Goal: Task Accomplishment & Management: Manage account settings

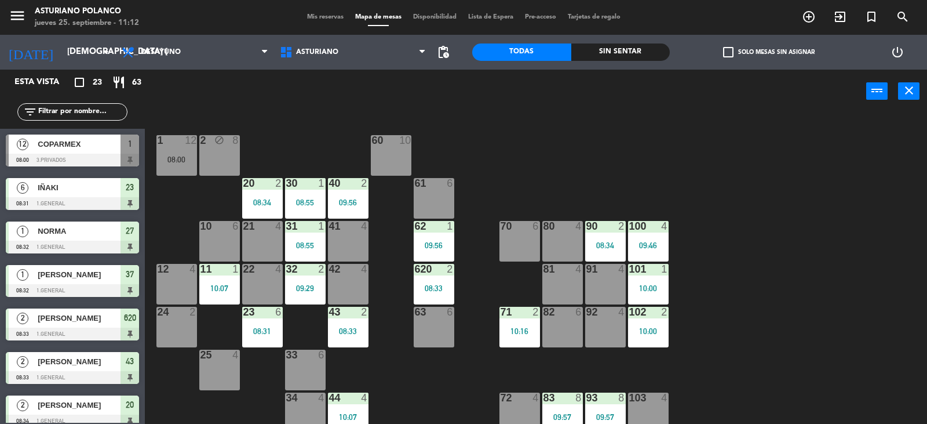
scroll to position [706, 0]
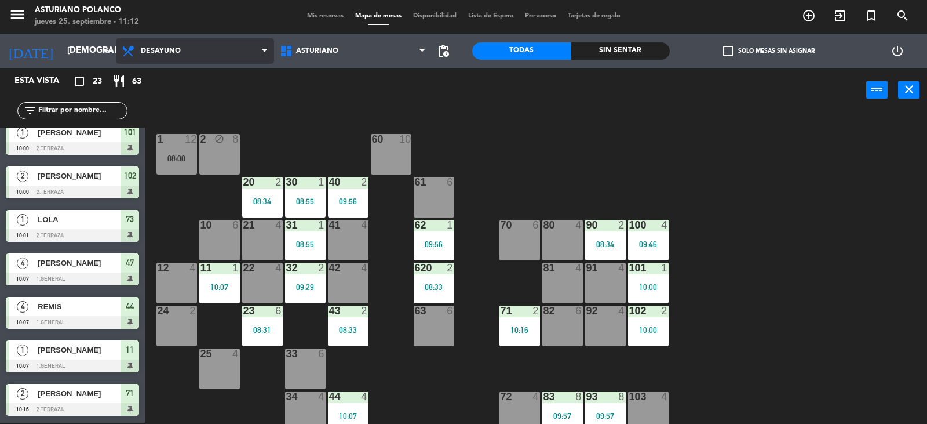
click at [168, 54] on span "Desayuno" at bounding box center [161, 51] width 40 height 8
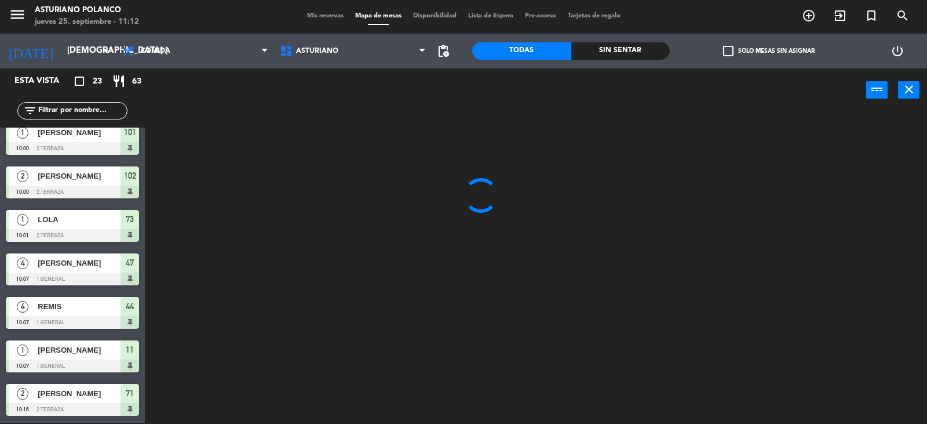
click at [174, 101] on ng-component "menu [PERSON_NAME] jueves 25. septiembre - 11:12 Mis reservas Mapa de mesas Dis…" at bounding box center [463, 211] width 927 height 425
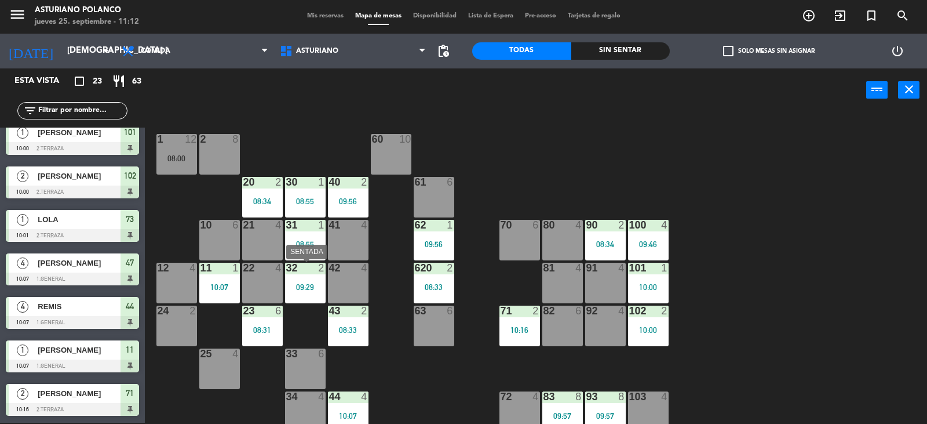
click at [301, 290] on div "09:29" at bounding box center [305, 287] width 41 height 8
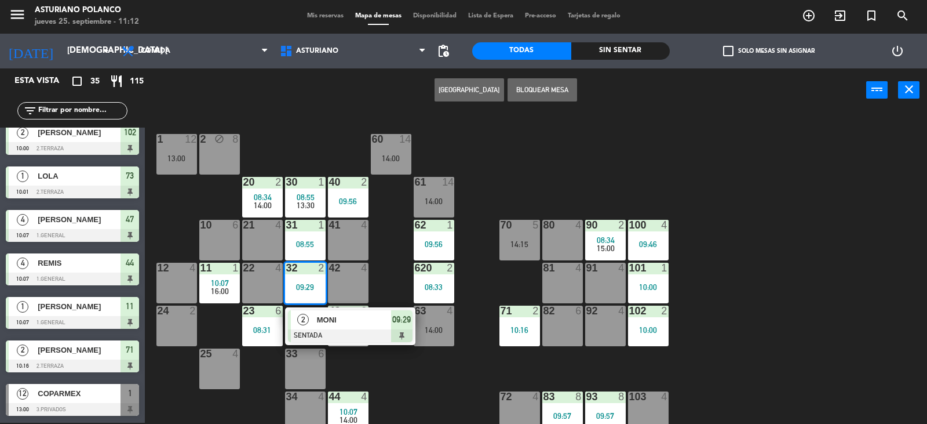
click at [537, 156] on div "1 12 13:00 2 block 8 60 14 14:00 20 2 08:34 14:00 30 1 08:55 13:30 40 2 09:56 6…" at bounding box center [540, 268] width 773 height 311
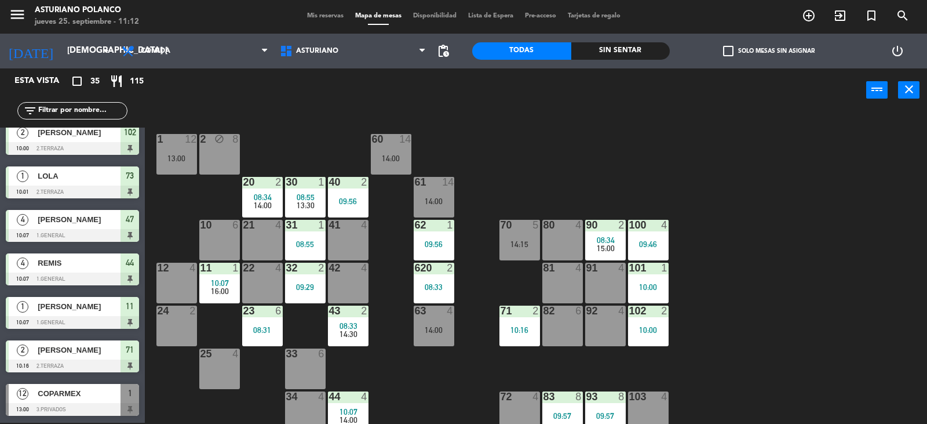
click at [252, 284] on div "22 4" at bounding box center [262, 283] width 41 height 41
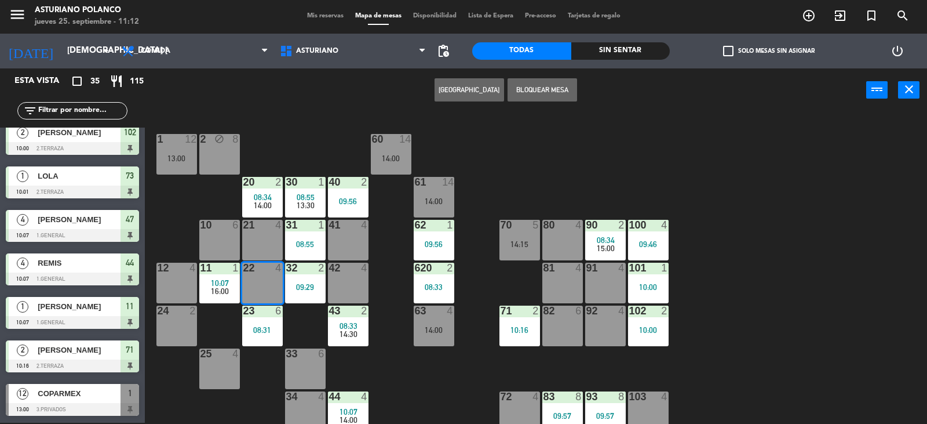
click at [477, 93] on button "[GEOGRAPHIC_DATA]" at bounding box center [470, 89] width 70 height 23
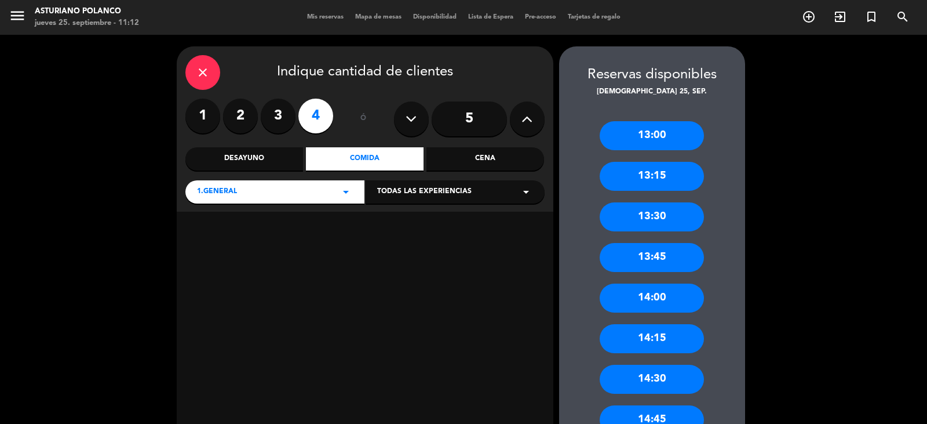
click at [277, 119] on label "3" at bounding box center [278, 116] width 35 height 35
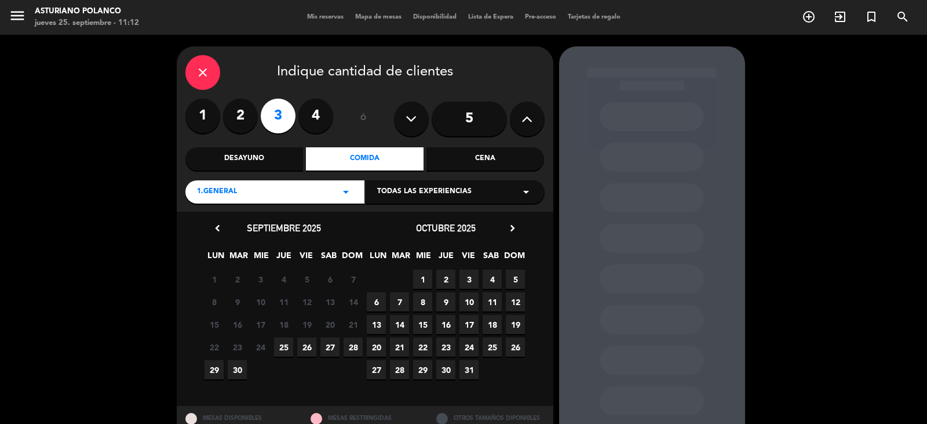
click at [283, 344] on span "25" at bounding box center [283, 346] width 19 height 19
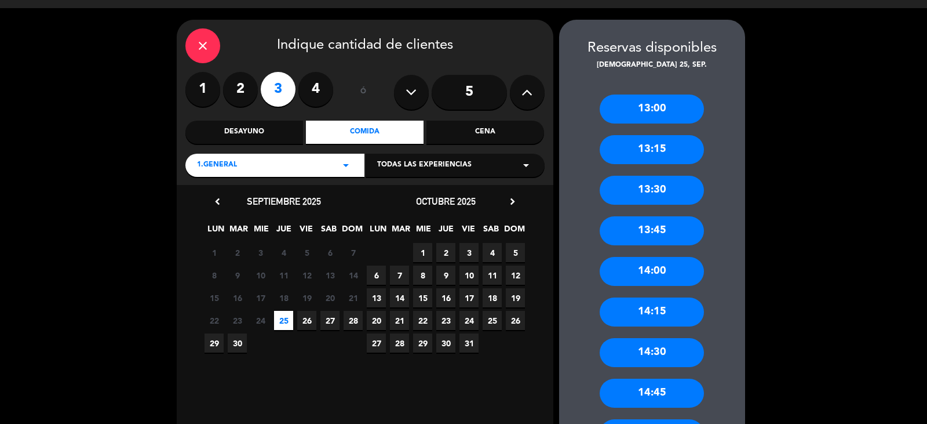
scroll to position [143, 0]
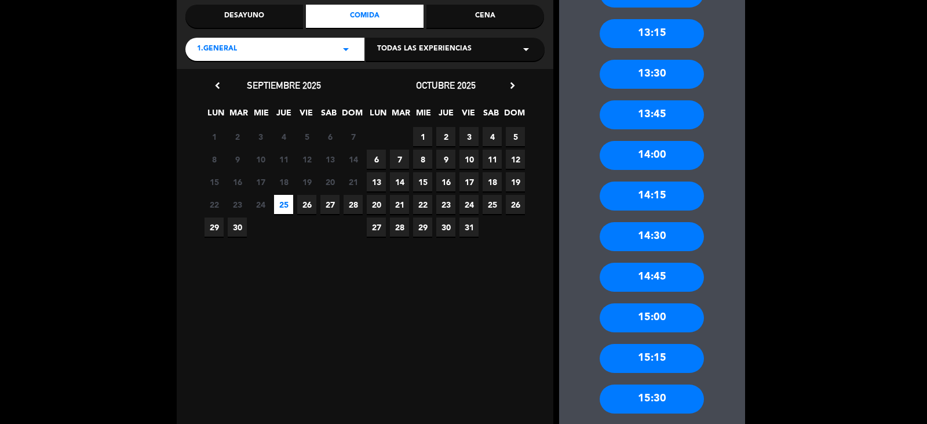
click at [659, 317] on div "15:00" at bounding box center [652, 317] width 104 height 29
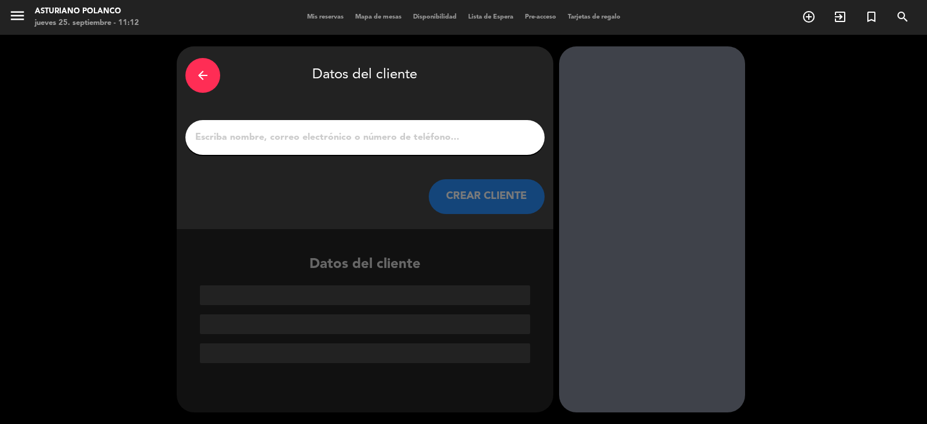
scroll to position [0, 0]
click at [328, 141] on input "1" at bounding box center [365, 137] width 342 height 16
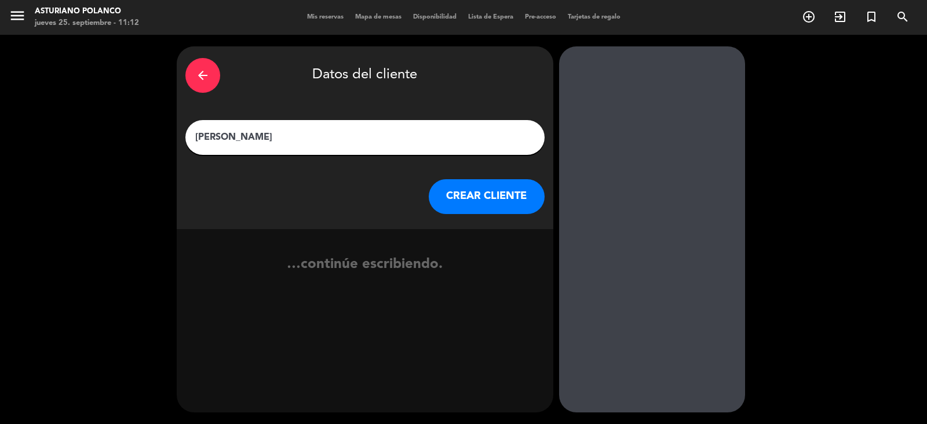
type input "[PERSON_NAME]"
click at [507, 204] on button "CREAR CLIENTE" at bounding box center [487, 196] width 116 height 35
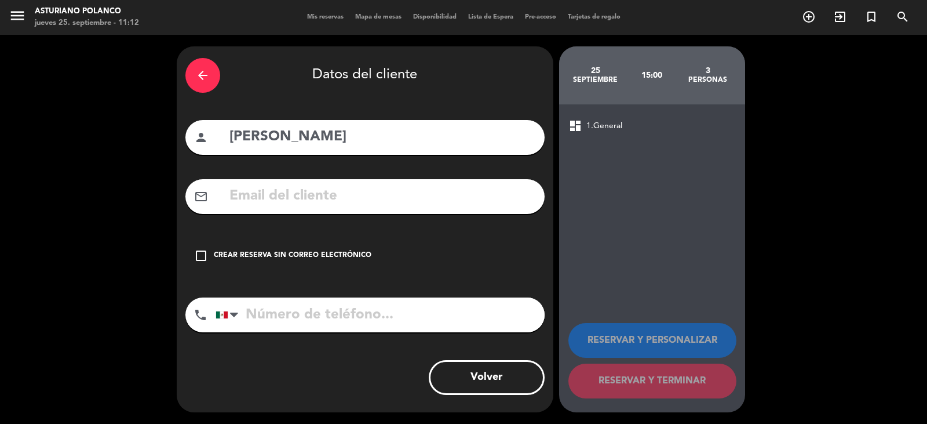
click at [403, 253] on div "check_box_outline_blank Crear reserva sin correo electrónico" at bounding box center [364, 255] width 359 height 35
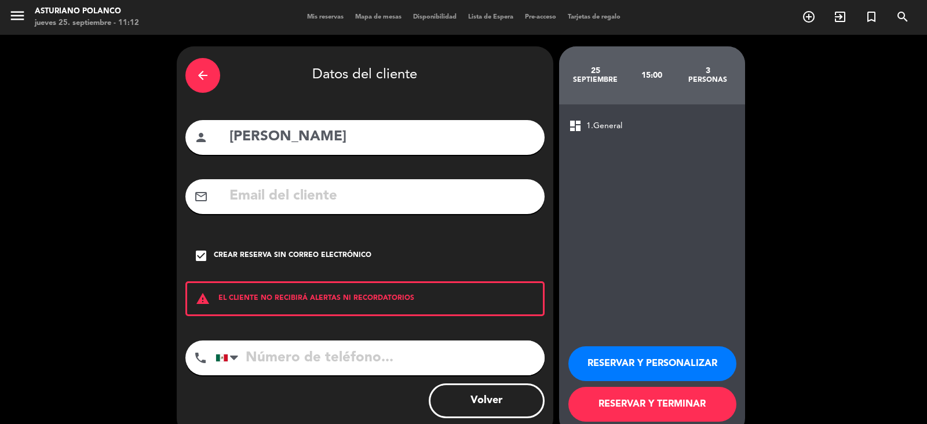
click at [715, 399] on button "RESERVAR Y TERMINAR" at bounding box center [653, 404] width 168 height 35
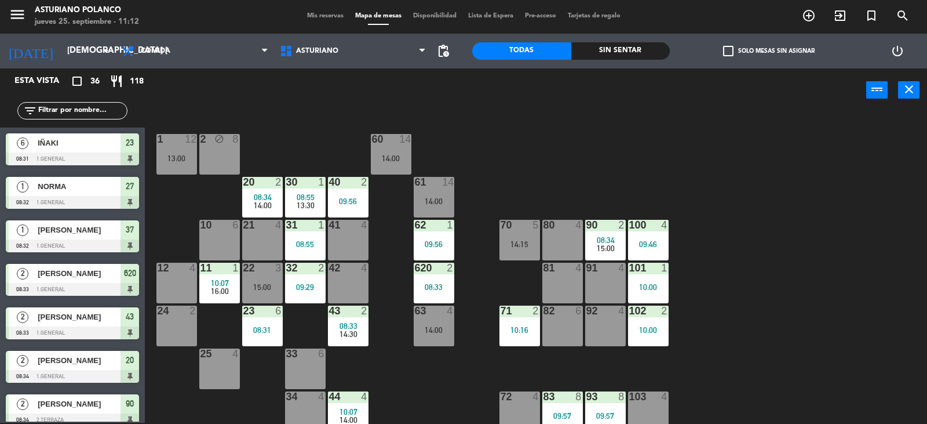
click at [523, 141] on div "1 12 13:00 2 block 8 60 14 14:00 20 2 08:34 14:00 30 1 08:55 13:30 40 2 09:56 6…" at bounding box center [540, 268] width 773 height 311
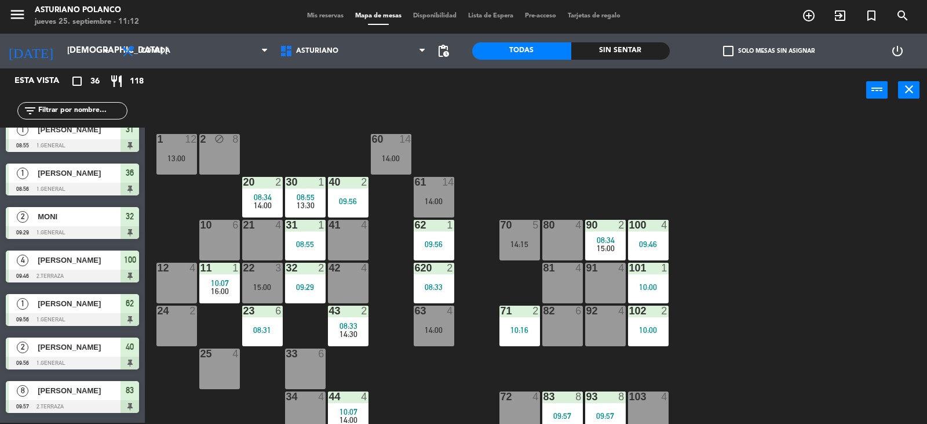
scroll to position [406, 0]
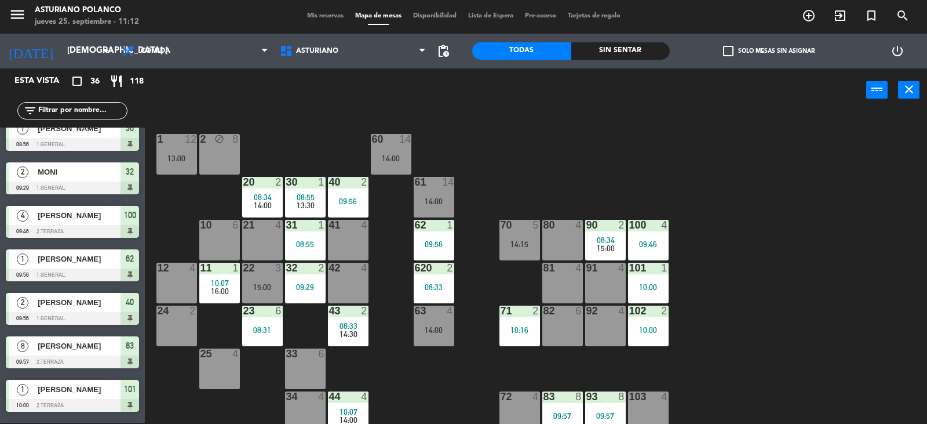
click at [565, 139] on div "1 12 13:00 2 block 8 60 14 14:00 20 2 08:34 14:00 30 1 08:55 13:30 40 2 09:56 6…" at bounding box center [540, 268] width 773 height 311
click at [145, 52] on span "Comida" at bounding box center [156, 51] width 30 height 8
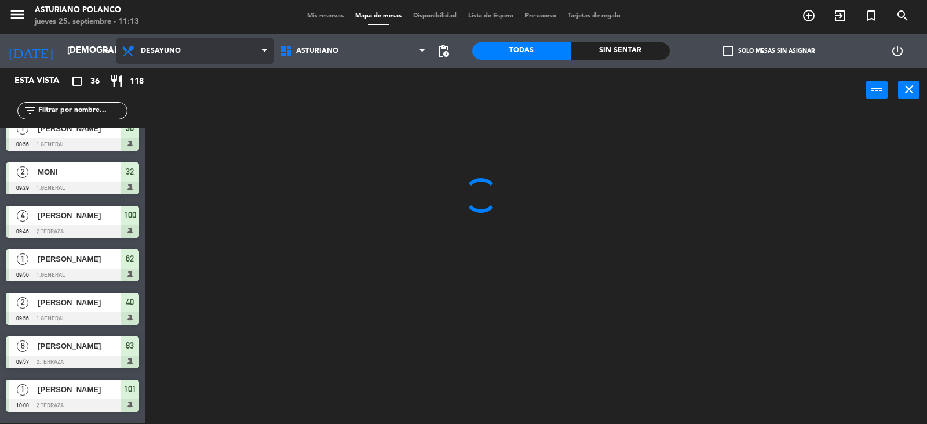
click at [151, 72] on ng-component "menu [PERSON_NAME] jueves 25. septiembre - 11:13 Mis reservas Mapa de mesas Dis…" at bounding box center [463, 211] width 927 height 425
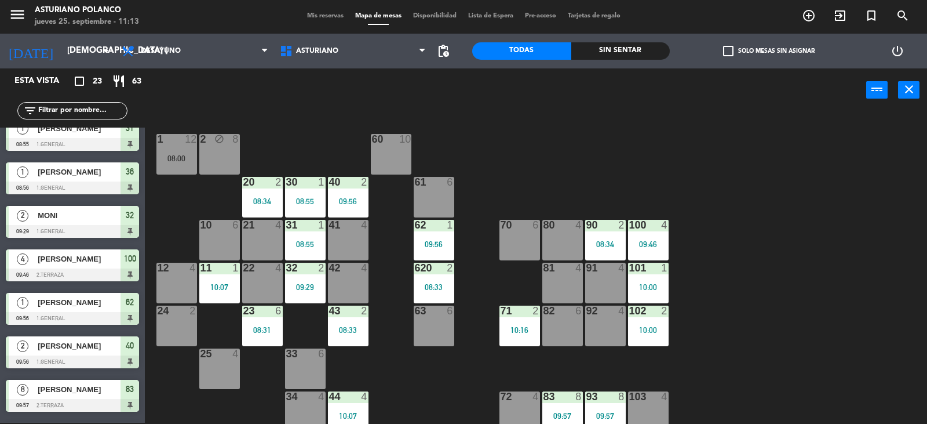
click at [392, 155] on div "60 10" at bounding box center [391, 154] width 41 height 41
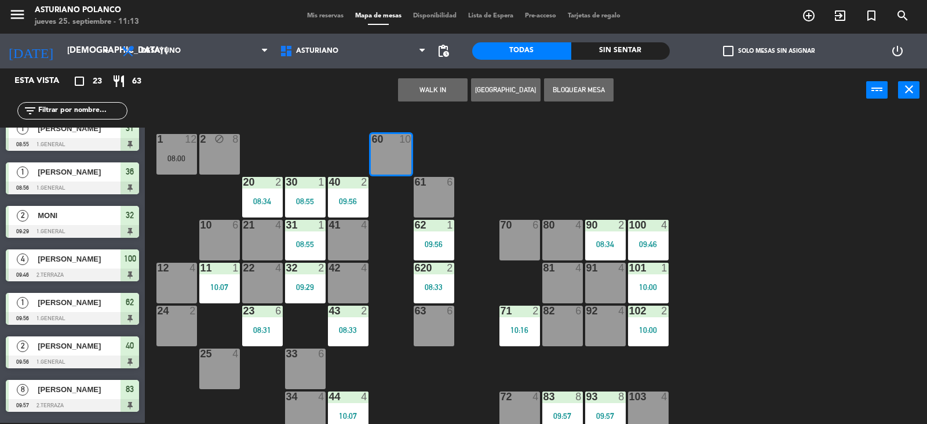
click at [445, 85] on button "WALK IN" at bounding box center [433, 89] width 70 height 23
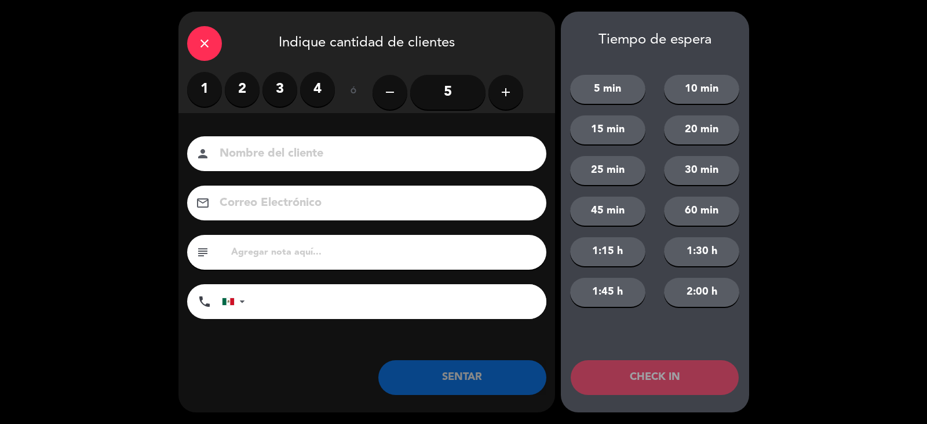
click at [278, 87] on label "3" at bounding box center [280, 89] width 35 height 35
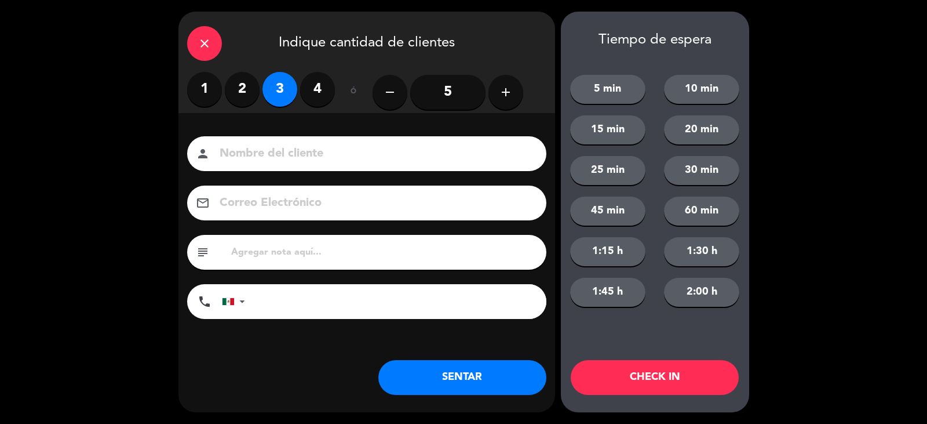
click at [277, 157] on input at bounding box center [375, 154] width 313 height 20
type input "DEL BARRIO"
click at [415, 372] on button "SENTAR" at bounding box center [463, 377] width 168 height 35
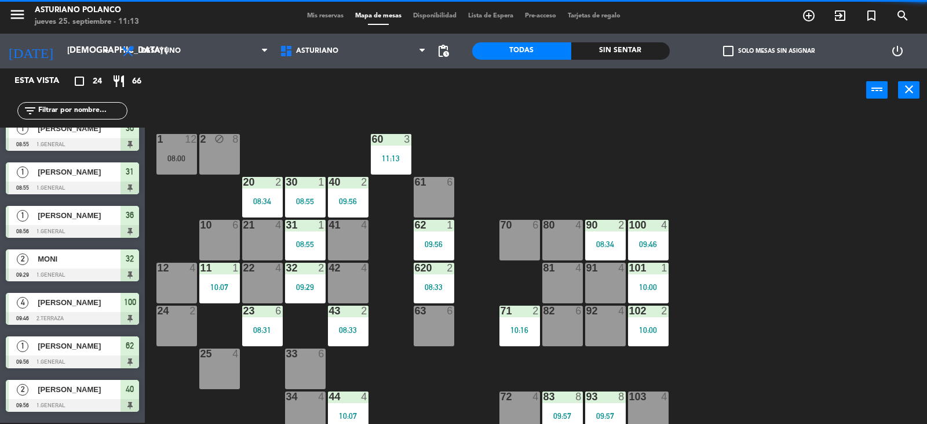
scroll to position [0, 0]
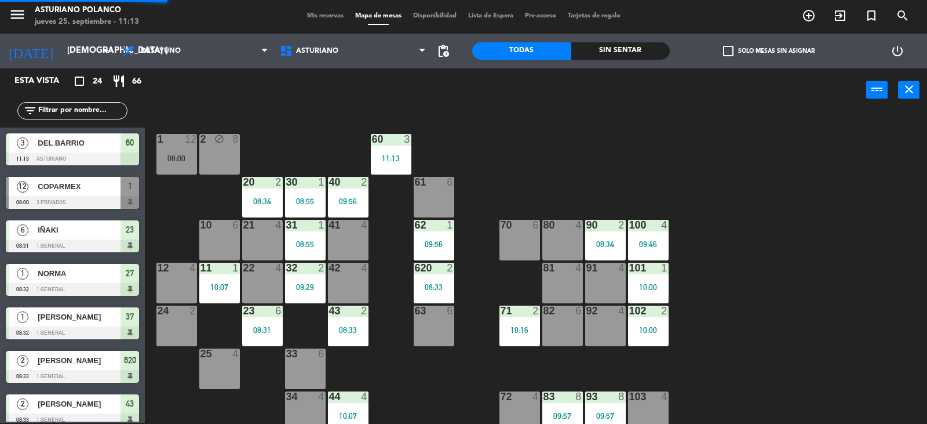
click at [476, 134] on div "1 12 08:00 2 block 8 60 3 11:13 20 2 08:34 30 1 08:55 40 2 09:56 61 6 62 1 09:5…" at bounding box center [540, 268] width 773 height 311
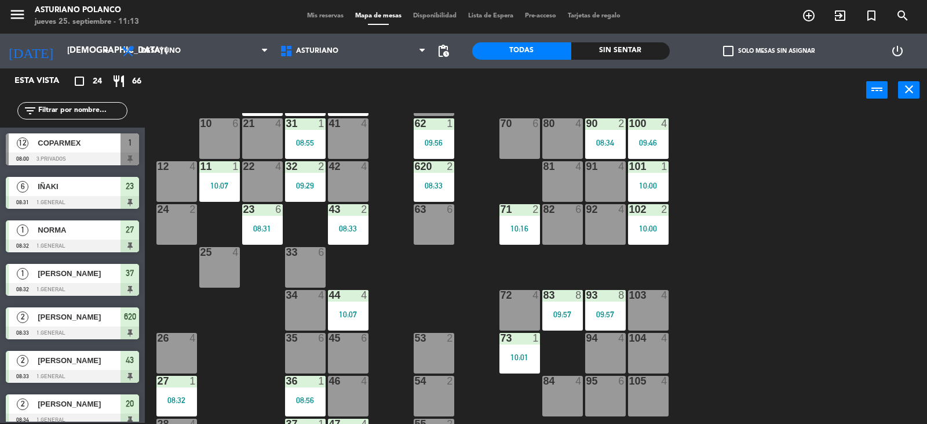
scroll to position [180, 0]
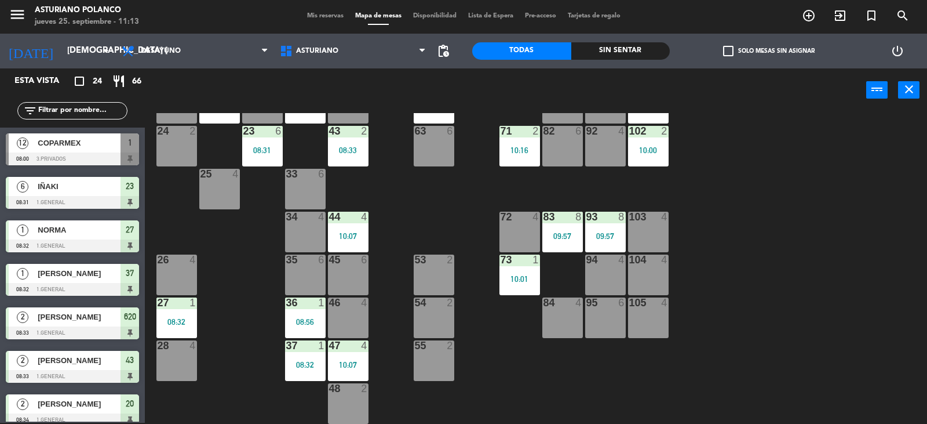
click at [352, 280] on div "45 6" at bounding box center [348, 274] width 41 height 41
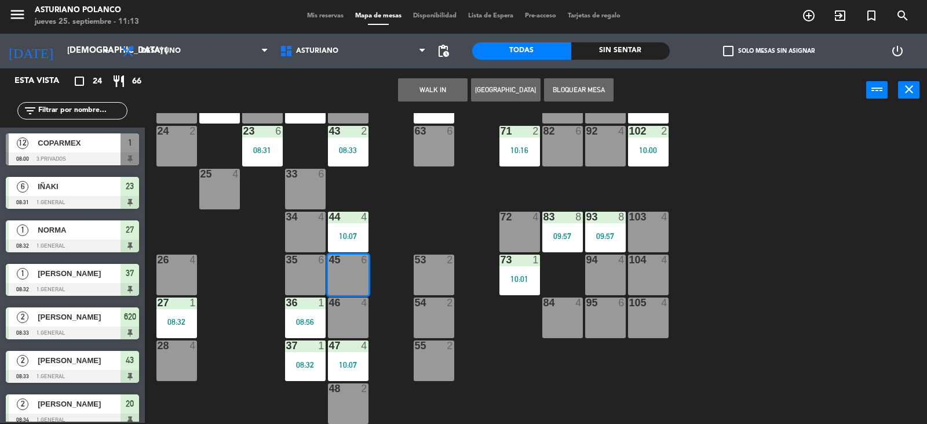
click at [441, 86] on button "WALK IN" at bounding box center [433, 89] width 70 height 23
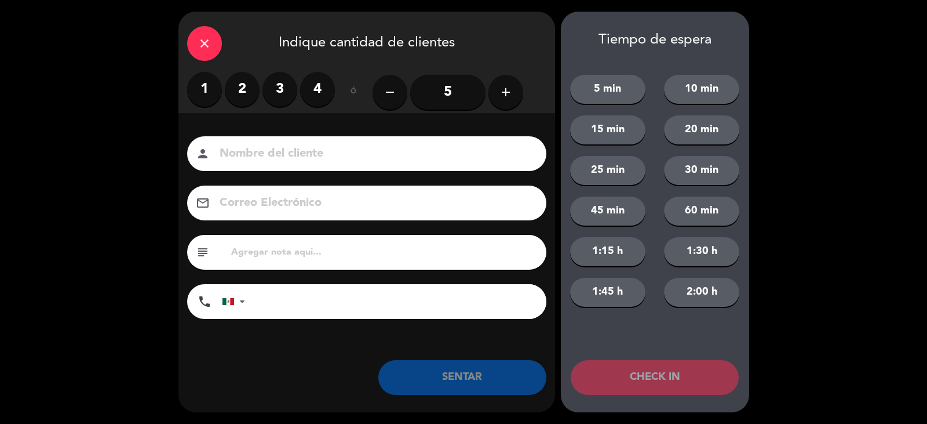
drag, startPoint x: 280, startPoint y: 87, endPoint x: 281, endPoint y: 101, distance: 14.5
click at [281, 87] on label "3" at bounding box center [280, 89] width 35 height 35
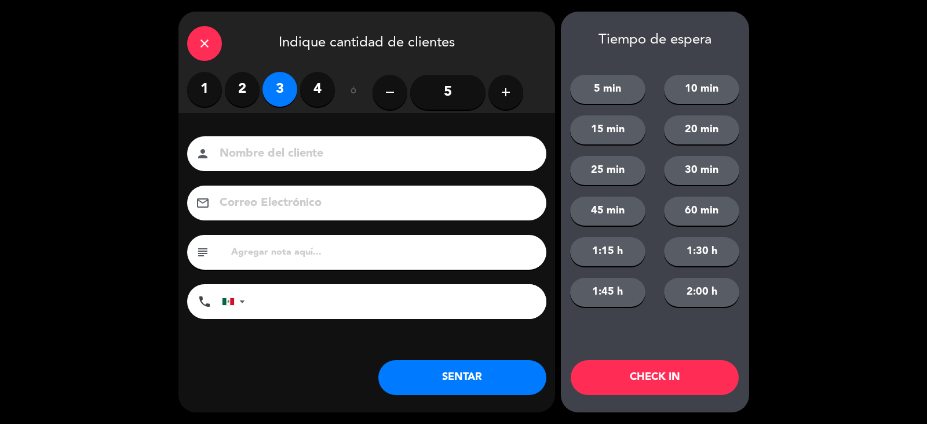
click at [289, 148] on input at bounding box center [375, 154] width 313 height 20
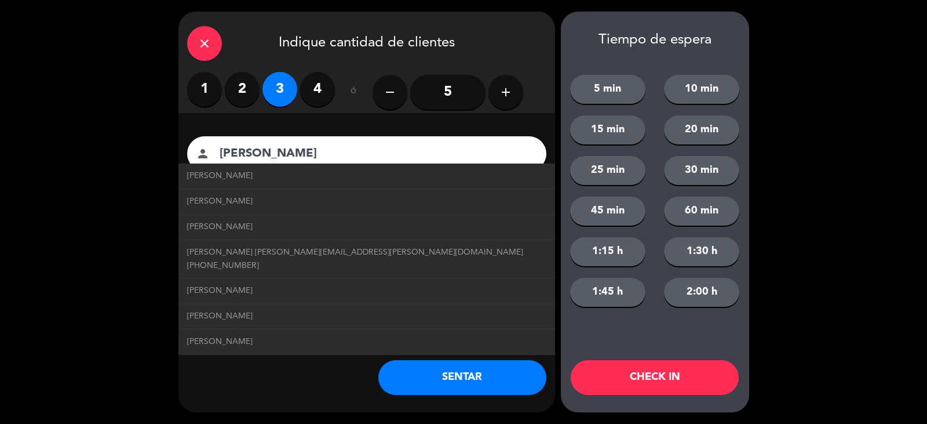
type input "[PERSON_NAME]"
click at [483, 385] on button "SENTAR" at bounding box center [463, 377] width 168 height 35
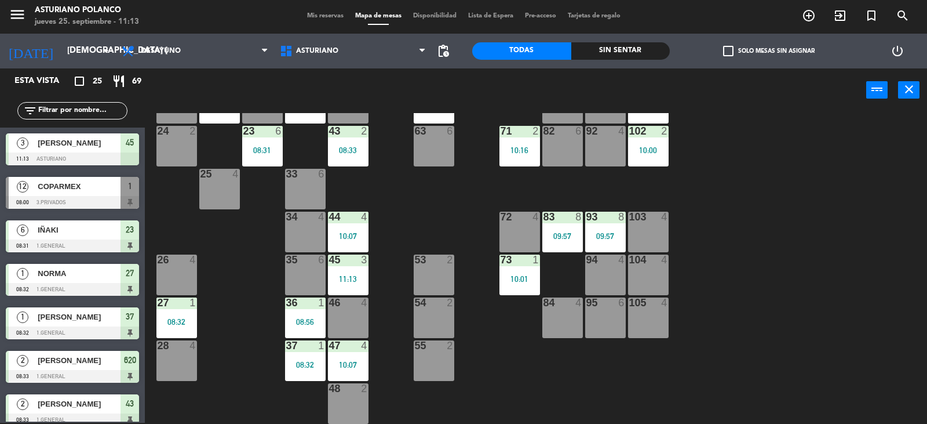
click at [482, 369] on div "1 12 08:00 2 block 8 60 3 11:13 20 2 08:34 30 1 08:55 40 2 09:56 61 6 62 1 09:5…" at bounding box center [540, 268] width 773 height 311
click at [299, 238] on div "34 4" at bounding box center [305, 232] width 41 height 41
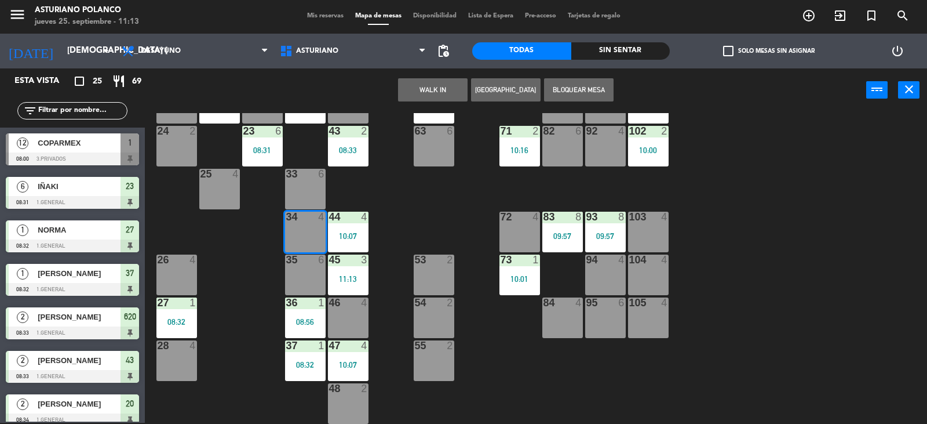
click at [432, 91] on button "WALK IN" at bounding box center [433, 89] width 70 height 23
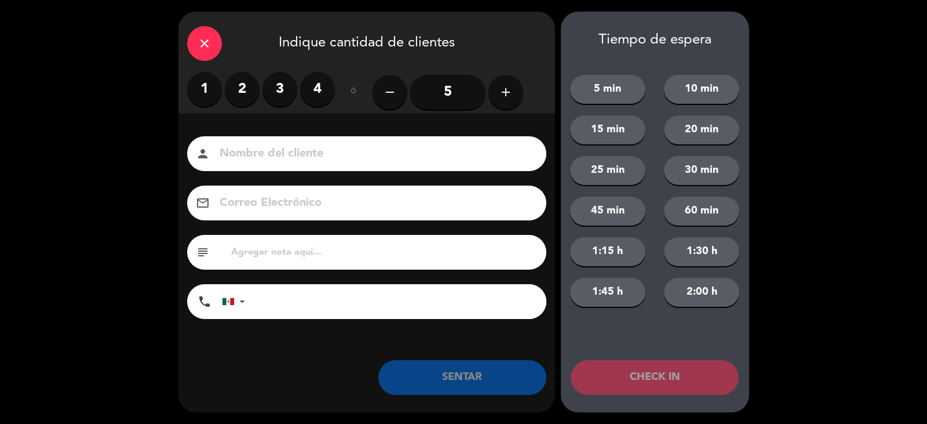
click at [205, 87] on label "1" at bounding box center [204, 89] width 35 height 35
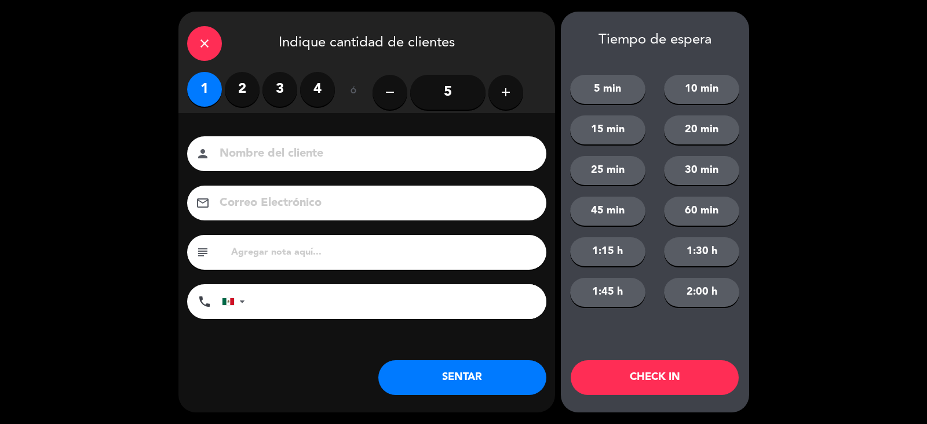
click at [299, 157] on input at bounding box center [375, 154] width 313 height 20
type input "FATIMA"
click at [459, 373] on button "SENTAR" at bounding box center [463, 377] width 168 height 35
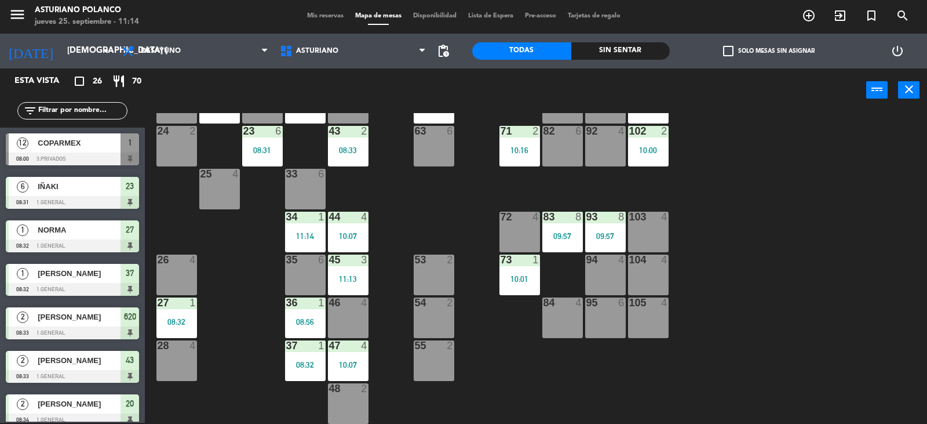
click at [313, 269] on div "35 6" at bounding box center [305, 274] width 41 height 41
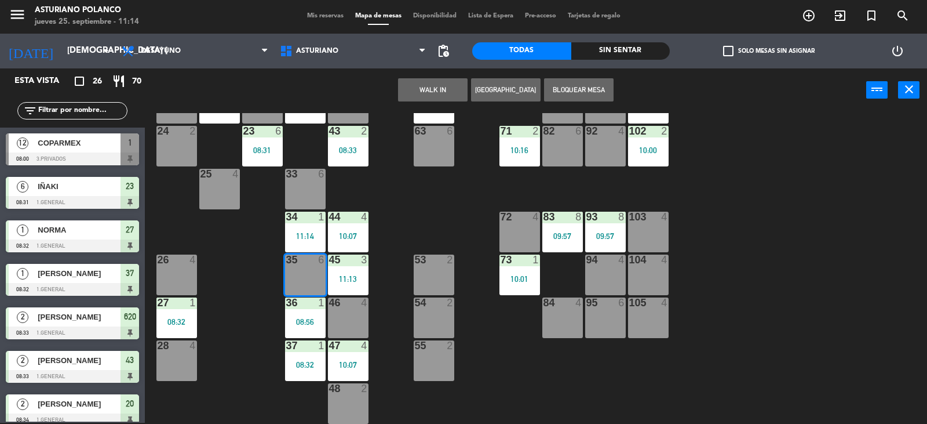
click at [432, 90] on button "WALK IN" at bounding box center [433, 89] width 70 height 23
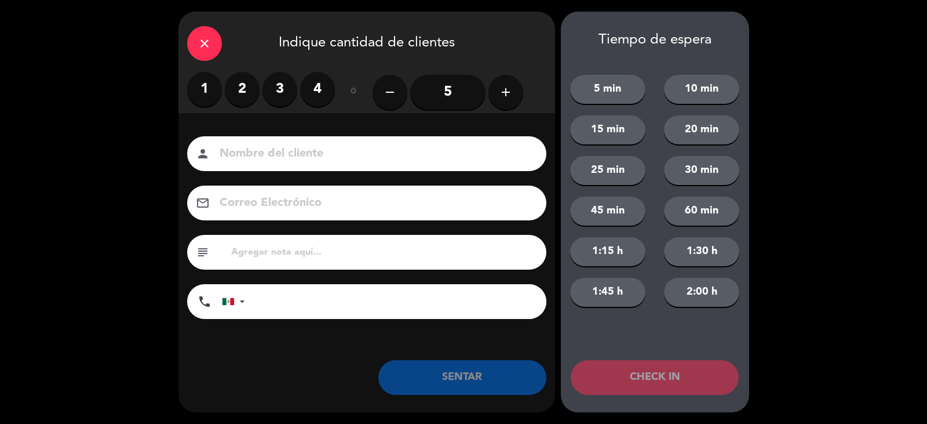
click at [321, 90] on label "4" at bounding box center [317, 89] width 35 height 35
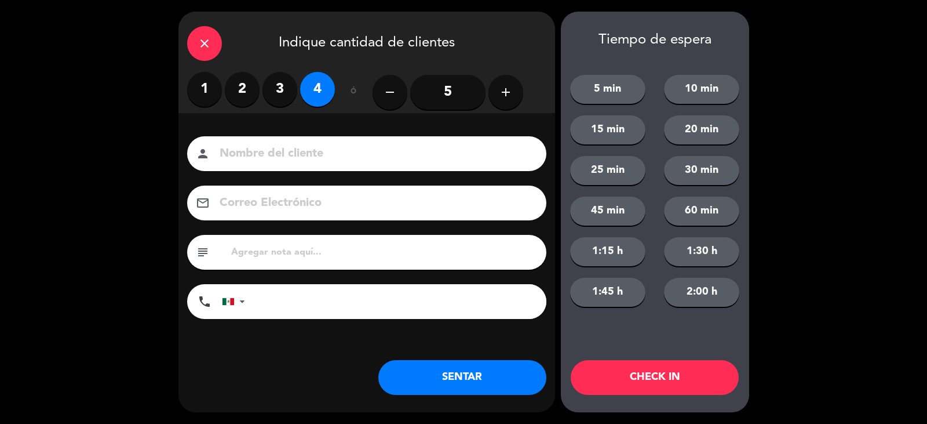
click at [303, 155] on input at bounding box center [375, 154] width 313 height 20
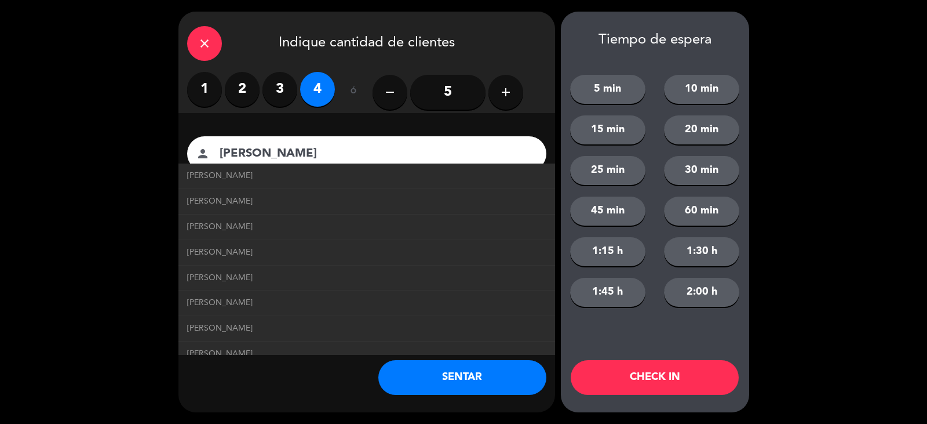
type input "[PERSON_NAME]"
click at [481, 376] on button "SENTAR" at bounding box center [463, 377] width 168 height 35
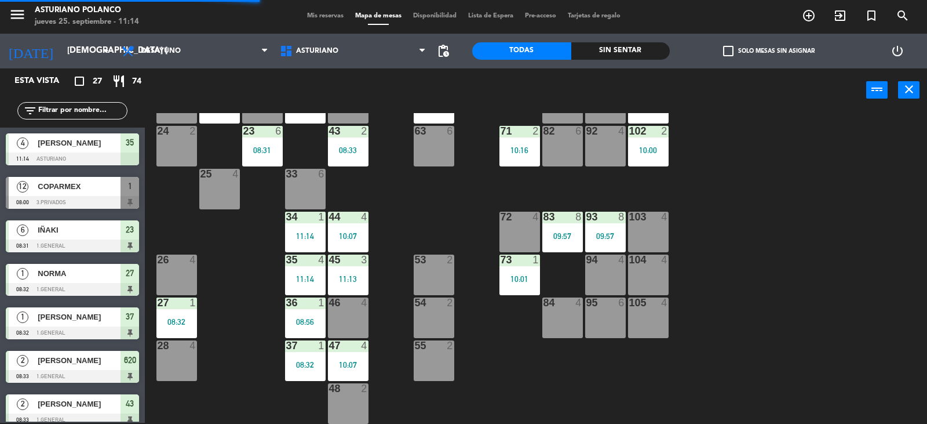
click at [439, 211] on div "1 12 08:00 2 block 8 60 3 11:13 20 2 08:34 30 1 08:55 40 2 09:56 61 6 62 1 09:5…" at bounding box center [540, 268] width 773 height 311
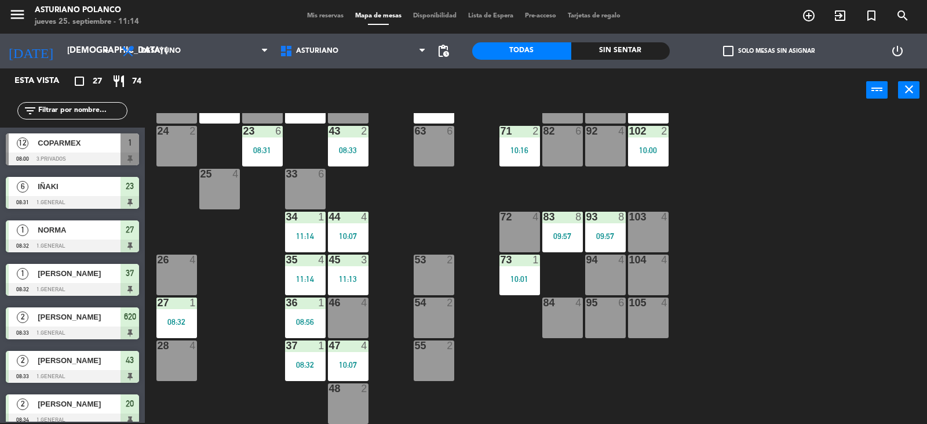
click at [548, 385] on div "1 12 08:00 2 block 8 60 3 11:13 20 2 08:34 30 1 08:55 40 2 09:56 61 6 62 1 09:5…" at bounding box center [540, 268] width 773 height 311
click at [550, 311] on div "84 4" at bounding box center [563, 317] width 41 height 41
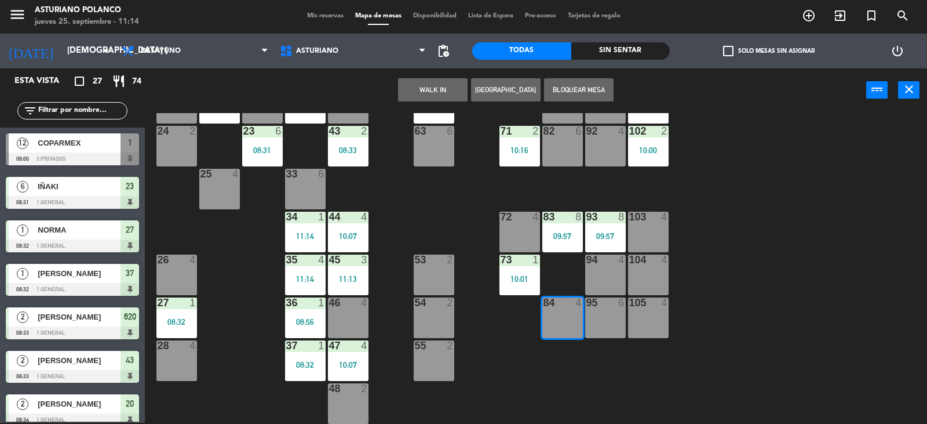
click at [445, 88] on button "WALK IN" at bounding box center [433, 89] width 70 height 23
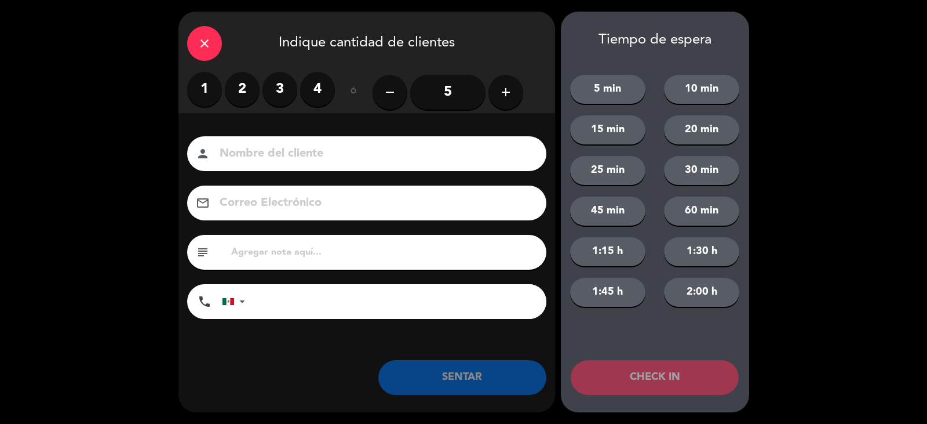
click at [241, 86] on label "2" at bounding box center [242, 89] width 35 height 35
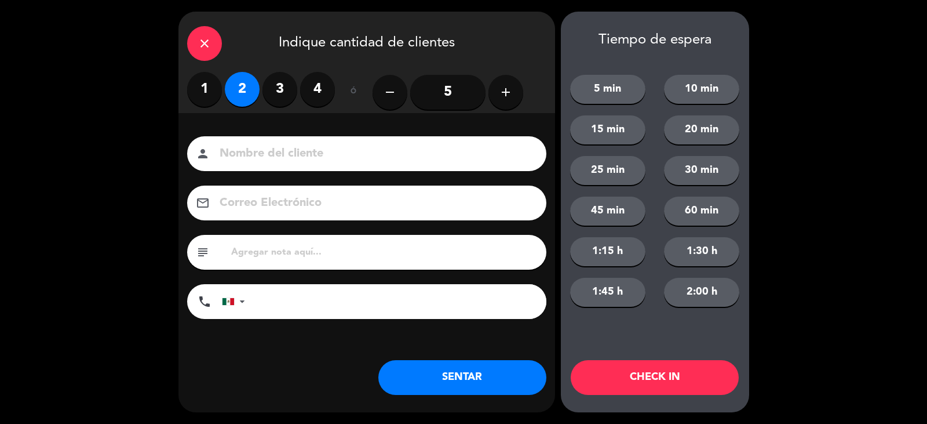
click at [325, 152] on input at bounding box center [375, 154] width 313 height 20
type input "[PERSON_NAME]"
click at [432, 383] on button "SENTAR" at bounding box center [463, 377] width 168 height 35
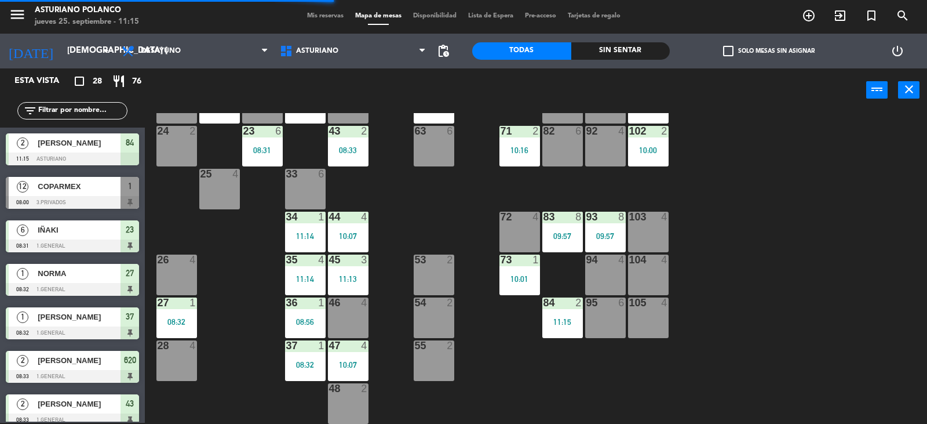
click at [488, 341] on div "1 12 08:00 2 block 8 60 3 11:13 20 2 08:34 30 1 08:55 40 2 09:56 61 6 62 1 09:5…" at bounding box center [540, 268] width 773 height 311
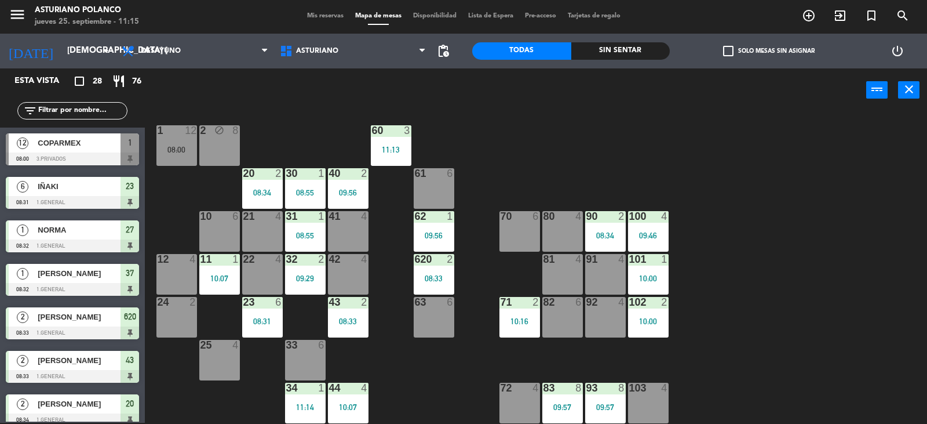
scroll to position [0, 0]
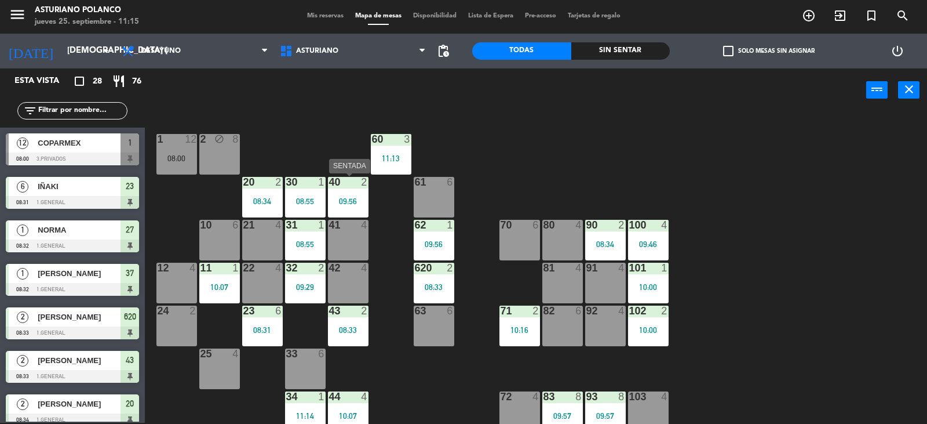
click at [345, 197] on div "09:56" at bounding box center [348, 201] width 41 height 8
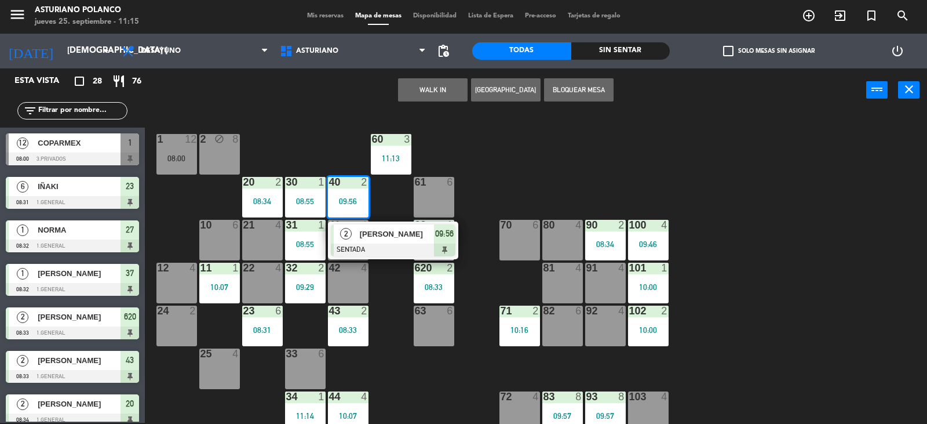
click at [507, 166] on div "1 12 08:00 2 block 8 60 3 11:13 20 2 08:34 30 1 08:55 40 2 09:56 2 [PERSON_NAME…" at bounding box center [540, 268] width 773 height 311
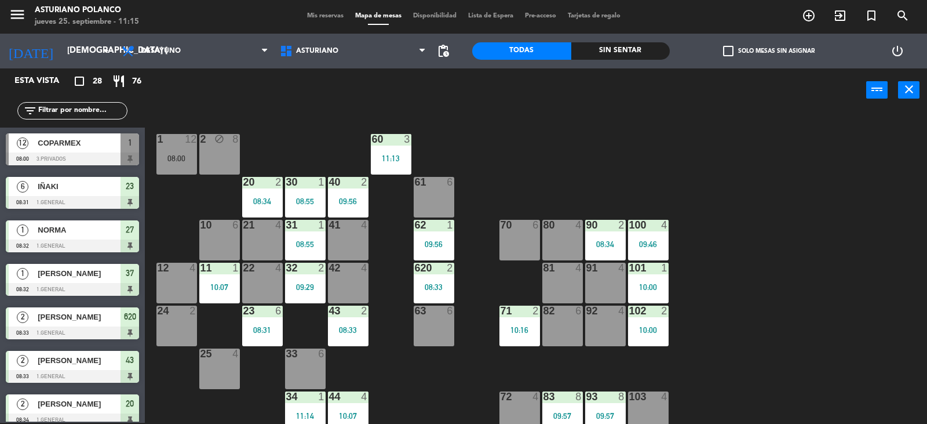
click at [357, 268] on div at bounding box center [348, 268] width 19 height 10
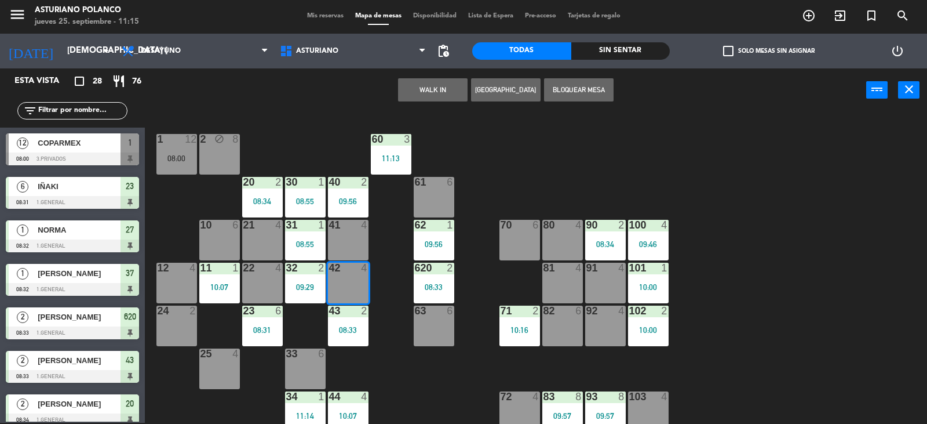
click at [439, 88] on button "WALK IN" at bounding box center [433, 89] width 70 height 23
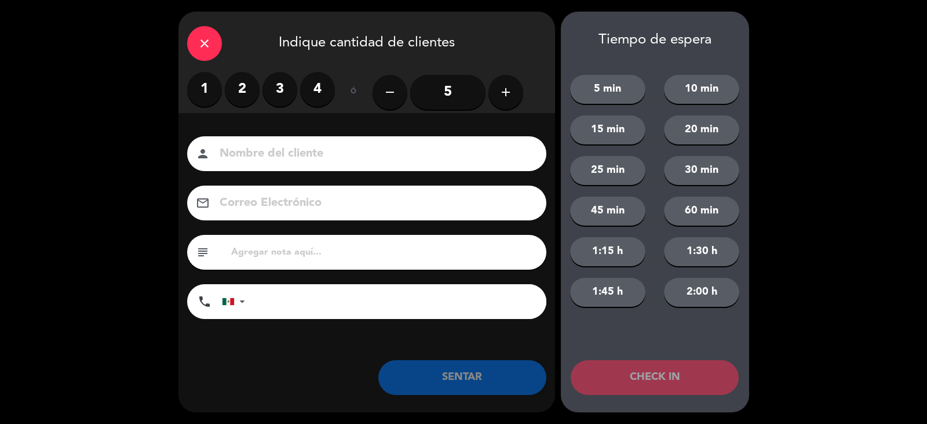
click at [232, 94] on label "2" at bounding box center [242, 89] width 35 height 35
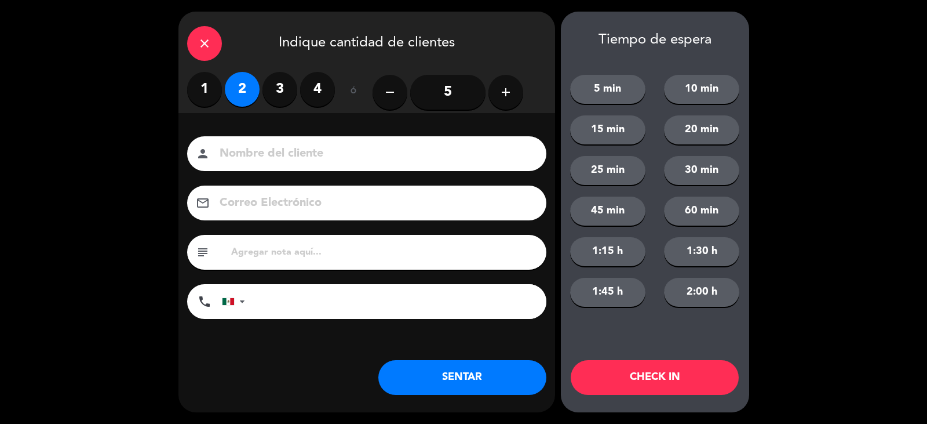
click at [268, 151] on input at bounding box center [375, 154] width 313 height 20
type input "[PERSON_NAME]"
click at [505, 383] on button "SENTAR" at bounding box center [463, 377] width 168 height 35
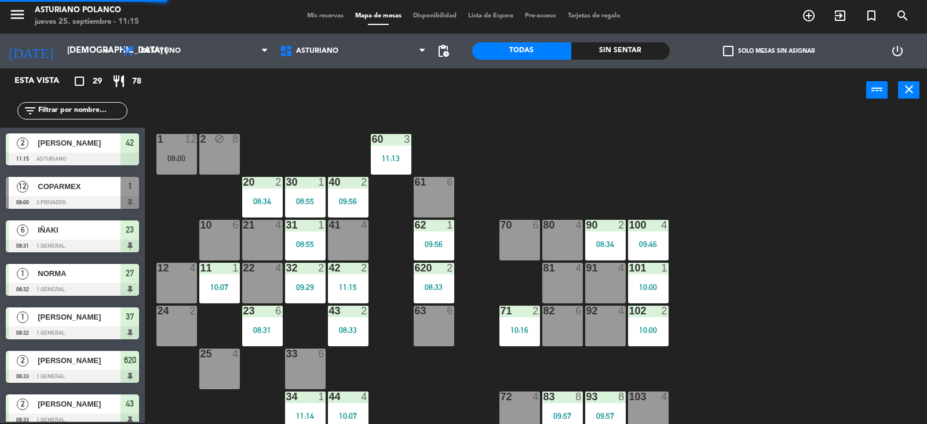
click at [525, 158] on div "1 12 08:00 2 block 8 60 3 11:13 20 2 08:34 30 1 08:55 40 2 09:56 61 6 62 1 09:5…" at bounding box center [540, 268] width 773 height 311
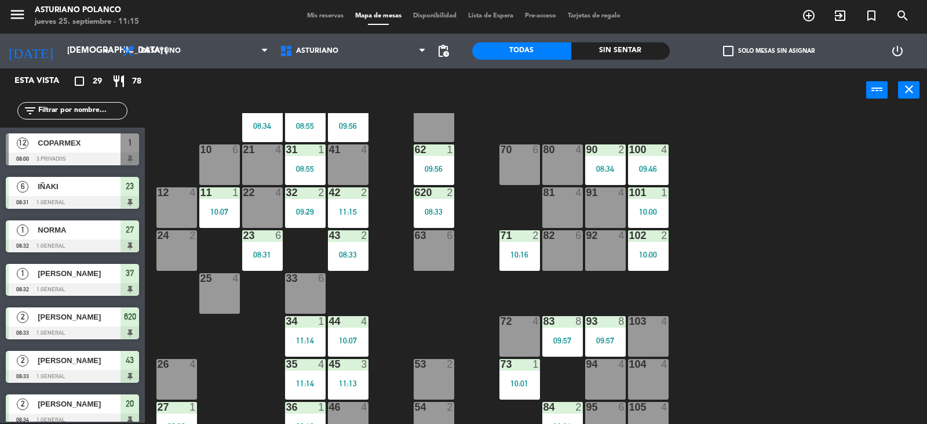
scroll to position [180, 0]
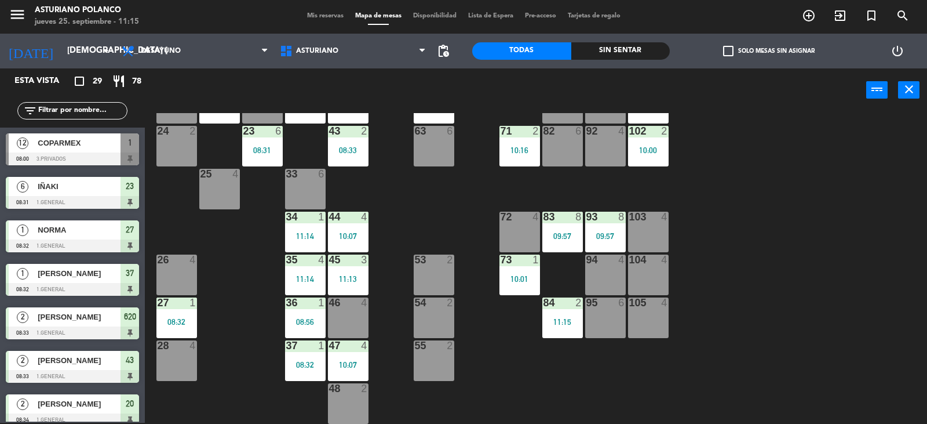
click at [182, 363] on div "28 4" at bounding box center [177, 360] width 41 height 41
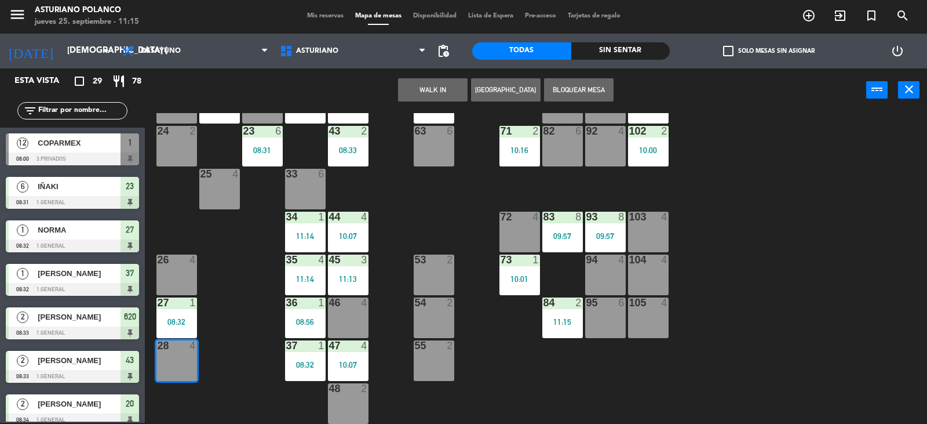
click at [426, 83] on button "WALK IN" at bounding box center [433, 89] width 70 height 23
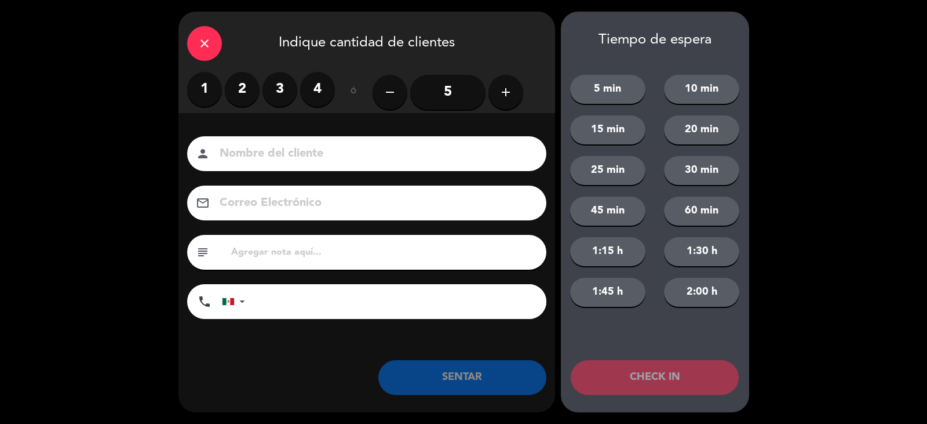
click at [320, 82] on label "4" at bounding box center [317, 89] width 35 height 35
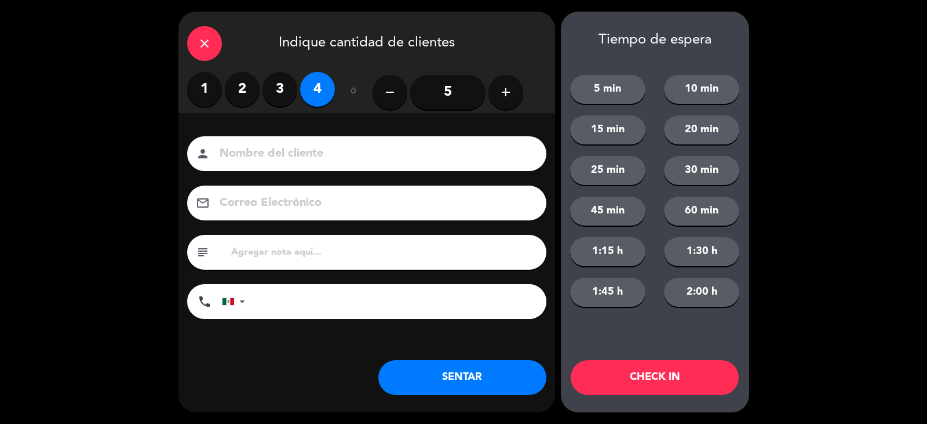
click at [292, 159] on input at bounding box center [375, 154] width 313 height 20
type input "ALAMEDA"
click at [482, 384] on button "SENTAR" at bounding box center [463, 377] width 168 height 35
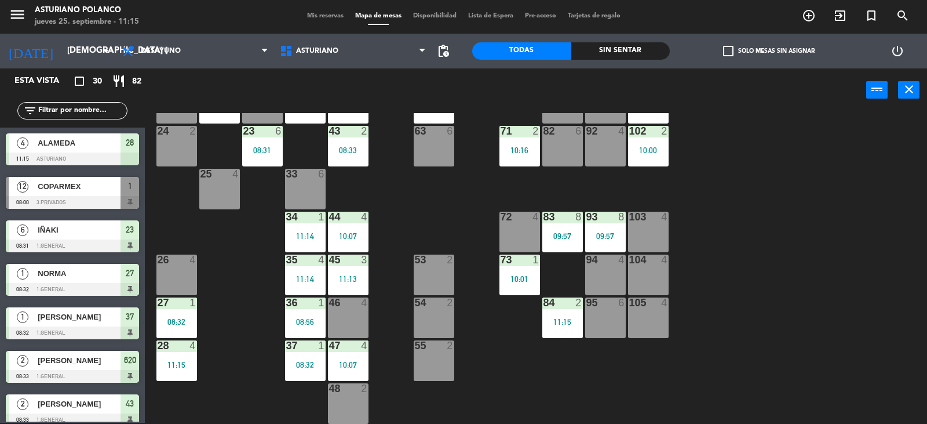
click at [478, 365] on div "1 12 08:00 2 block 8 60 3 11:13 20 2 08:34 30 1 08:55 40 2 09:56 61 6 62 1 09:5…" at bounding box center [540, 268] width 773 height 311
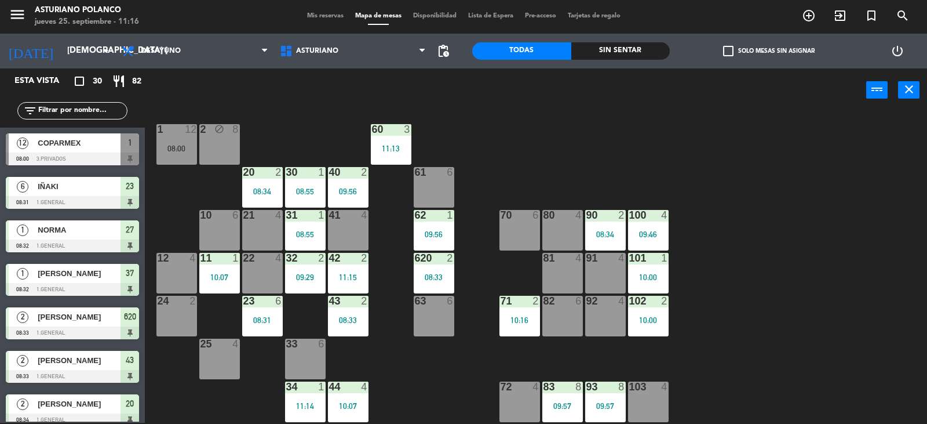
scroll to position [0, 0]
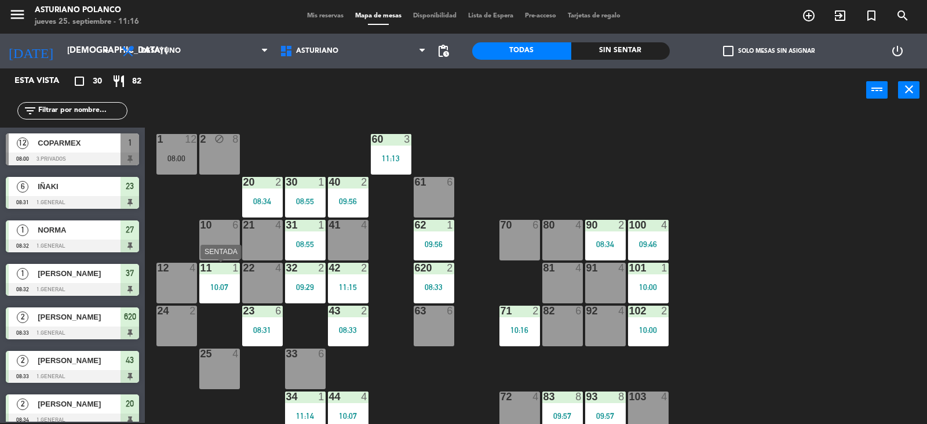
click at [226, 283] on div "10:07" at bounding box center [219, 287] width 41 height 8
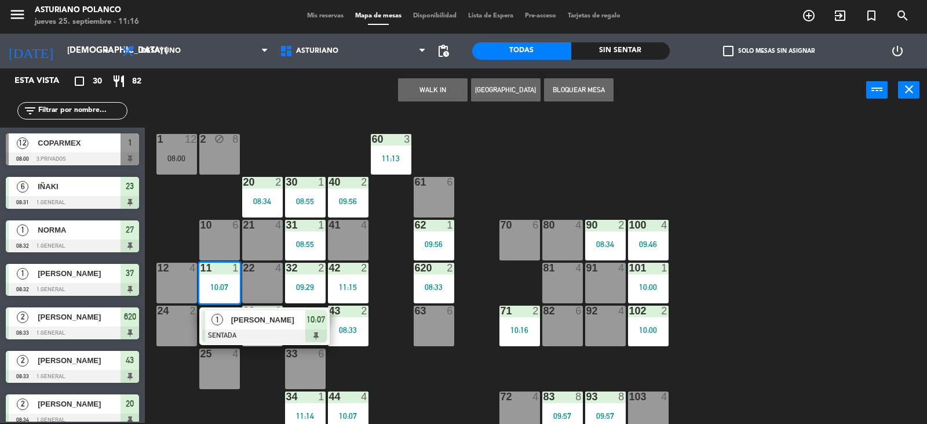
click at [241, 328] on div "[PERSON_NAME]" at bounding box center [267, 319] width 75 height 19
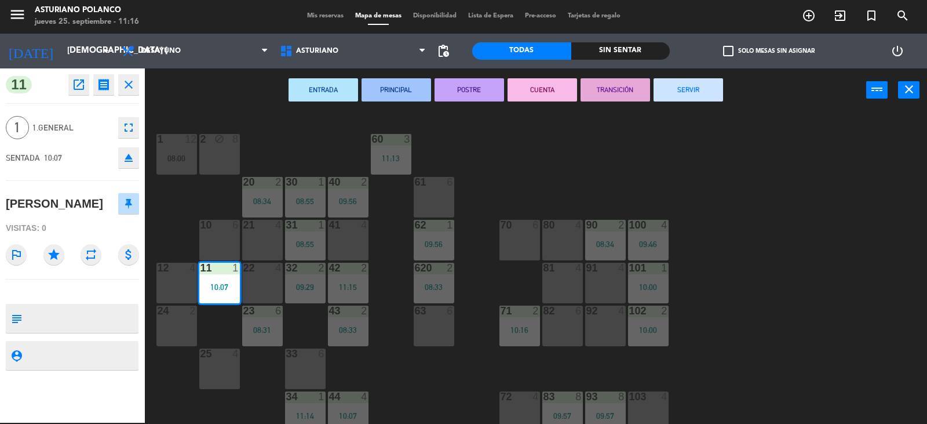
click at [690, 93] on button "SERVIR" at bounding box center [689, 89] width 70 height 23
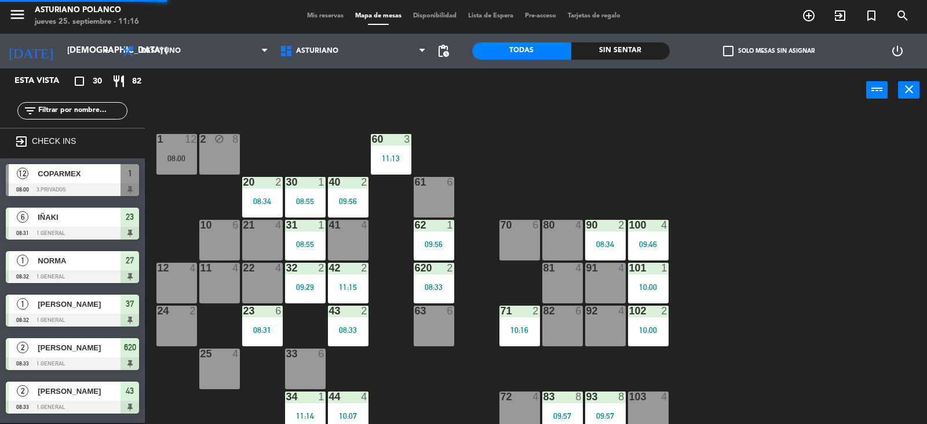
scroll to position [81, 0]
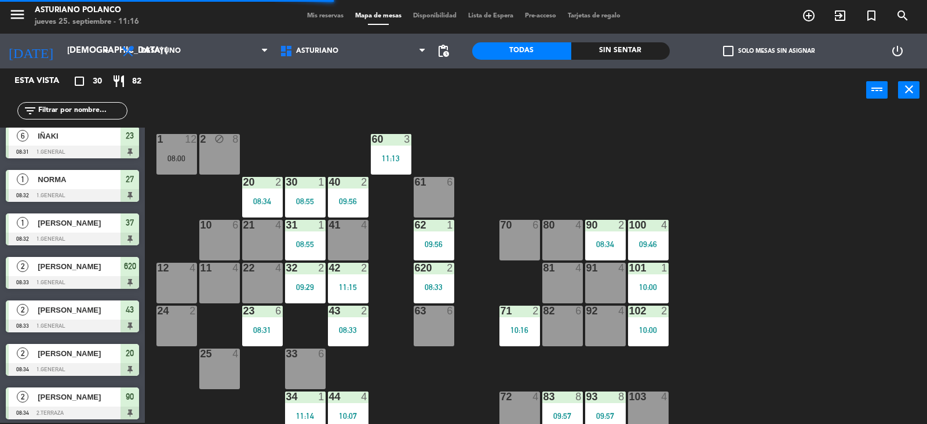
click at [210, 281] on div "11 4" at bounding box center [219, 283] width 41 height 41
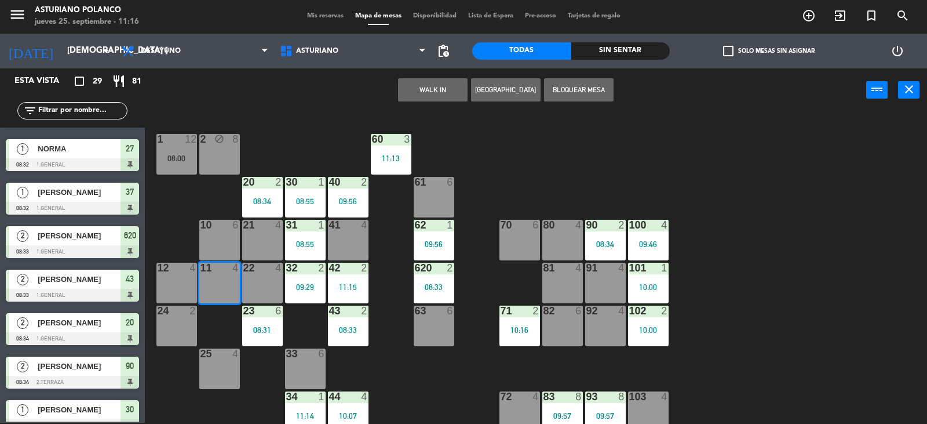
click at [443, 92] on button "WALK IN" at bounding box center [433, 89] width 70 height 23
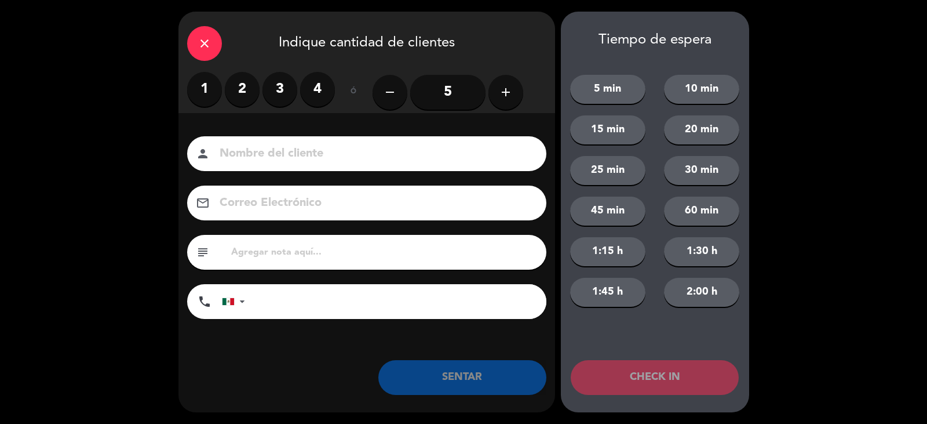
click at [247, 85] on label "2" at bounding box center [242, 89] width 35 height 35
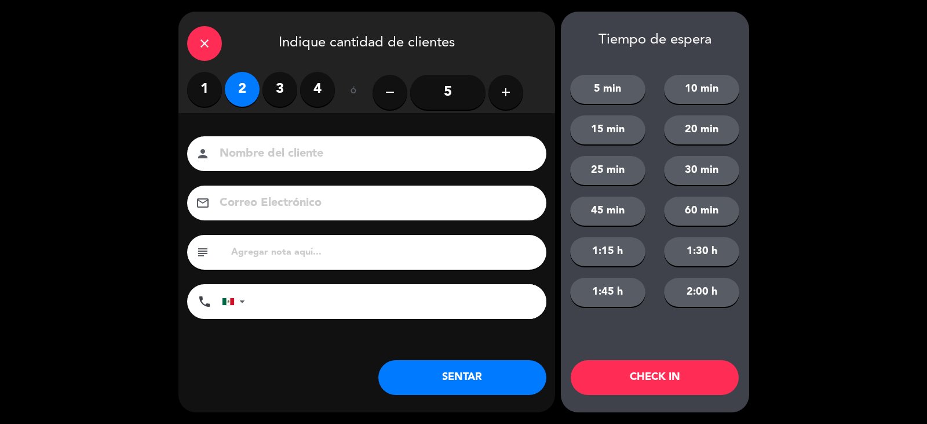
click at [296, 154] on input at bounding box center [375, 154] width 313 height 20
type input "[PERSON_NAME]"
click at [482, 384] on button "SENTAR" at bounding box center [463, 377] width 168 height 35
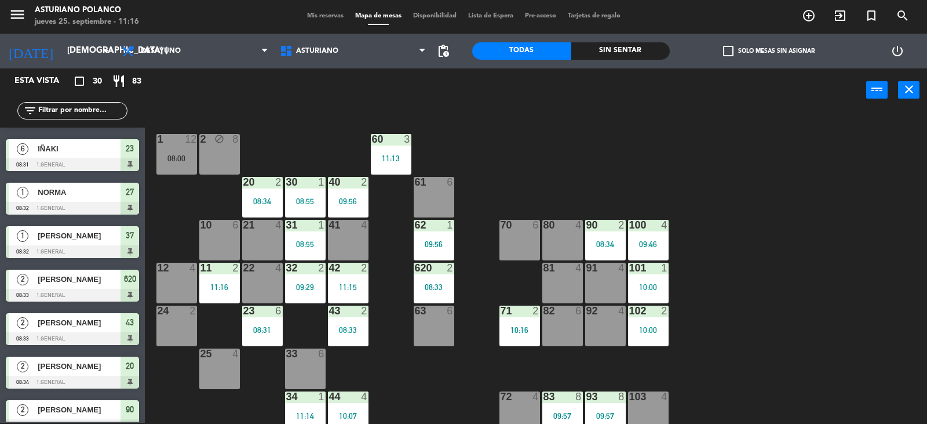
scroll to position [0, 0]
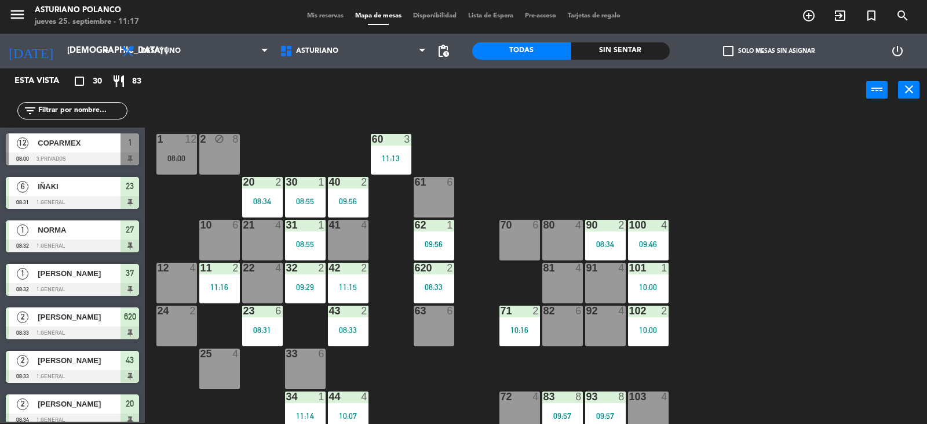
click at [248, 283] on div "22 4" at bounding box center [262, 283] width 41 height 41
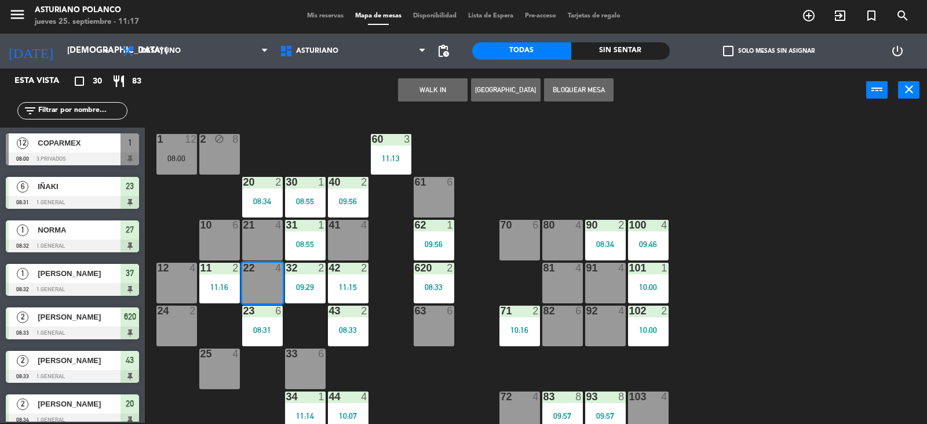
click at [450, 90] on button "WALK IN" at bounding box center [433, 89] width 70 height 23
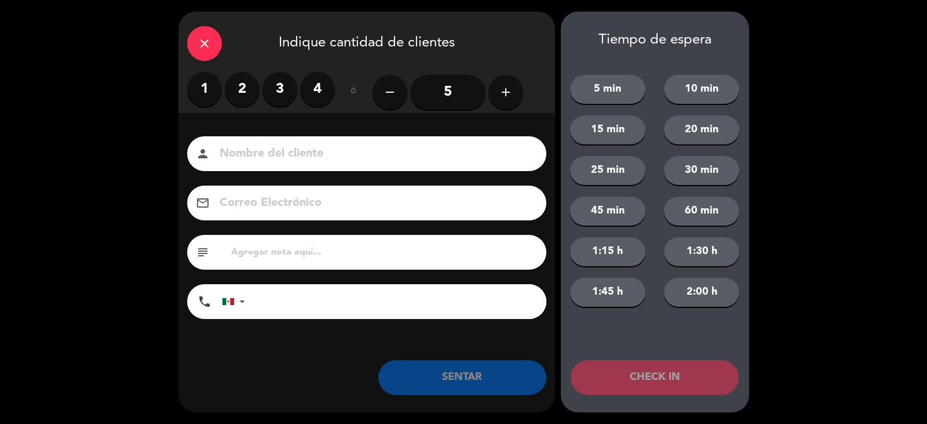
click at [245, 91] on label "2" at bounding box center [242, 89] width 35 height 35
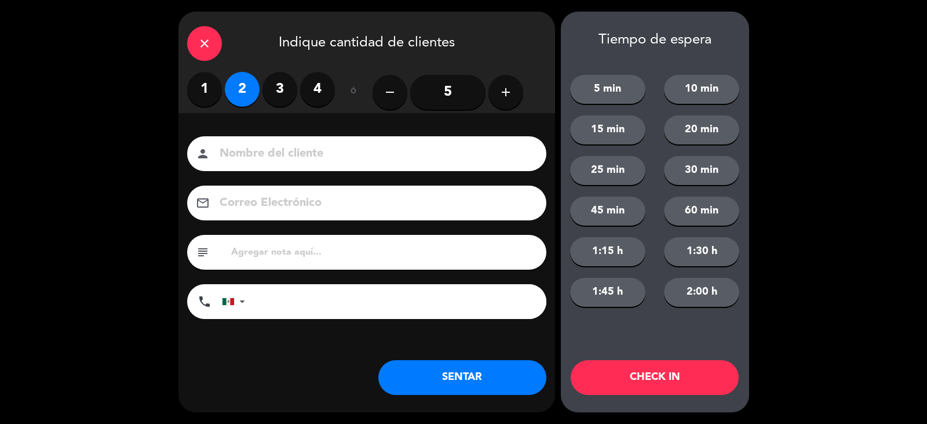
click at [249, 144] on input at bounding box center [375, 154] width 313 height 20
type input "[PERSON_NAME]"
click at [425, 373] on button "SENTAR" at bounding box center [463, 377] width 168 height 35
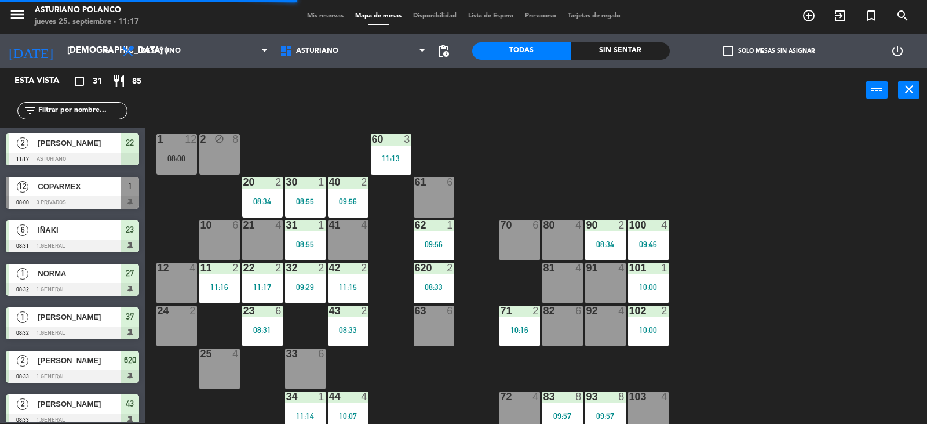
click at [554, 242] on div "80 4" at bounding box center [563, 240] width 41 height 41
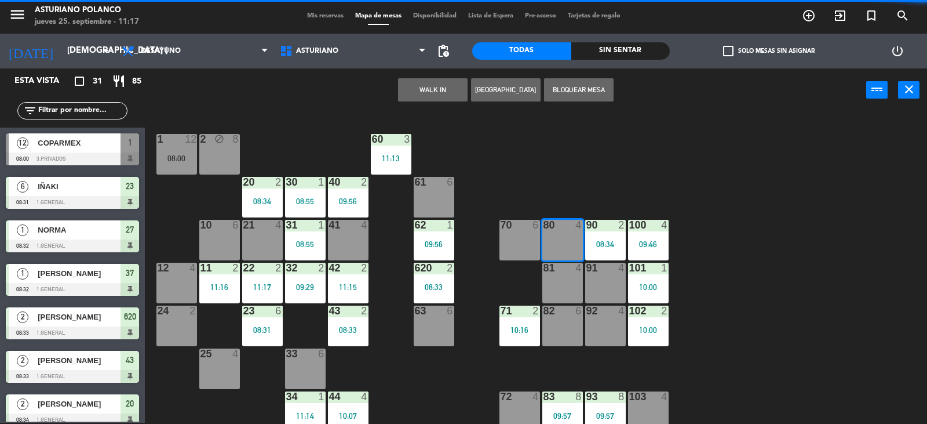
click at [438, 94] on button "WALK IN" at bounding box center [433, 89] width 70 height 23
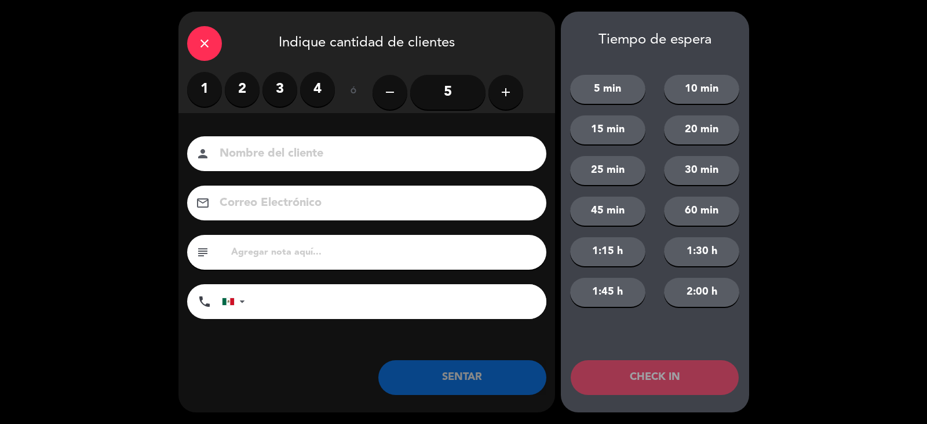
click at [242, 83] on label "2" at bounding box center [242, 89] width 35 height 35
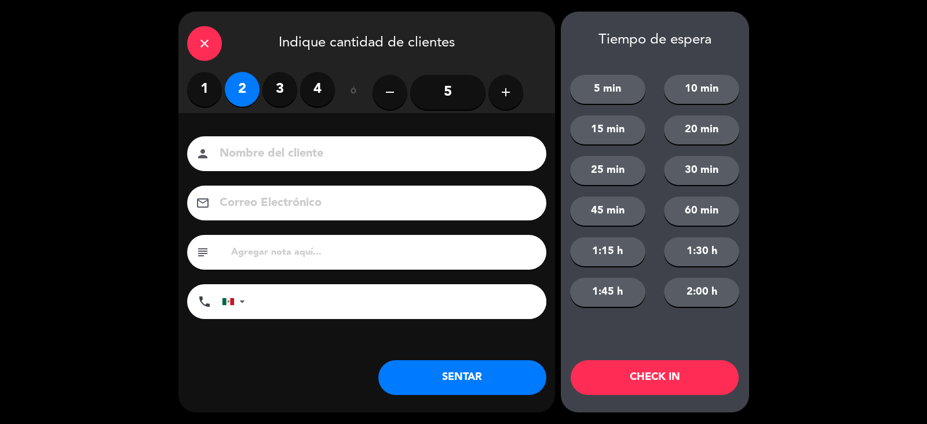
click at [305, 152] on input at bounding box center [375, 154] width 313 height 20
type input "GITANA"
click at [519, 371] on button "SENTAR" at bounding box center [463, 377] width 168 height 35
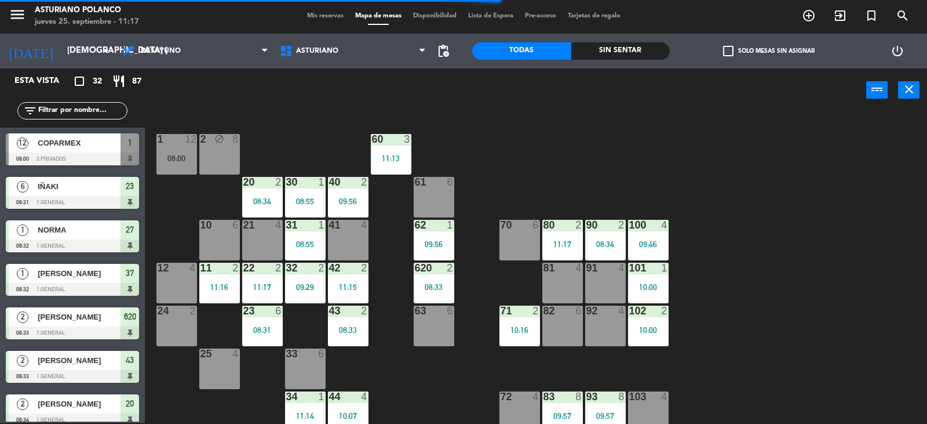
click at [592, 187] on div "1 12 08:00 2 block 8 60 3 11:13 20 2 08:34 30 1 08:55 40 2 09:56 61 6 62 1 09:5…" at bounding box center [540, 268] width 773 height 311
click at [70, 151] on div "COPARMEX" at bounding box center [79, 142] width 84 height 19
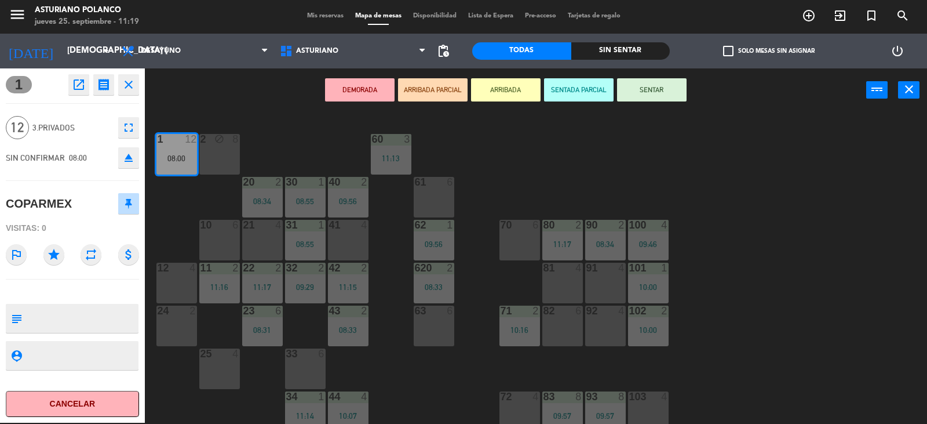
click at [661, 95] on button "SENTAR" at bounding box center [652, 89] width 70 height 23
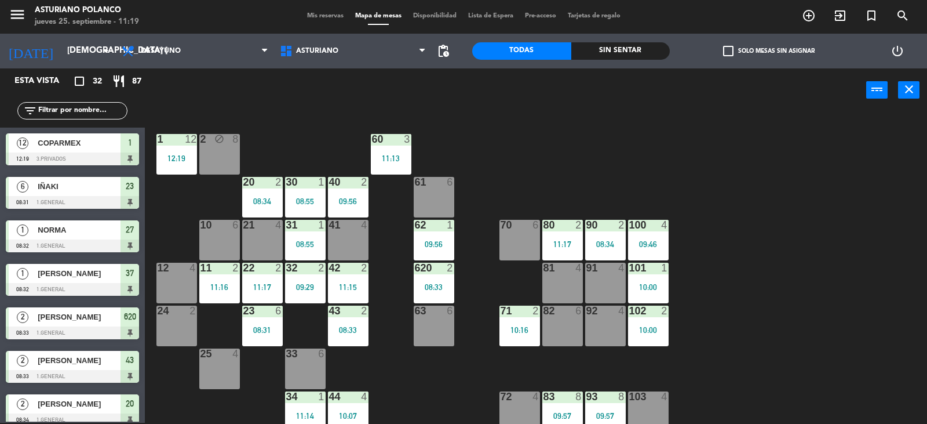
click at [604, 145] on div "1 12 12:19 2 block 8 60 3 11:13 20 2 08:34 30 1 08:55 40 2 09:56 61 6 62 1 09:5…" at bounding box center [540, 268] width 773 height 311
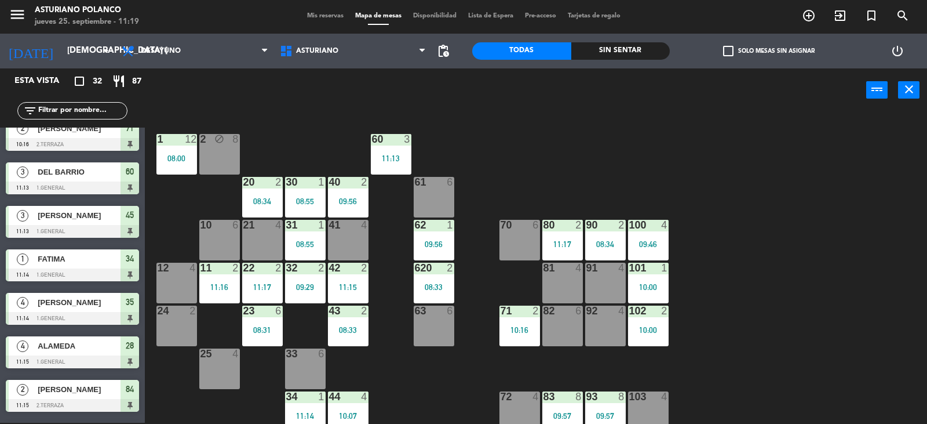
scroll to position [1097, 0]
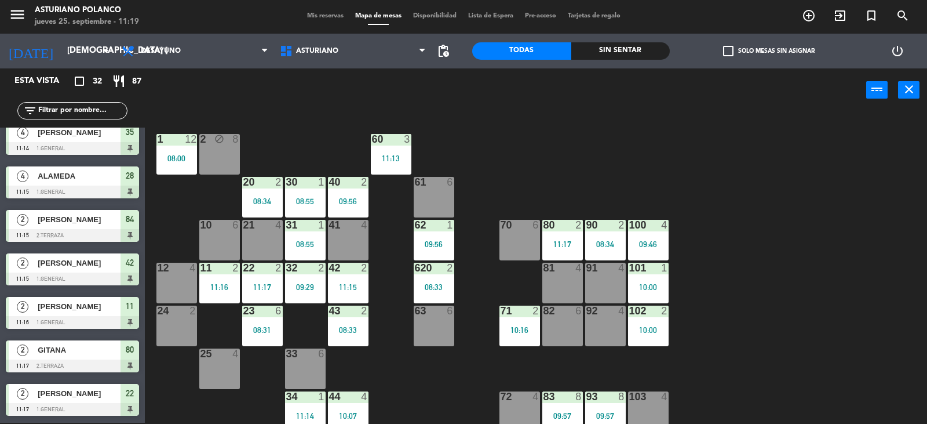
click at [94, 397] on span "[PERSON_NAME]" at bounding box center [79, 393] width 83 height 12
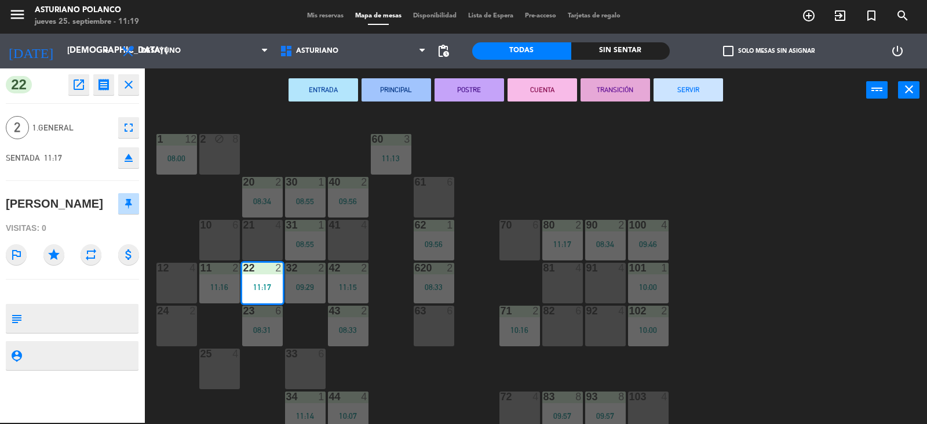
click at [692, 95] on button "SERVIR" at bounding box center [689, 89] width 70 height 23
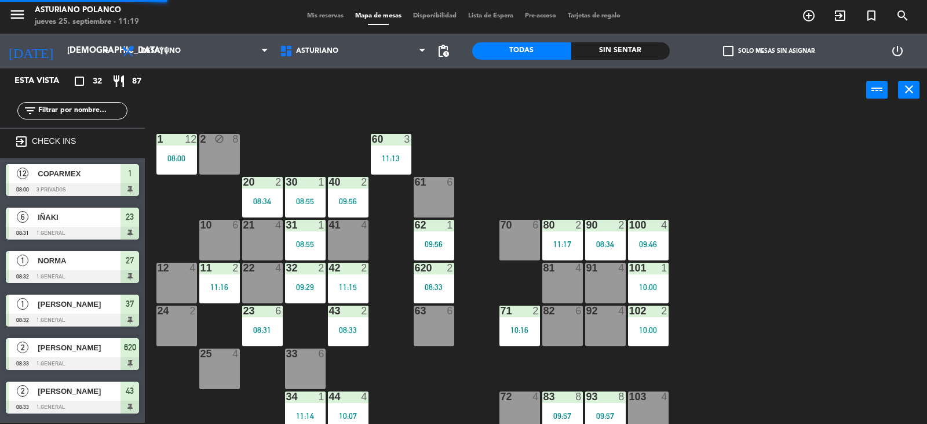
scroll to position [459, 0]
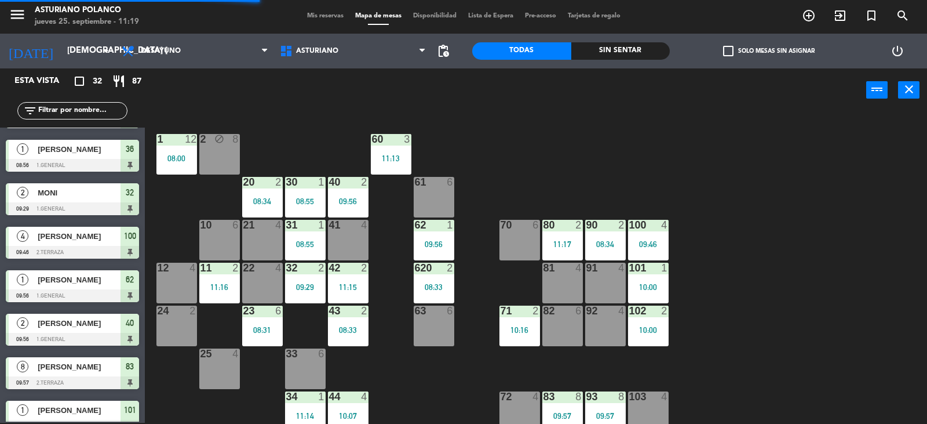
click at [109, 241] on span "[PERSON_NAME]" at bounding box center [79, 236] width 83 height 12
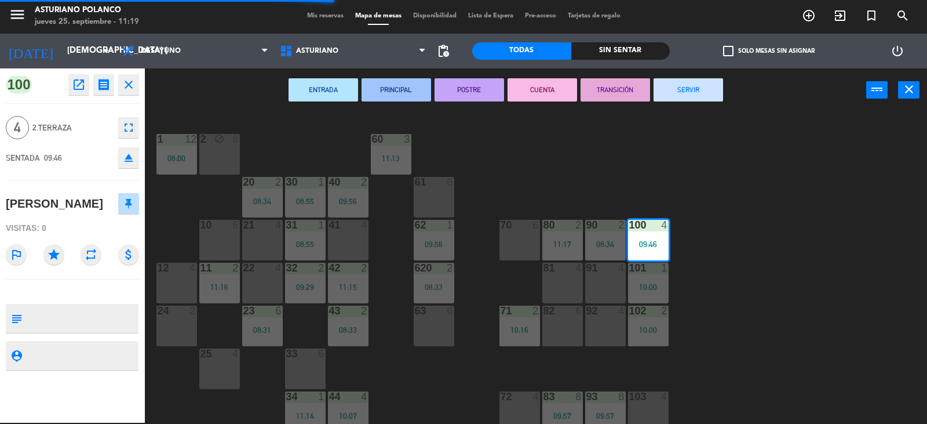
click at [683, 97] on button "SERVIR" at bounding box center [689, 89] width 70 height 23
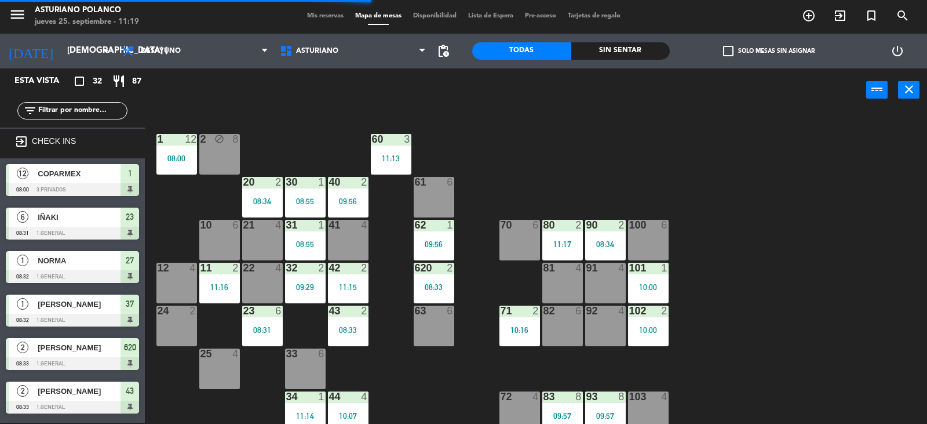
scroll to position [1, 0]
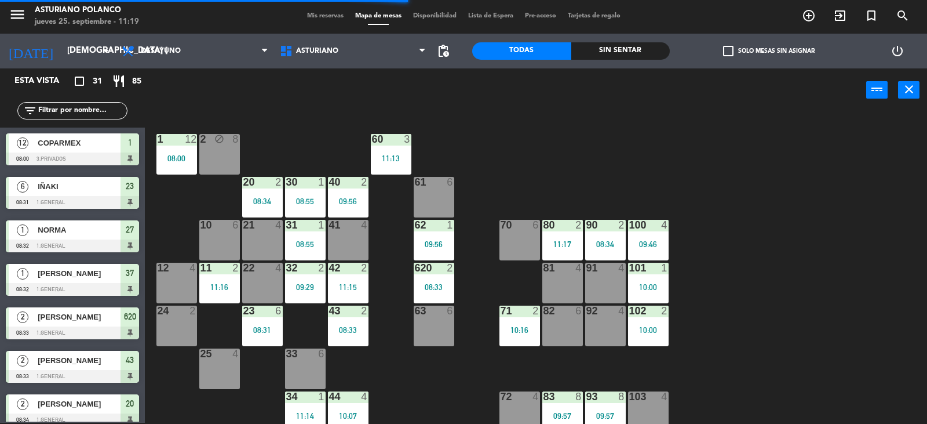
click at [85, 178] on div "6 IÑAKI 08:31 1.General 23" at bounding box center [72, 192] width 145 height 43
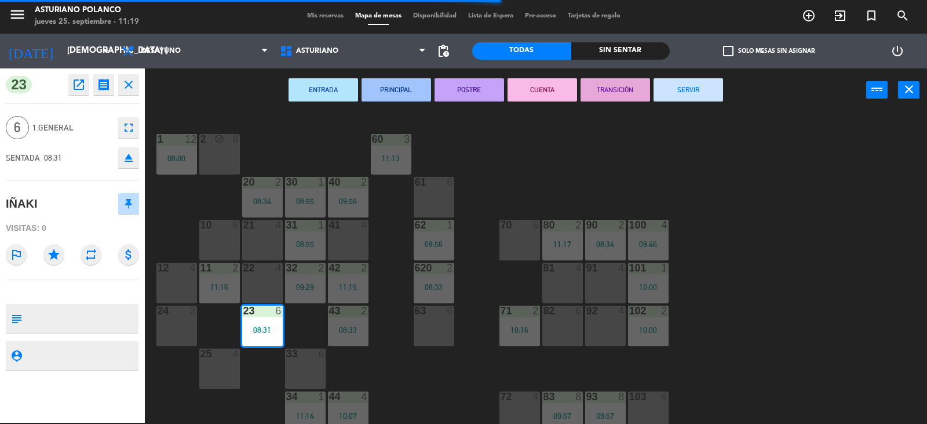
click at [702, 96] on button "SERVIR" at bounding box center [689, 89] width 70 height 23
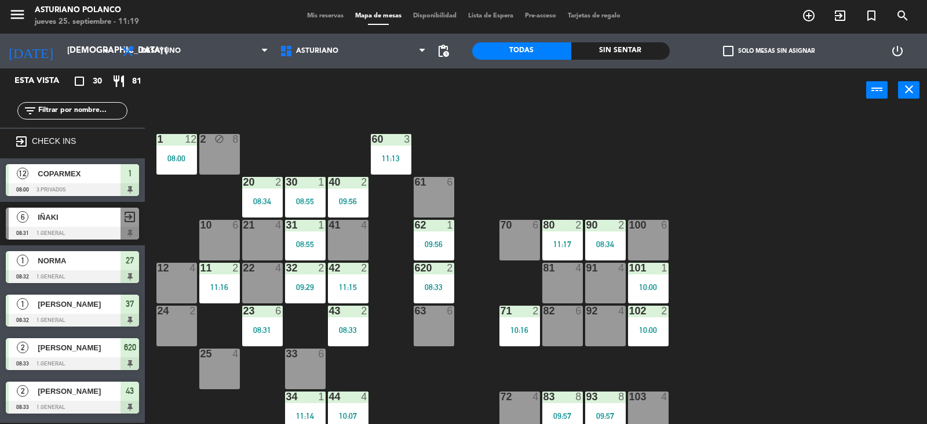
click at [110, 342] on span "[PERSON_NAME]" at bounding box center [79, 347] width 83 height 12
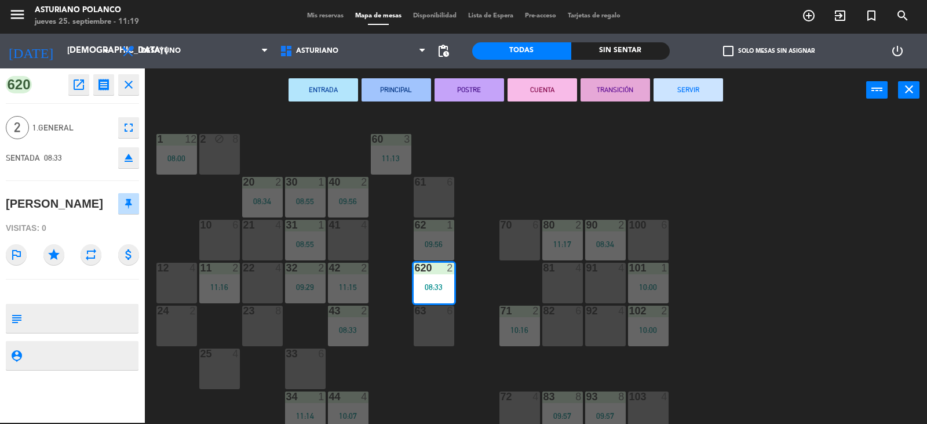
click at [661, 79] on button "SERVIR" at bounding box center [689, 89] width 70 height 23
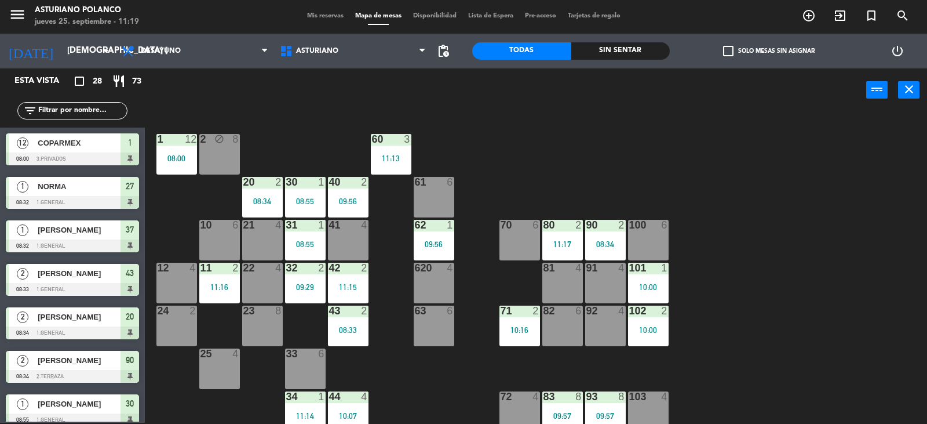
click at [71, 409] on span "[PERSON_NAME]" at bounding box center [79, 404] width 83 height 12
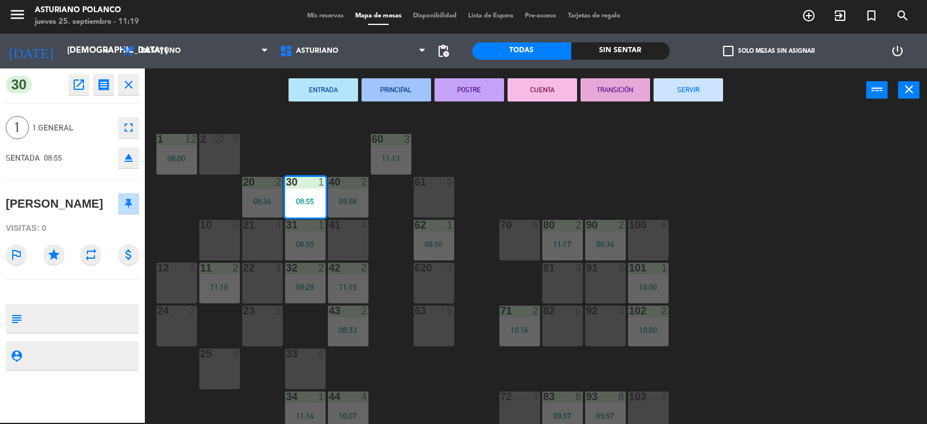
click at [691, 94] on button "SERVIR" at bounding box center [689, 89] width 70 height 23
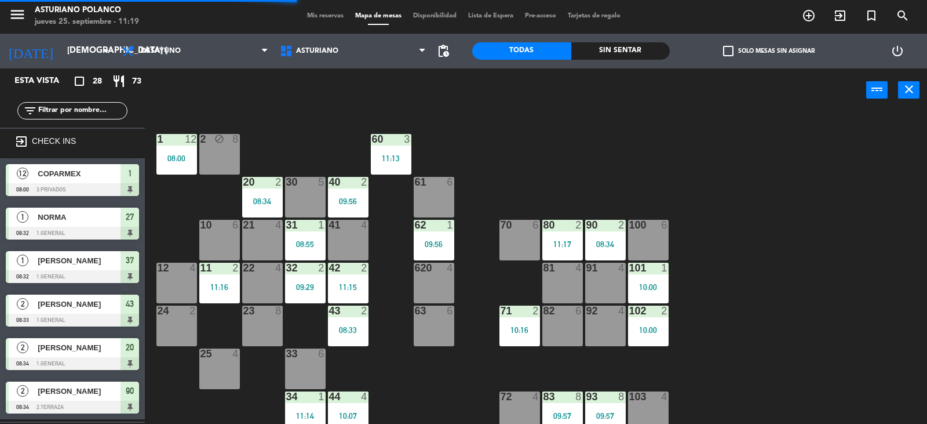
click at [73, 264] on span "[PERSON_NAME]" at bounding box center [79, 260] width 83 height 12
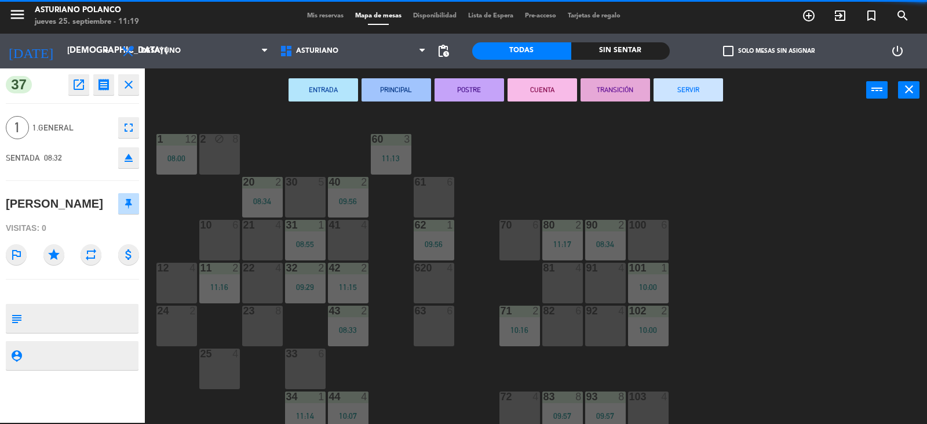
click at [687, 89] on button "SERVIR" at bounding box center [689, 89] width 70 height 23
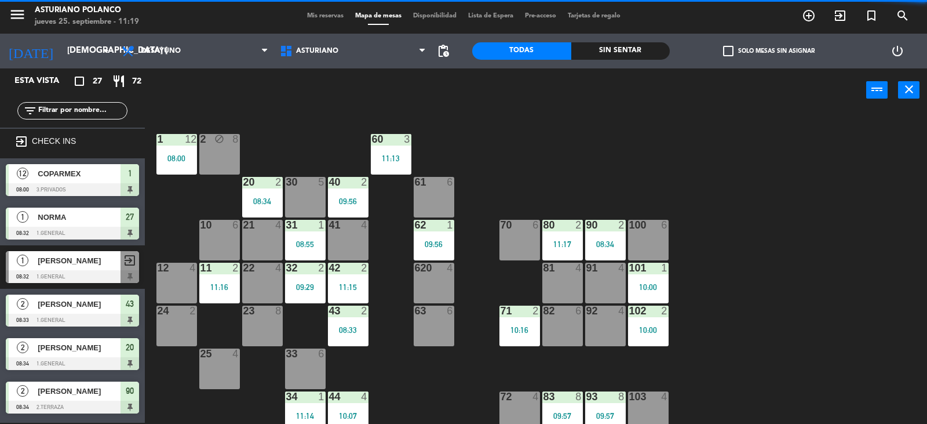
click at [38, 188] on div at bounding box center [72, 189] width 133 height 13
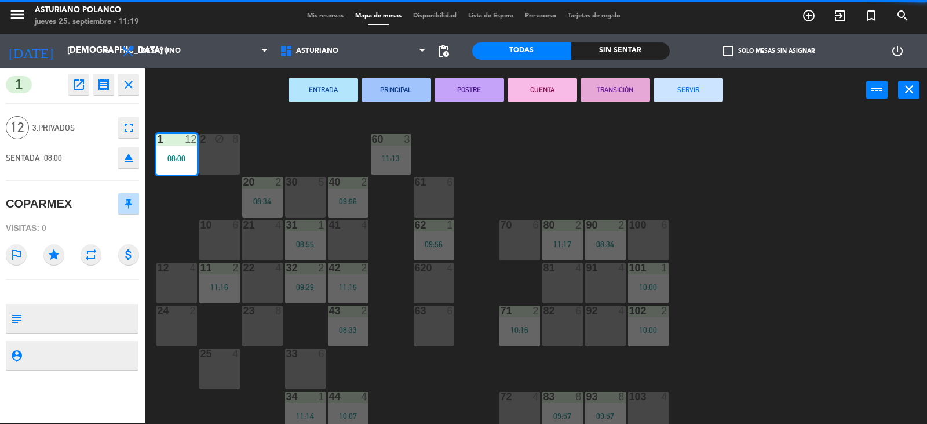
click at [687, 96] on button "SERVIR" at bounding box center [689, 89] width 70 height 23
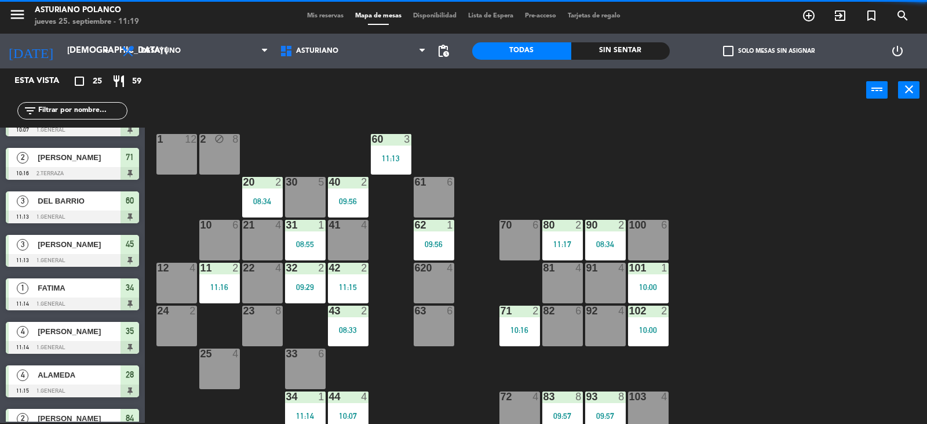
scroll to position [793, 0]
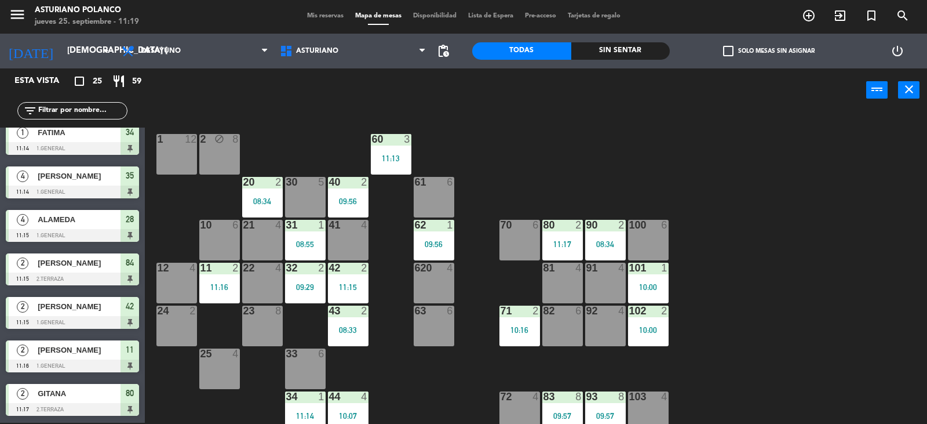
click at [76, 405] on div at bounding box center [72, 409] width 133 height 13
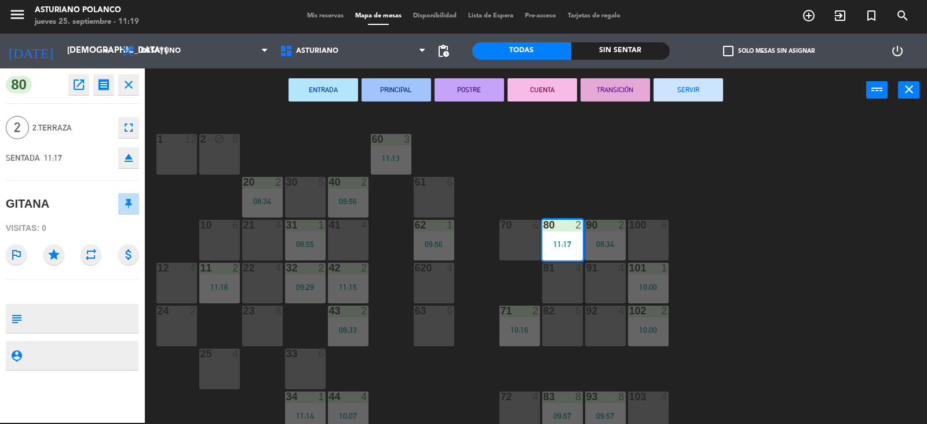
click at [675, 99] on button "SERVIR" at bounding box center [689, 89] width 70 height 23
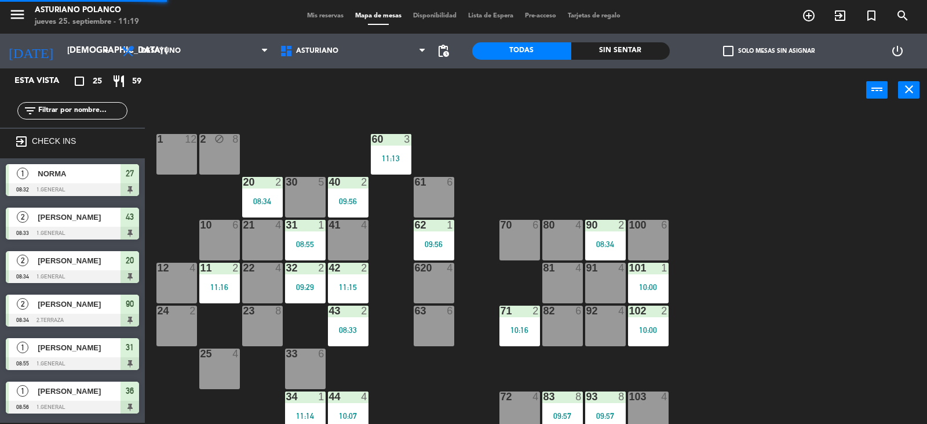
scroll to position [352, 0]
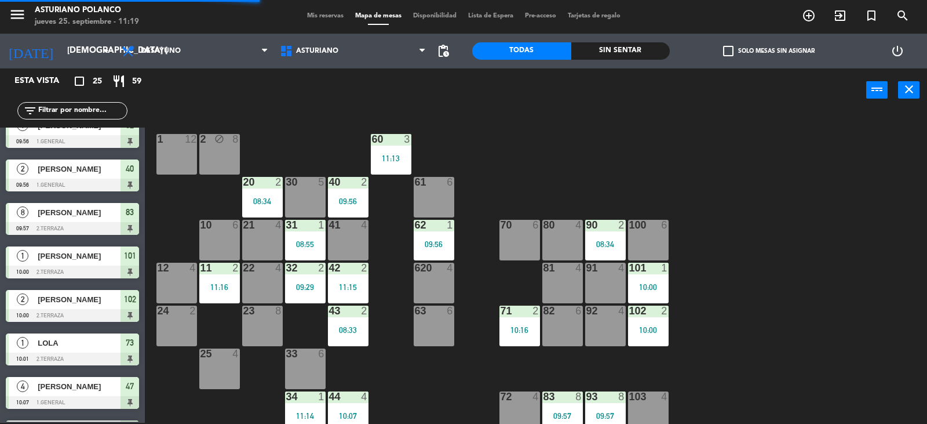
click at [108, 261] on span "[PERSON_NAME]" at bounding box center [79, 256] width 83 height 12
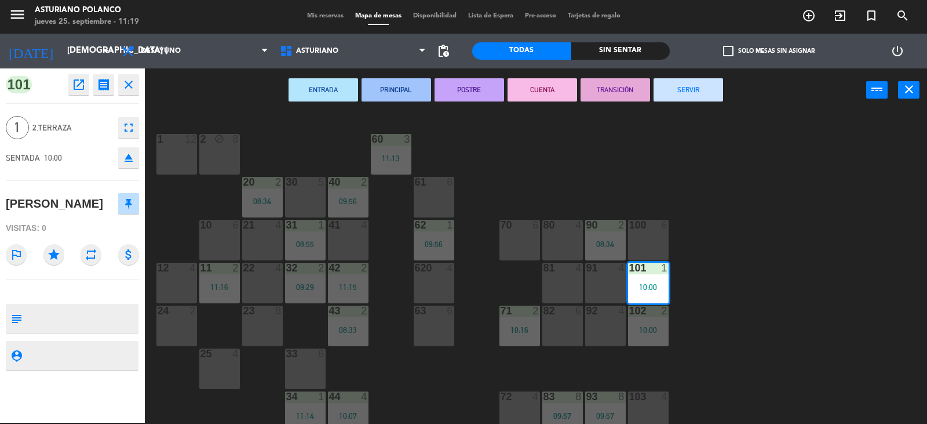
click at [684, 89] on button "SERVIR" at bounding box center [689, 89] width 70 height 23
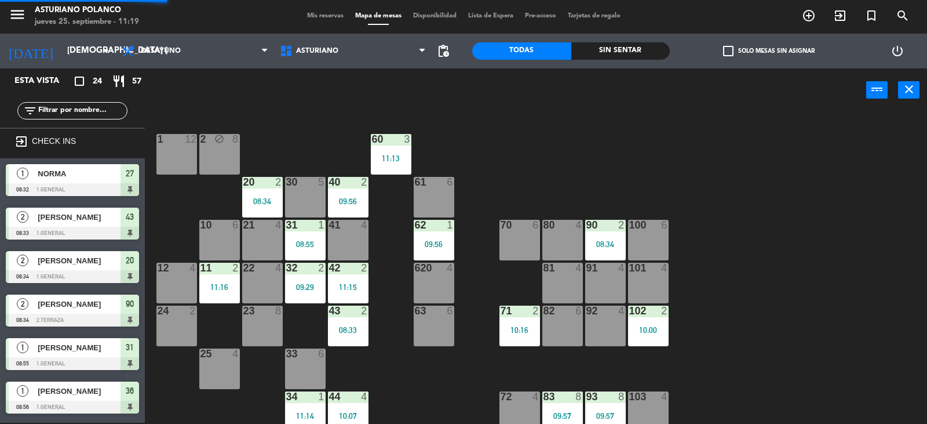
scroll to position [1, 0]
click at [119, 179] on span "NORMA" at bounding box center [79, 174] width 83 height 12
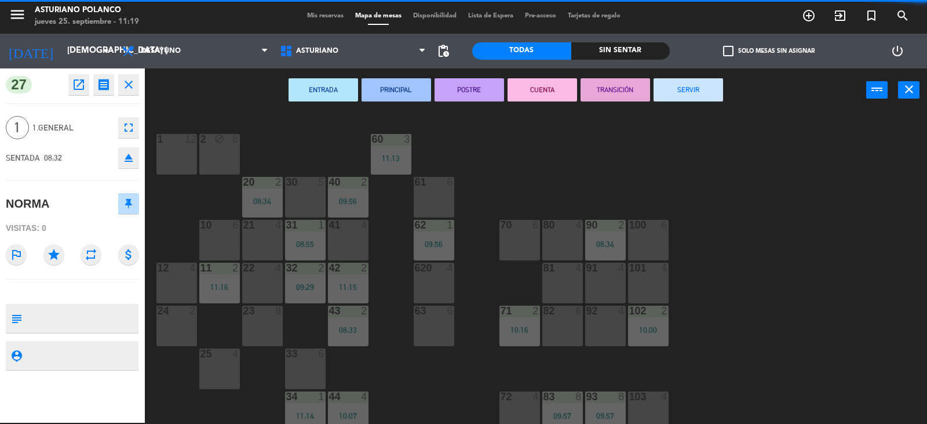
click at [686, 94] on button "SERVIR" at bounding box center [689, 89] width 70 height 23
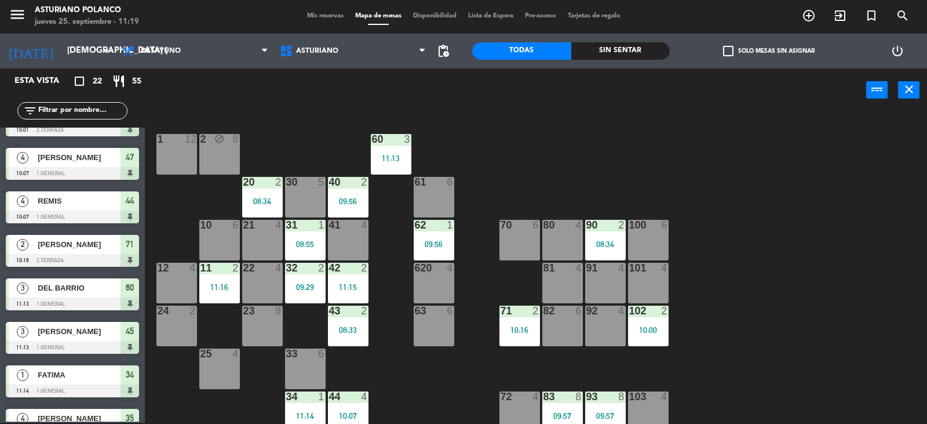
scroll to position [663, 0]
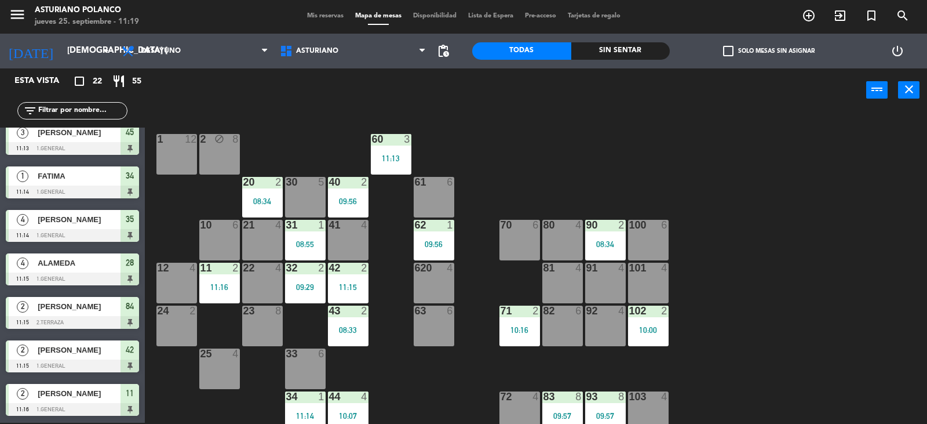
click at [71, 401] on div "[PERSON_NAME]" at bounding box center [79, 393] width 84 height 19
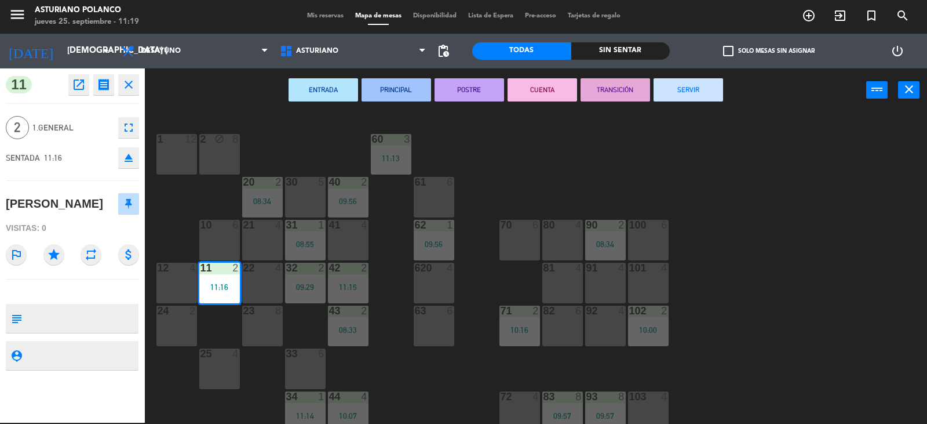
click at [697, 96] on button "SERVIR" at bounding box center [689, 89] width 70 height 23
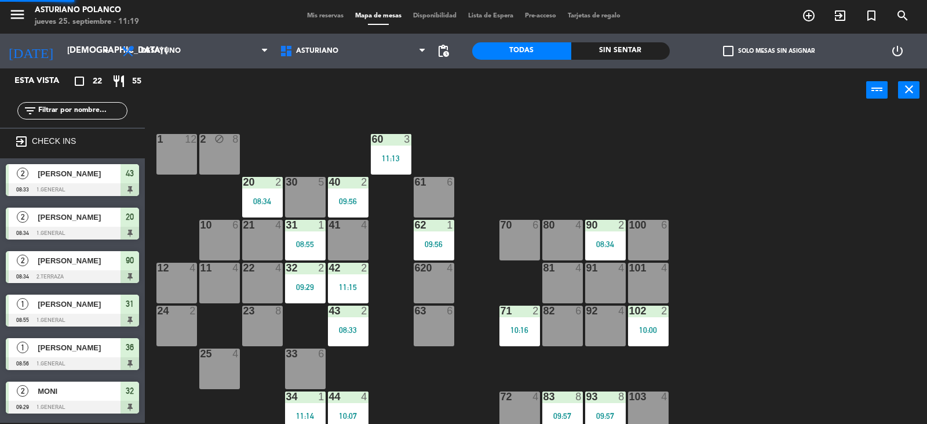
scroll to position [307, 0]
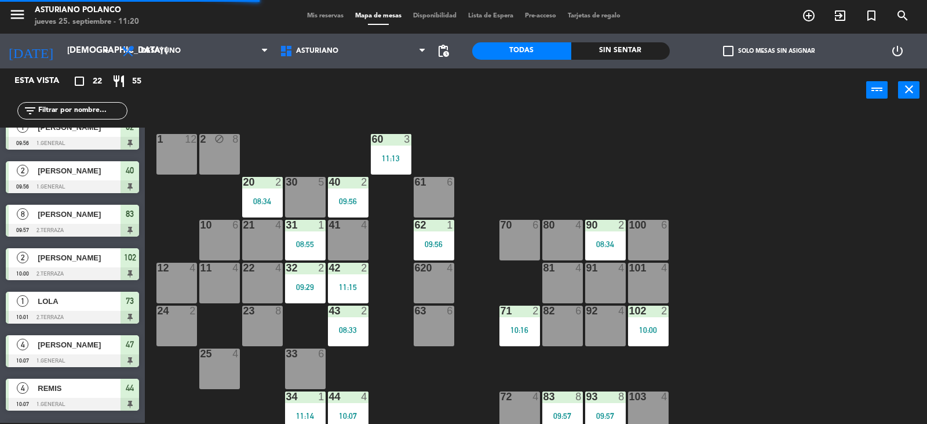
click at [93, 310] on div "LOLA" at bounding box center [79, 301] width 84 height 19
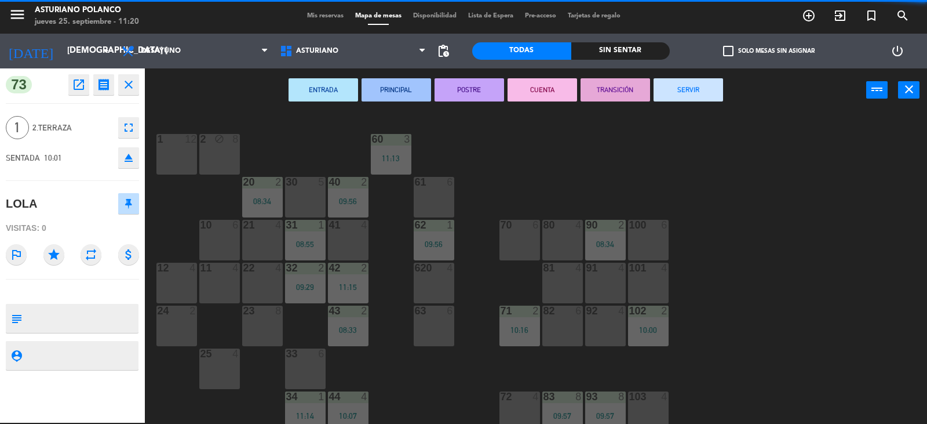
click at [701, 90] on button "SERVIR" at bounding box center [689, 89] width 70 height 23
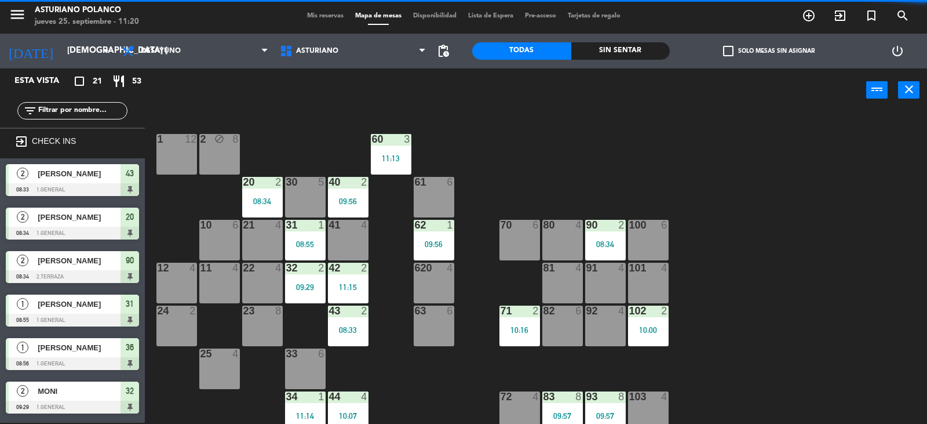
scroll to position [1, 0]
click at [81, 224] on div "[PERSON_NAME]" at bounding box center [79, 217] width 84 height 19
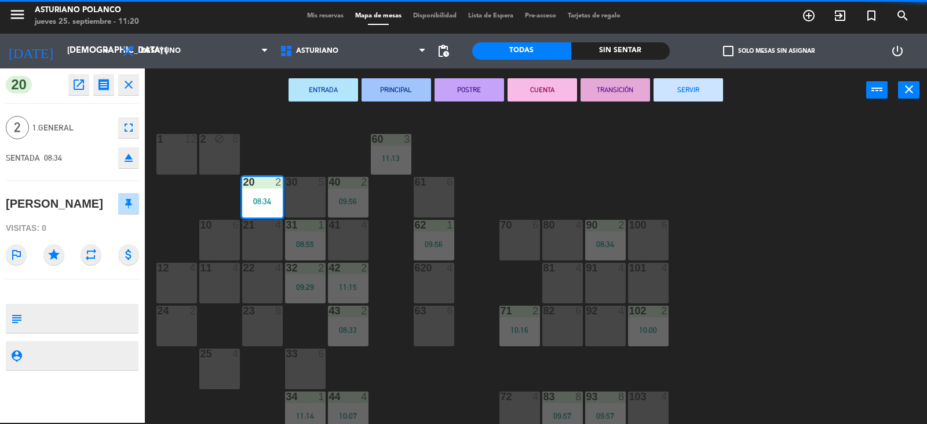
click at [710, 83] on button "SERVIR" at bounding box center [689, 89] width 70 height 23
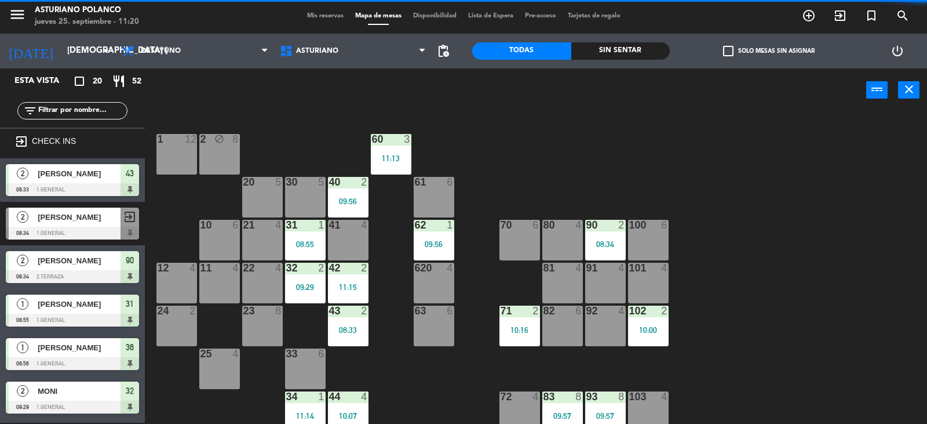
click at [89, 179] on span "[PERSON_NAME]" at bounding box center [79, 174] width 83 height 12
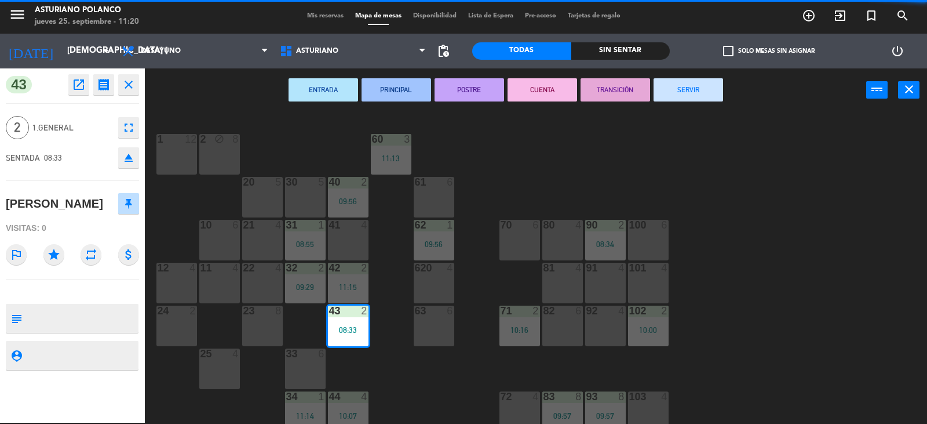
click at [699, 96] on button "SERVIR" at bounding box center [689, 89] width 70 height 23
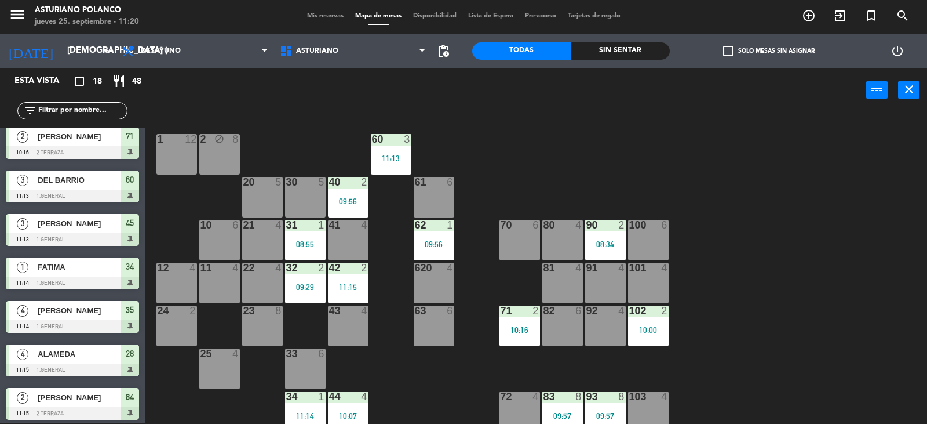
scroll to position [489, 0]
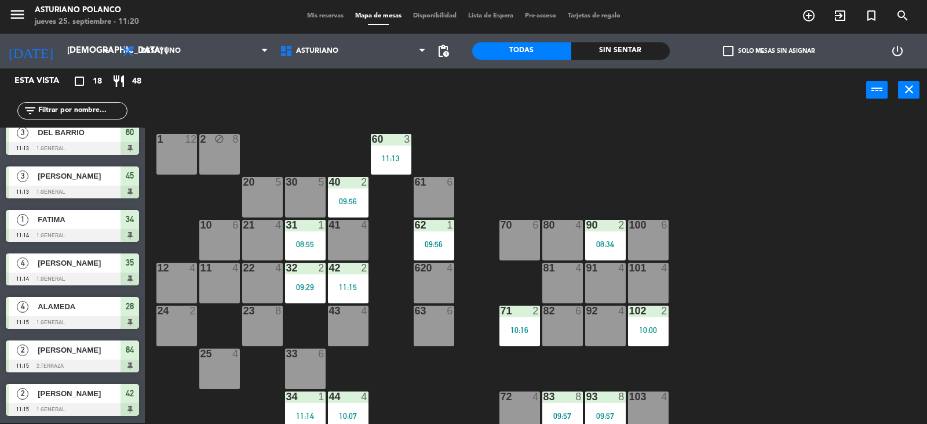
click at [79, 403] on div at bounding box center [72, 409] width 133 height 13
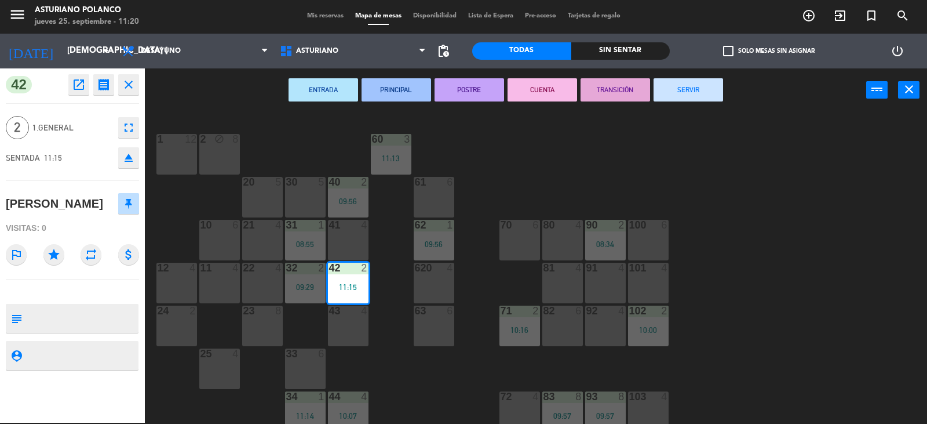
click at [688, 96] on button "SERVIR" at bounding box center [689, 89] width 70 height 23
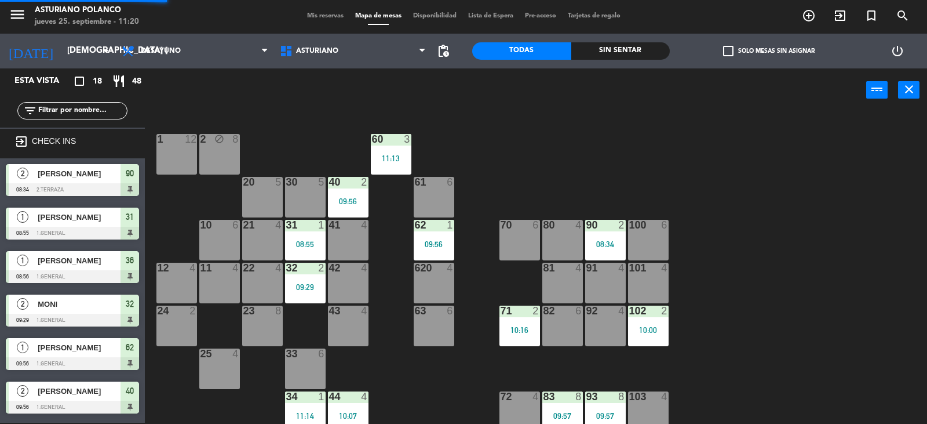
scroll to position [246, 0]
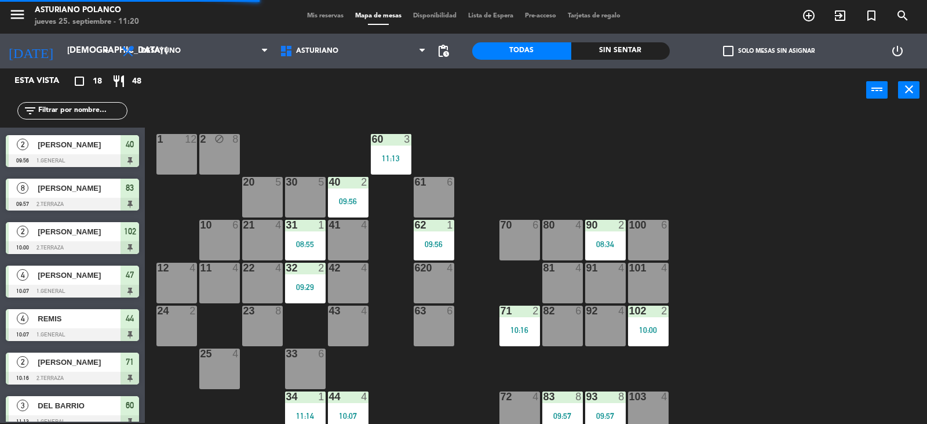
click at [71, 278] on span "[PERSON_NAME]" at bounding box center [79, 275] width 83 height 12
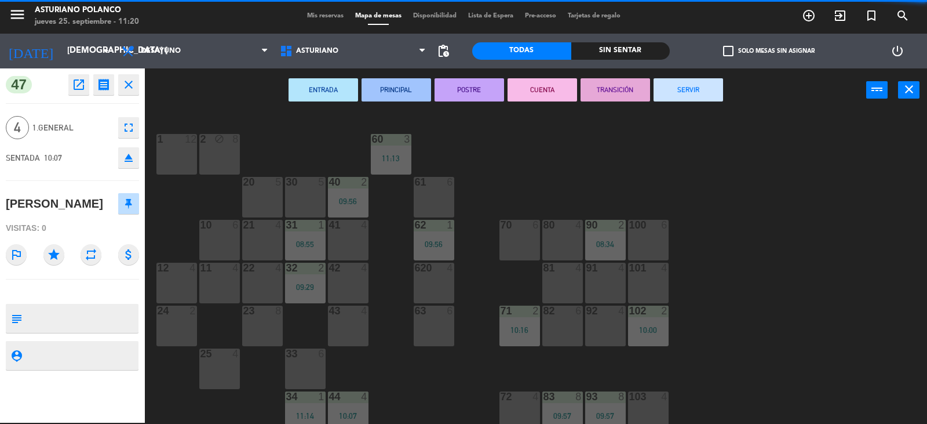
drag, startPoint x: 697, startPoint y: 89, endPoint x: 326, endPoint y: 144, distance: 375.0
click at [693, 93] on button "SERVIR" at bounding box center [689, 89] width 70 height 23
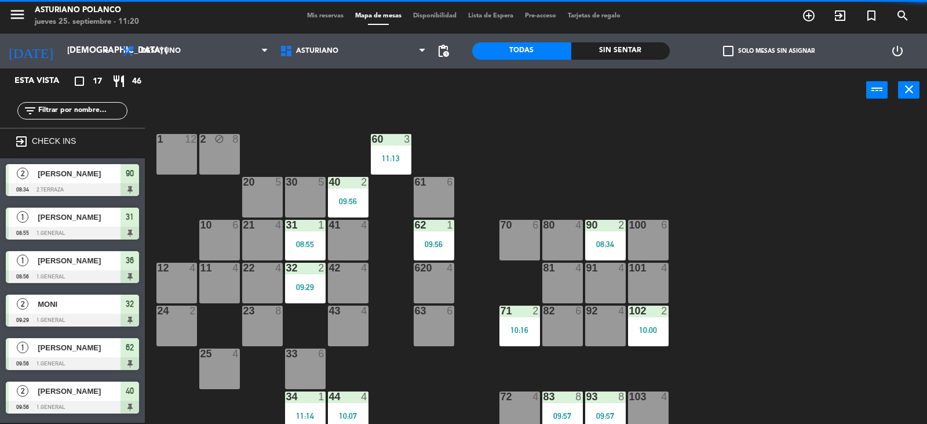
scroll to position [1, 0]
click at [85, 177] on span "[PERSON_NAME]" at bounding box center [79, 174] width 83 height 12
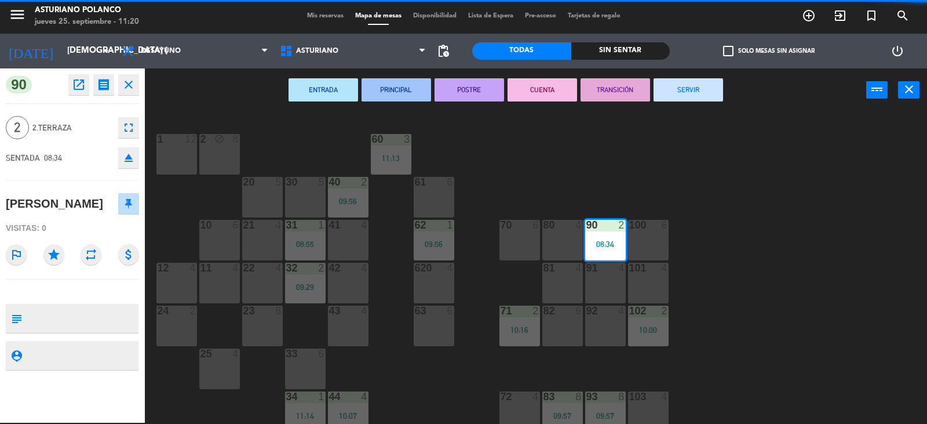
click at [682, 83] on button "SERVIR" at bounding box center [689, 89] width 70 height 23
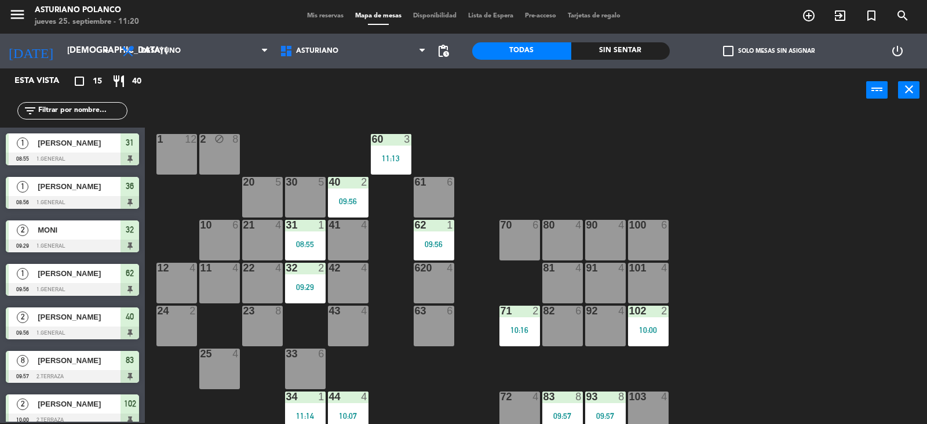
click at [93, 185] on span "[PERSON_NAME]" at bounding box center [79, 186] width 83 height 12
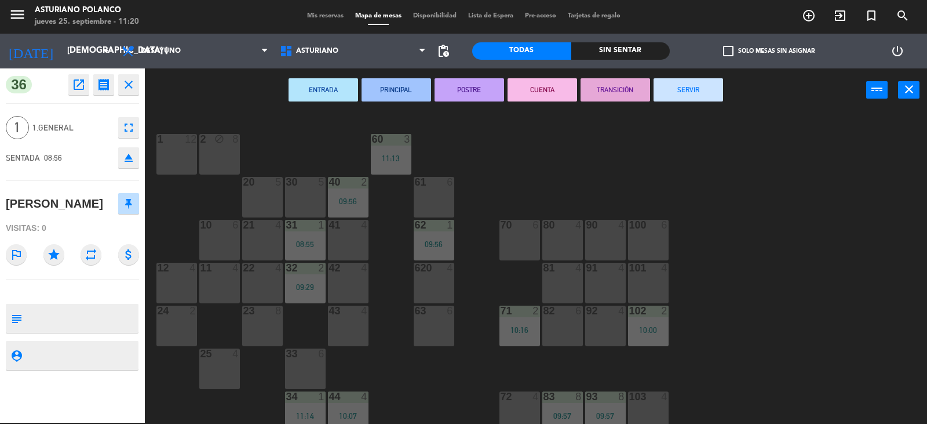
click at [695, 97] on button "SERVIR" at bounding box center [689, 89] width 70 height 23
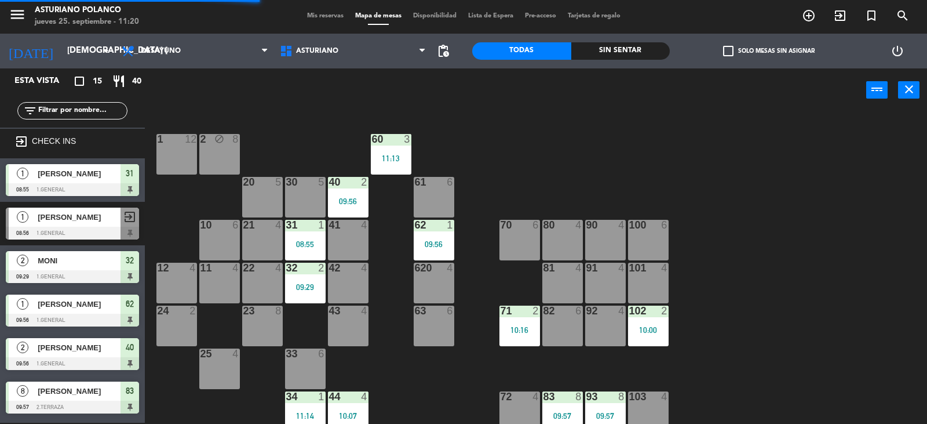
click at [130, 263] on span "32" at bounding box center [130, 260] width 8 height 14
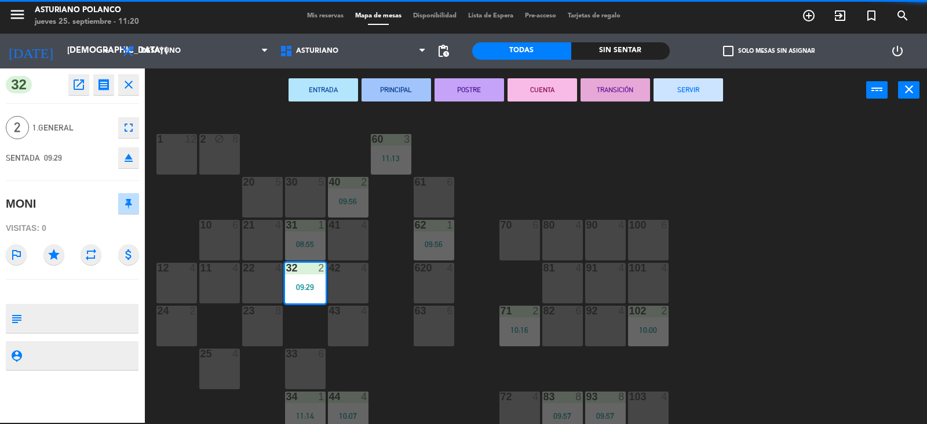
drag, startPoint x: 697, startPoint y: 97, endPoint x: 240, endPoint y: 344, distance: 519.3
click at [697, 99] on button "SERVIR" at bounding box center [689, 89] width 70 height 23
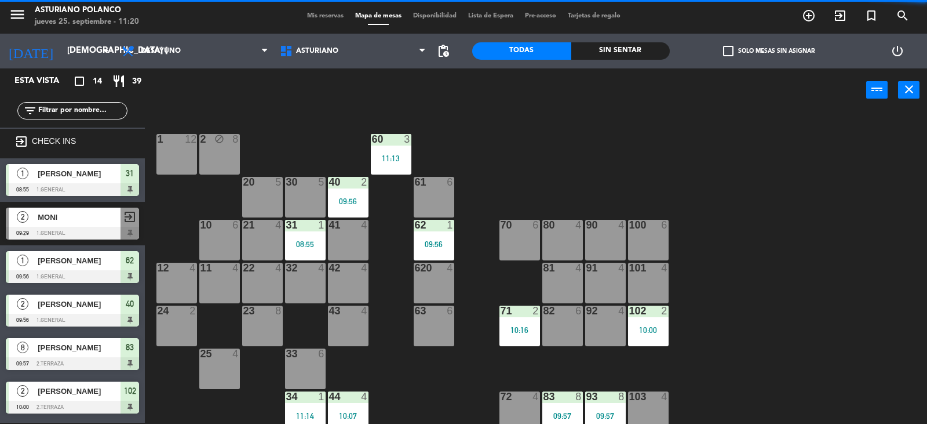
click at [87, 352] on span "[PERSON_NAME]" at bounding box center [79, 347] width 83 height 12
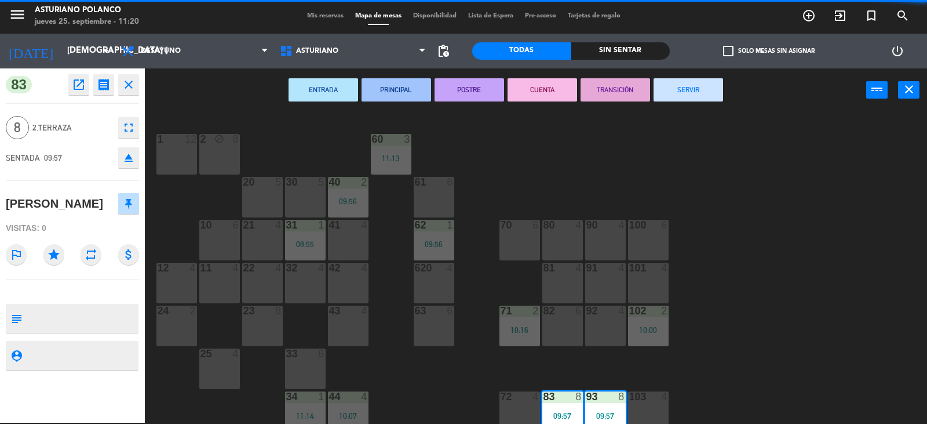
click at [681, 97] on button "SERVIR" at bounding box center [689, 89] width 70 height 23
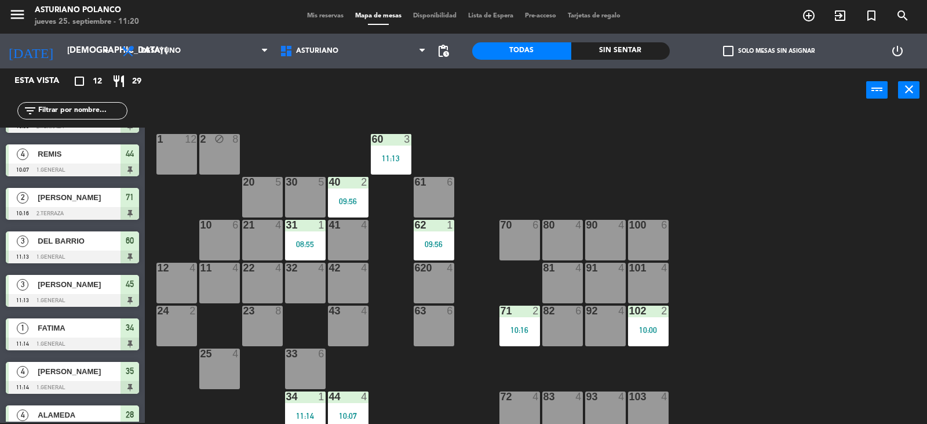
scroll to position [228, 0]
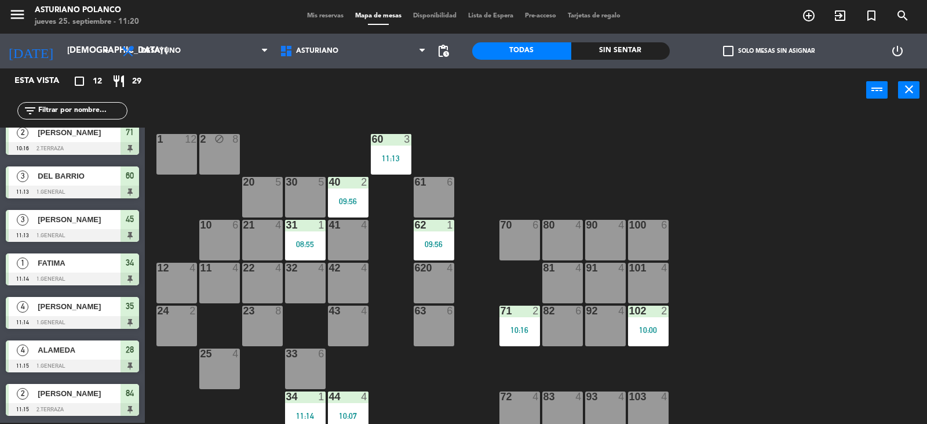
click at [84, 395] on span "[PERSON_NAME]" at bounding box center [79, 393] width 83 height 12
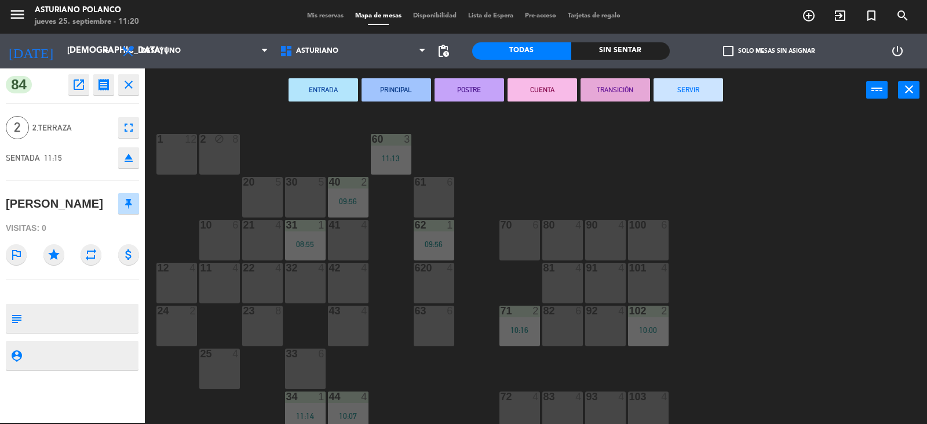
click at [700, 81] on button "SERVIR" at bounding box center [689, 89] width 70 height 23
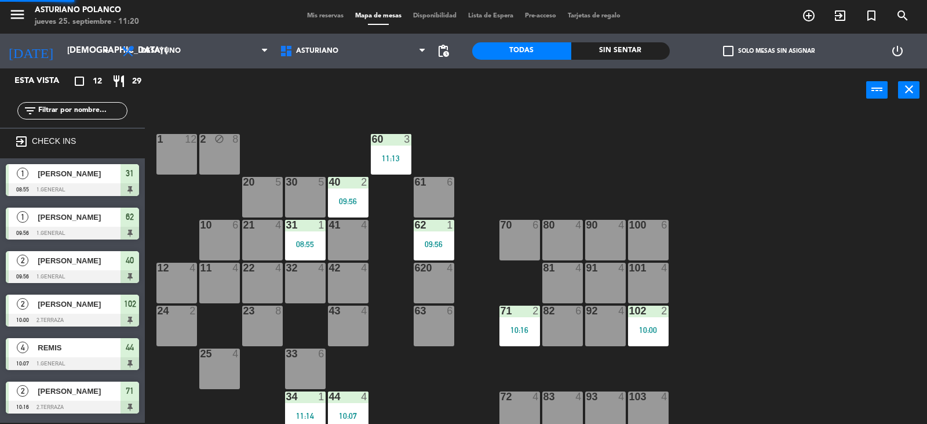
scroll to position [155, 0]
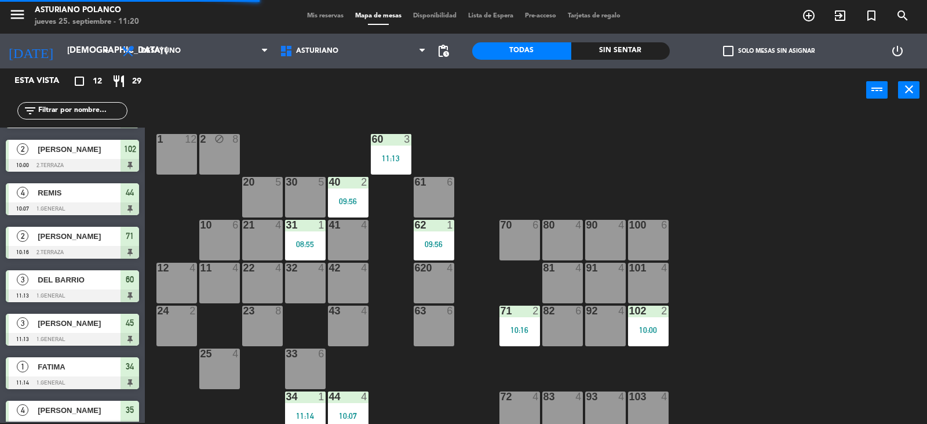
click at [59, 237] on span "[PERSON_NAME]" at bounding box center [79, 236] width 83 height 12
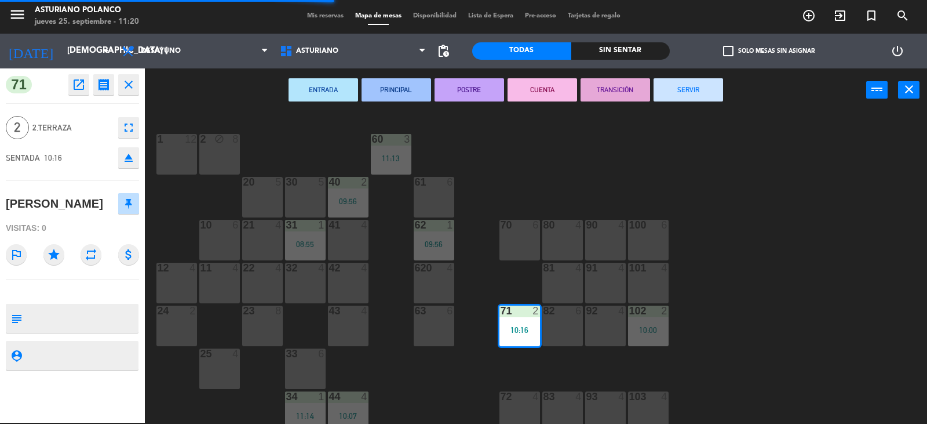
click at [697, 85] on button "SERVIR" at bounding box center [689, 89] width 70 height 23
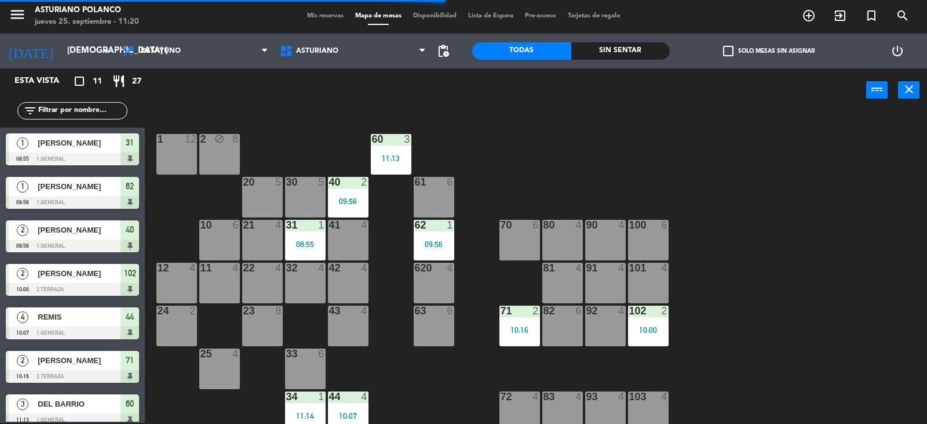
click at [99, 327] on div "4 REMIS 10:07 1.General 44" at bounding box center [72, 322] width 145 height 43
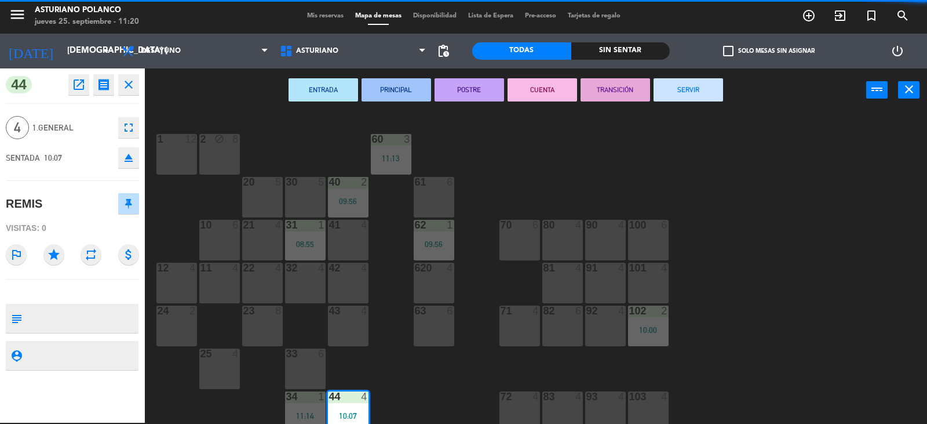
click at [713, 88] on button "SERVIR" at bounding box center [689, 89] width 70 height 23
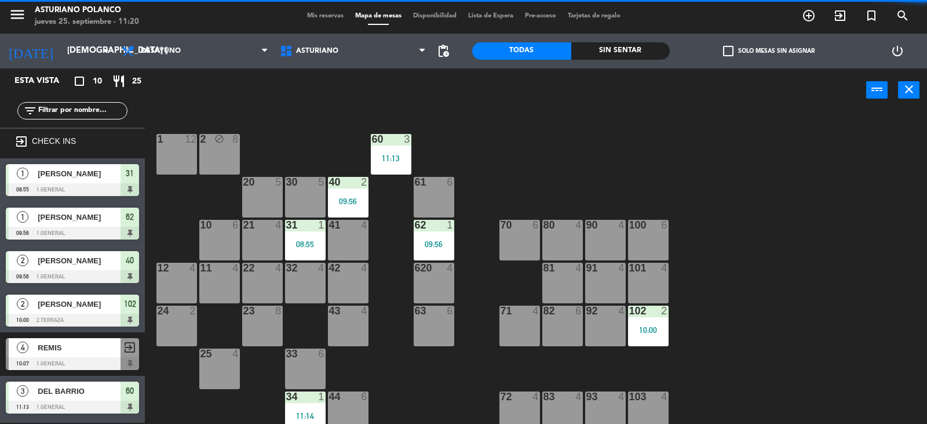
click at [75, 172] on span "[PERSON_NAME]" at bounding box center [79, 174] width 83 height 12
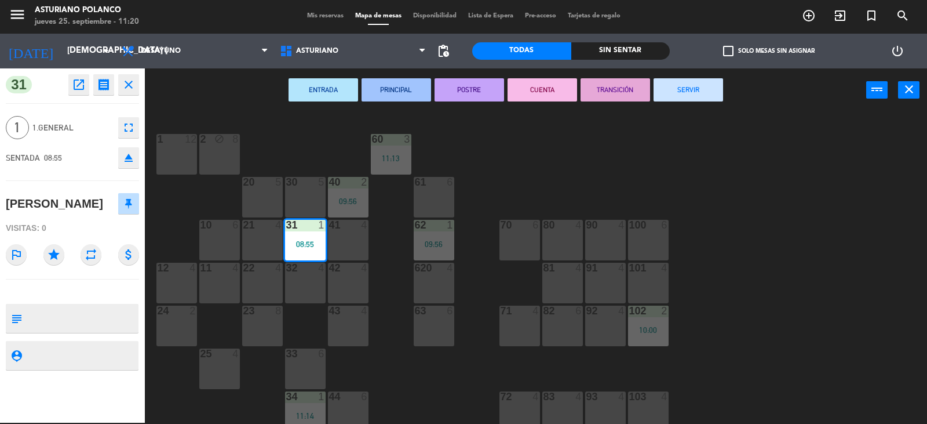
click at [660, 86] on div "ENTRADA PRINCIPAL POSTRE CUENTA TRANSICIÓN SERVIR power_input close" at bounding box center [506, 90] width 722 height 44
click at [663, 86] on button "SERVIR" at bounding box center [689, 89] width 70 height 23
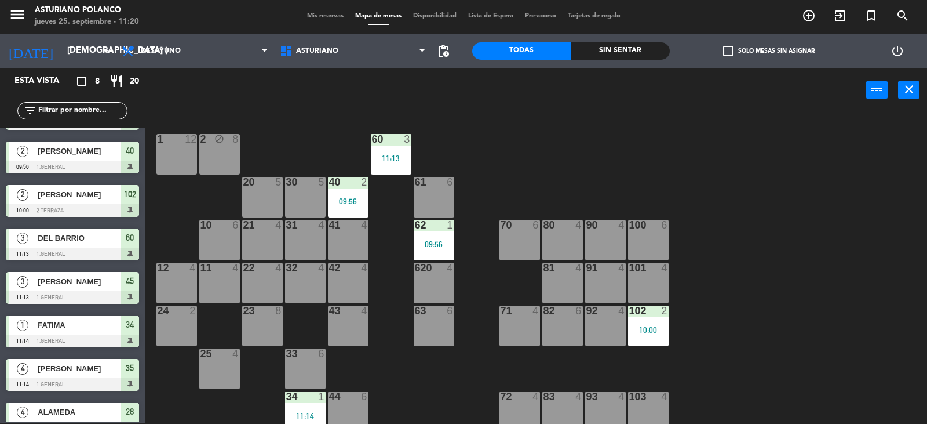
scroll to position [54, 0]
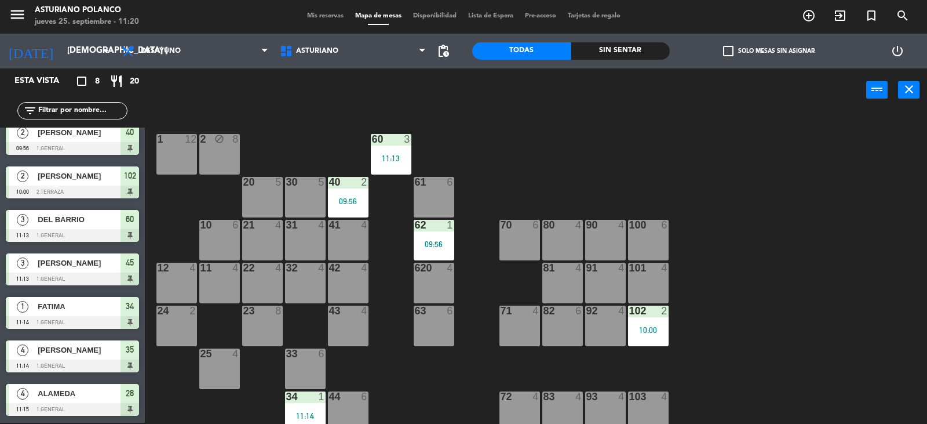
click at [65, 406] on div at bounding box center [72, 409] width 133 height 13
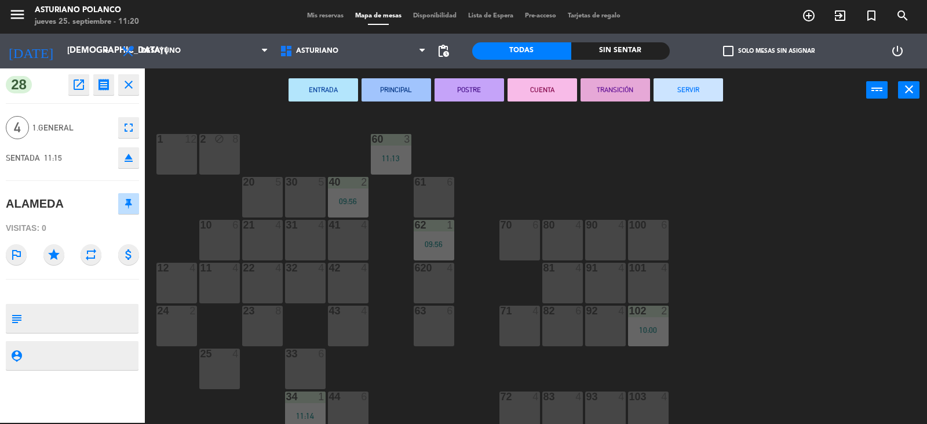
click at [718, 92] on button "SERVIR" at bounding box center [689, 89] width 70 height 23
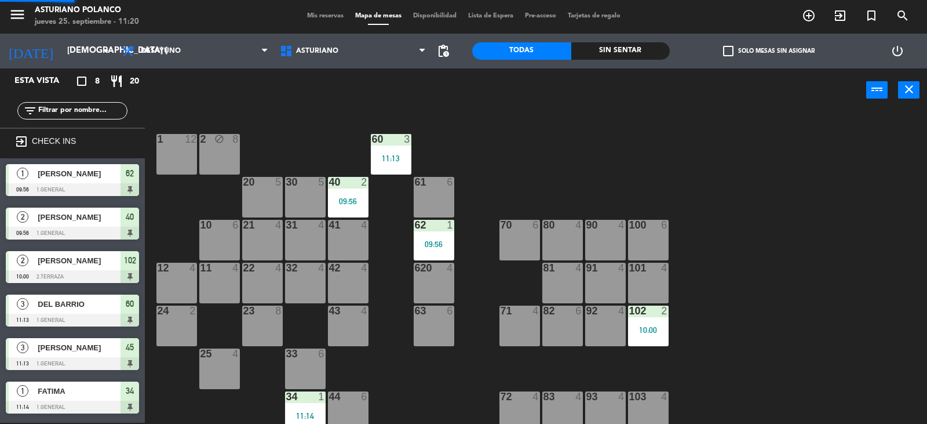
scroll to position [85, 0]
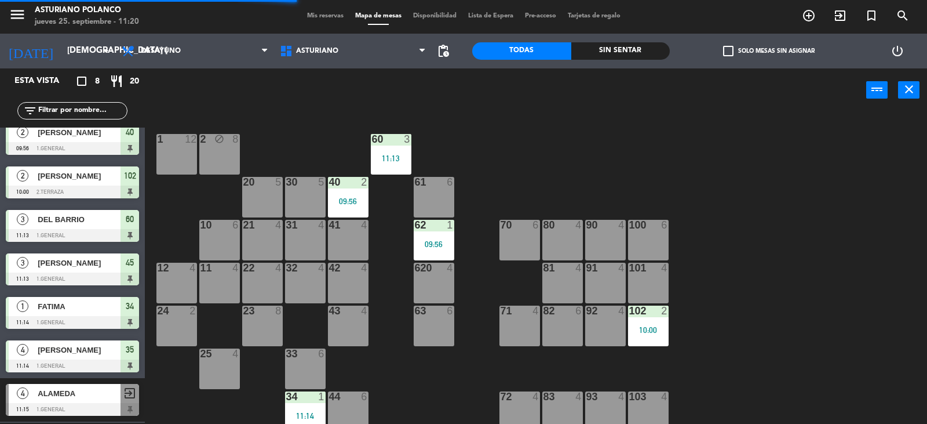
click at [38, 267] on span "[PERSON_NAME]" at bounding box center [79, 263] width 83 height 12
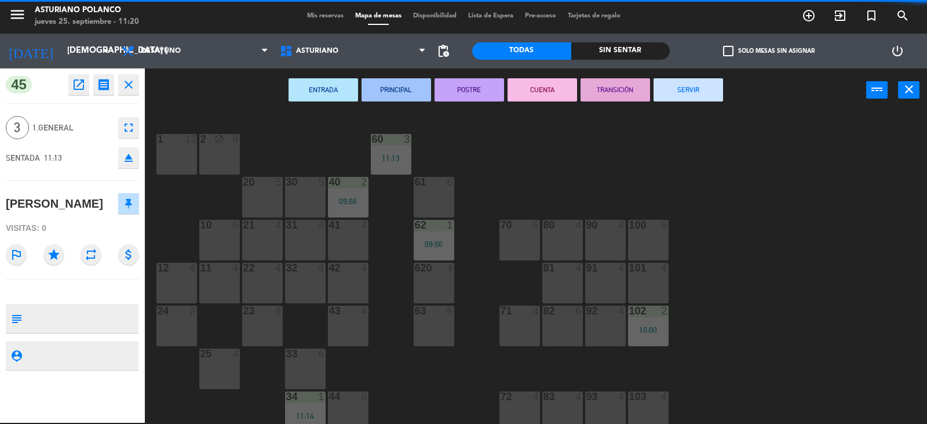
click at [678, 96] on button "SERVIR" at bounding box center [689, 89] width 70 height 23
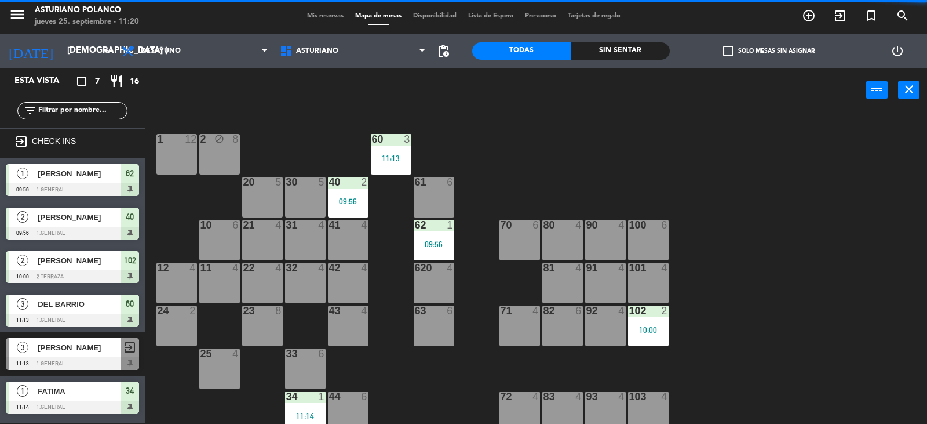
click at [93, 175] on span "[PERSON_NAME]" at bounding box center [79, 174] width 83 height 12
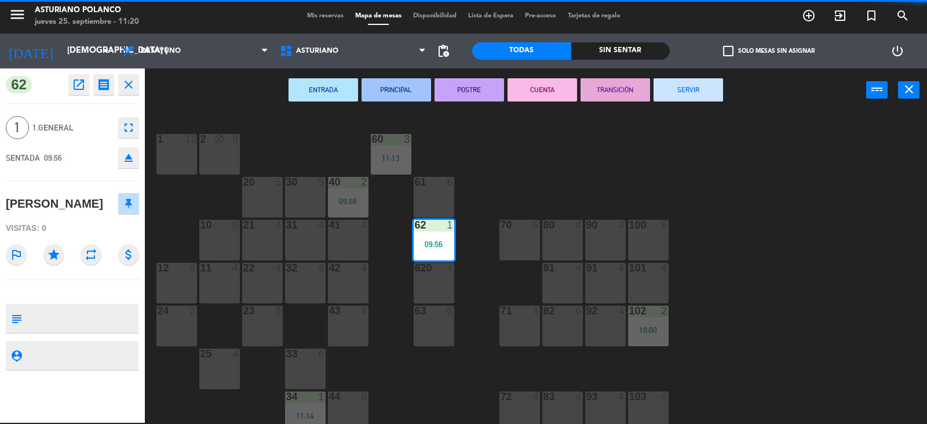
click at [682, 93] on button "SERVIR" at bounding box center [689, 89] width 70 height 23
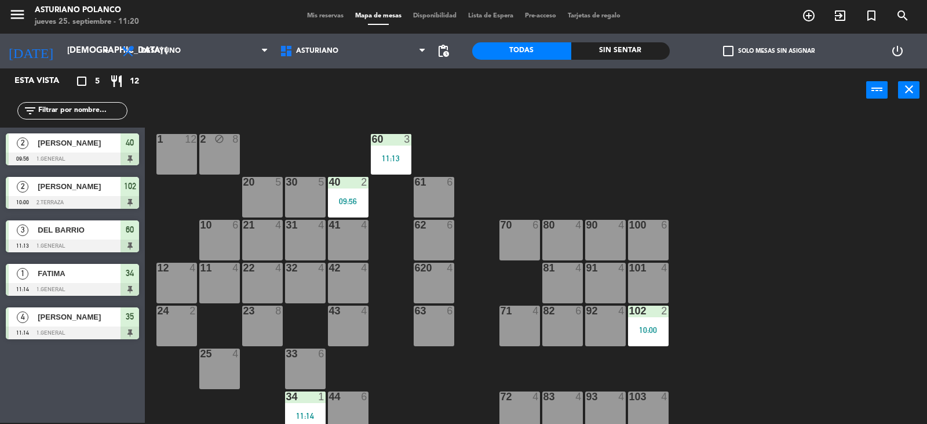
click at [32, 325] on div "4" at bounding box center [23, 316] width 28 height 19
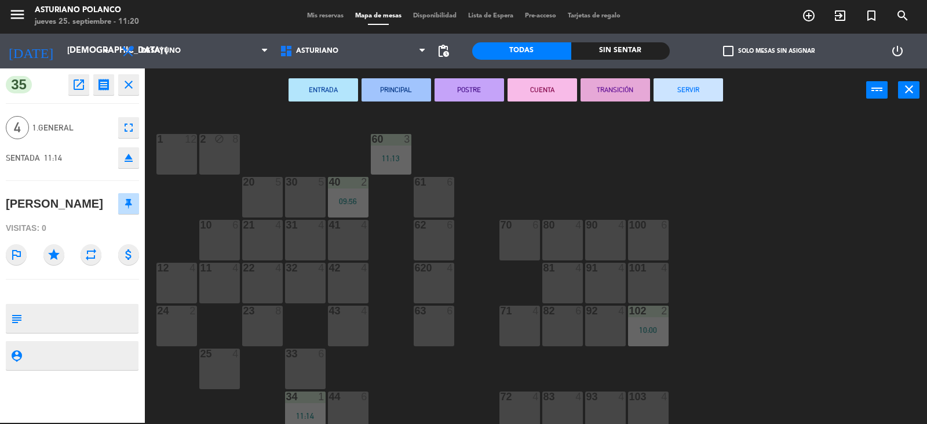
click at [687, 96] on button "SERVIR" at bounding box center [689, 89] width 70 height 23
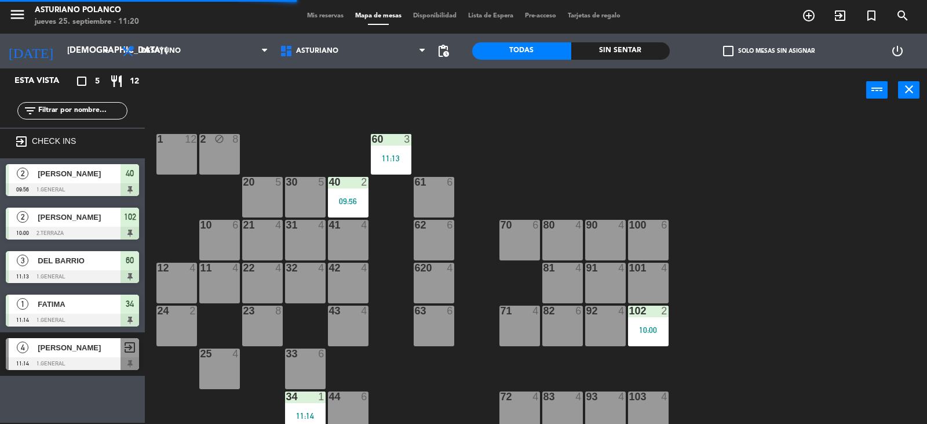
click at [68, 284] on div "3 DEL BARRIO 11:13 1.General 60" at bounding box center [72, 266] width 145 height 43
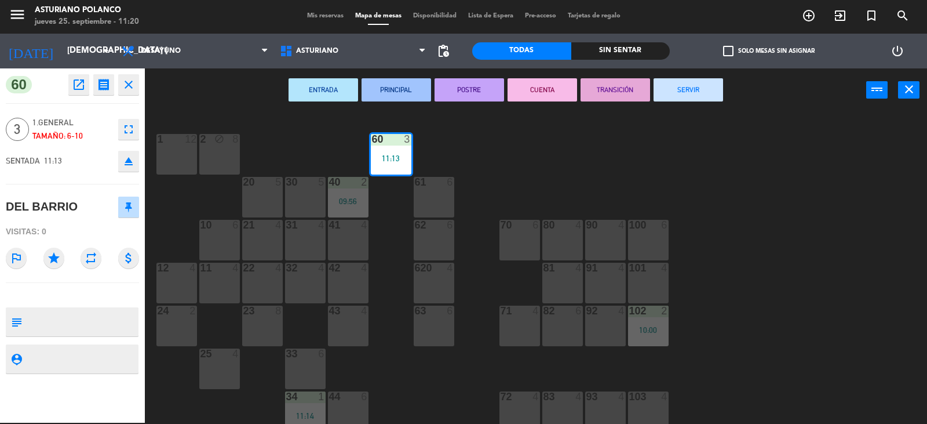
click at [699, 83] on button "SERVIR" at bounding box center [689, 89] width 70 height 23
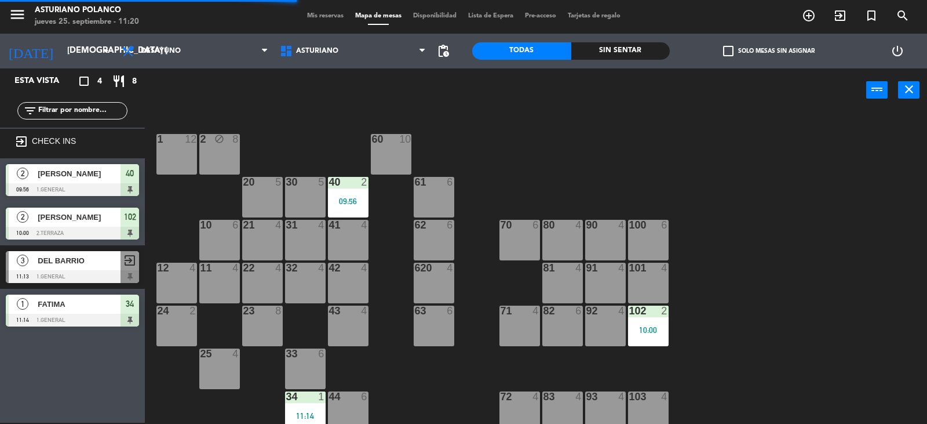
click at [110, 187] on div at bounding box center [72, 189] width 133 height 13
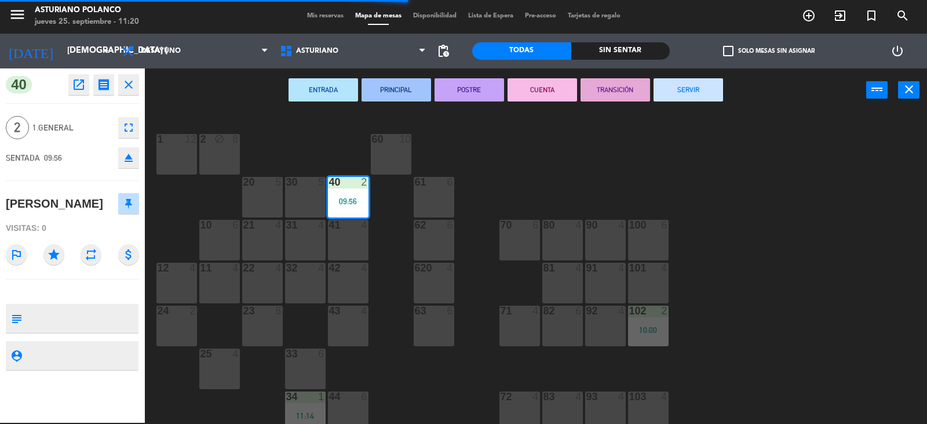
click at [672, 94] on button "SERVIR" at bounding box center [689, 89] width 70 height 23
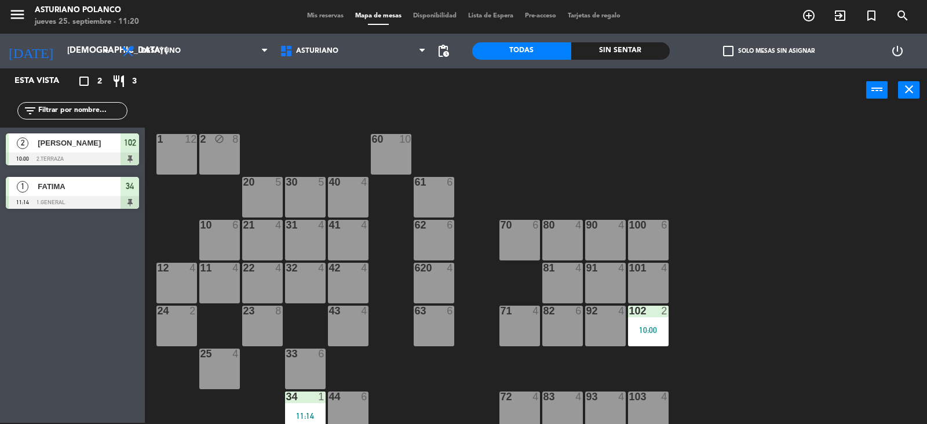
click at [92, 154] on div at bounding box center [72, 158] width 133 height 13
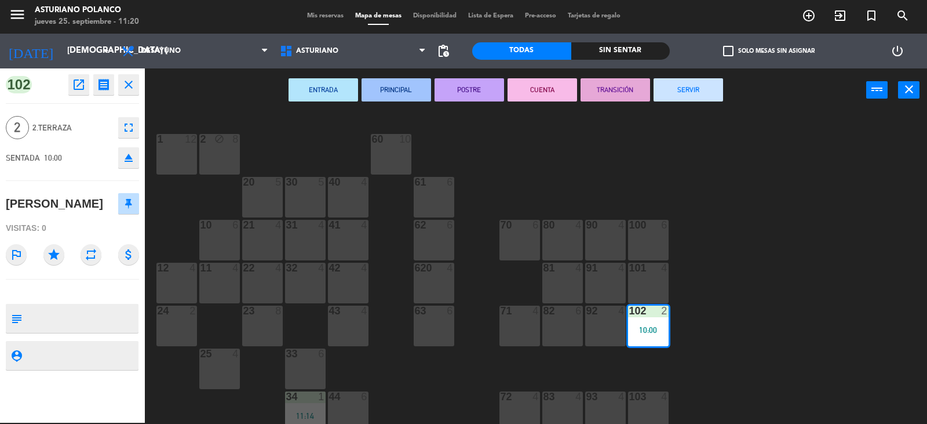
click at [693, 85] on button "SERVIR" at bounding box center [689, 89] width 70 height 23
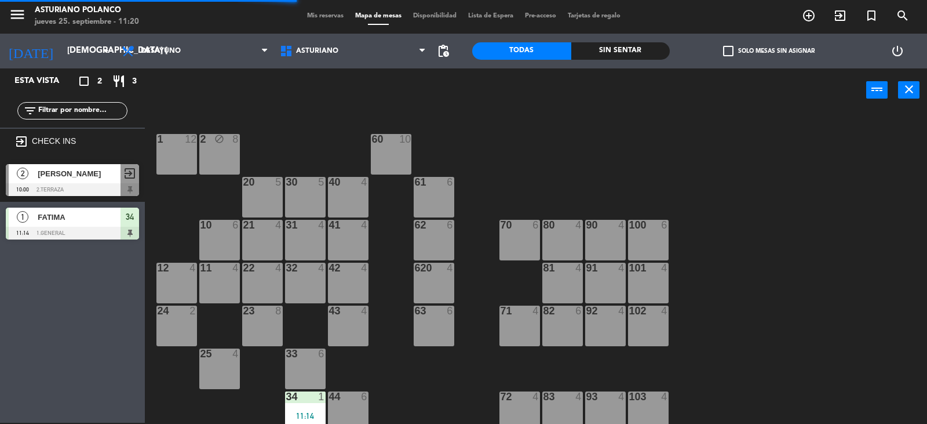
click at [107, 221] on span "FATIMA" at bounding box center [79, 217] width 83 height 12
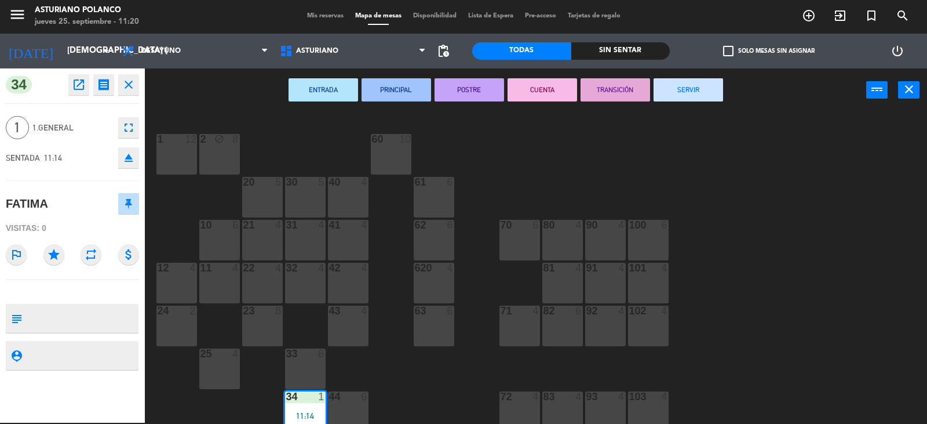
click at [716, 104] on div "ENTRADA PRINCIPAL POSTRE CUENTA TRANSICIÓN SERVIR power_input close" at bounding box center [506, 90] width 722 height 44
click at [679, 96] on button "SERVIR" at bounding box center [689, 89] width 70 height 23
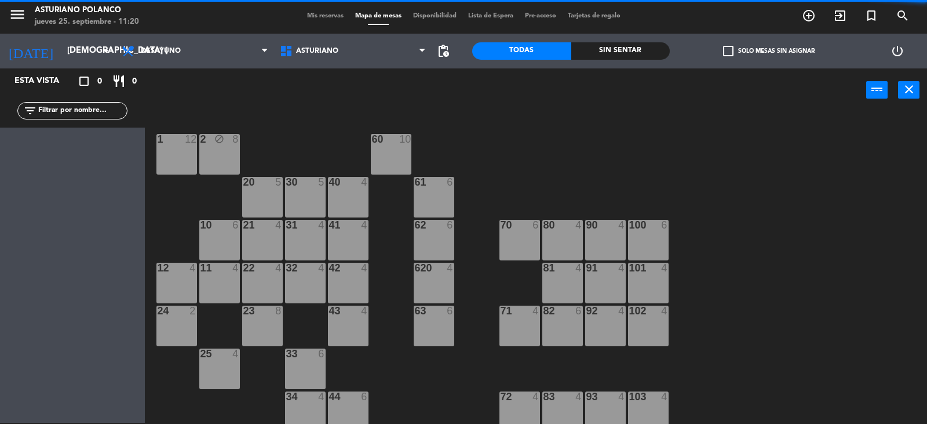
click at [535, 162] on div "1 12 2 block 8 60 10 20 5 30 5 40 4 61 6 62 6 41 4 31 4 21 4 10 6 70 6 80 4 90 …" at bounding box center [540, 268] width 773 height 311
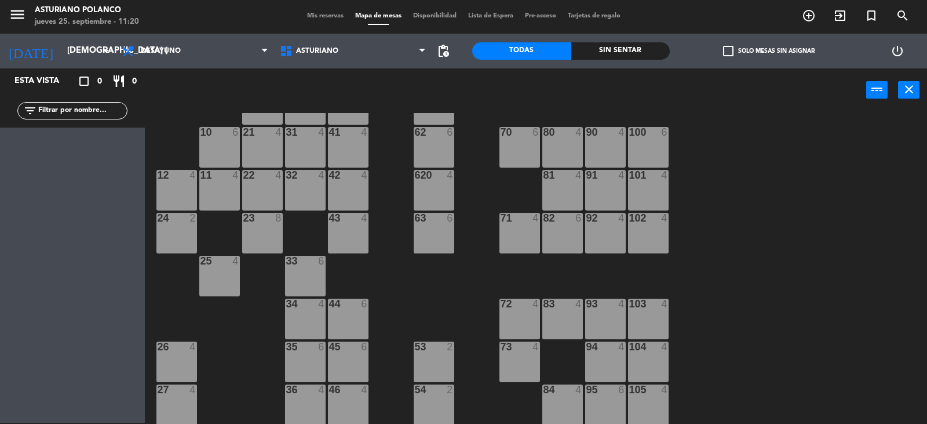
scroll to position [180, 0]
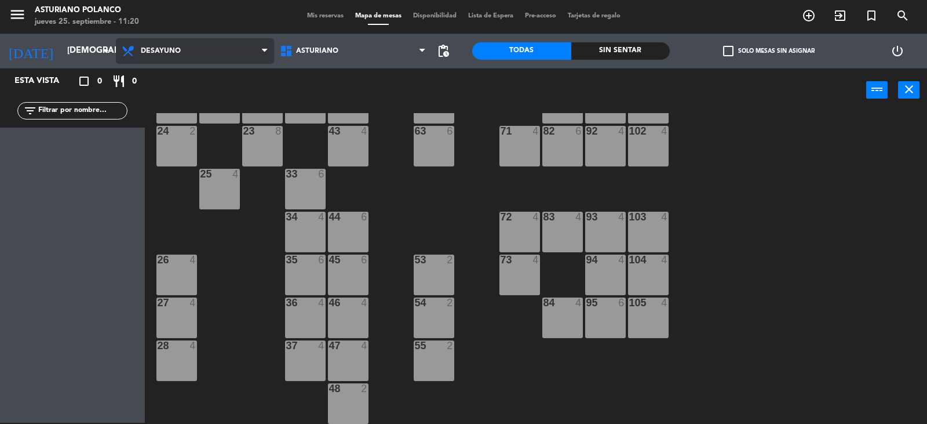
click at [177, 50] on span "Desayuno" at bounding box center [161, 51] width 40 height 8
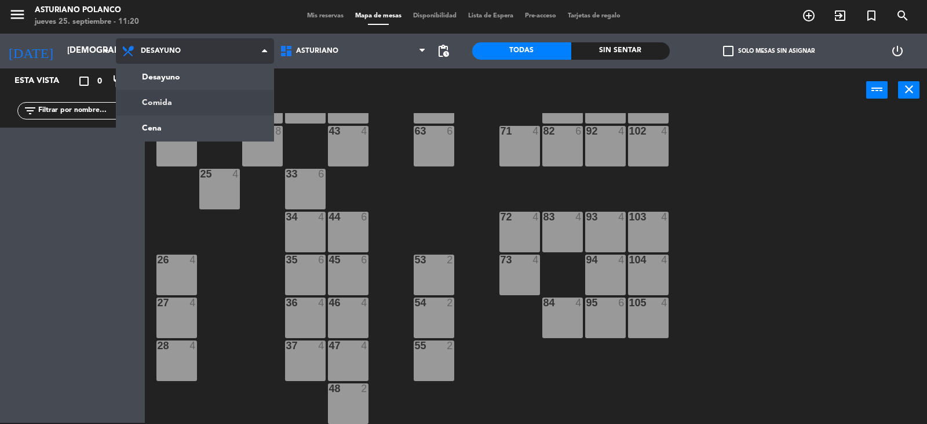
scroll to position [0, 0]
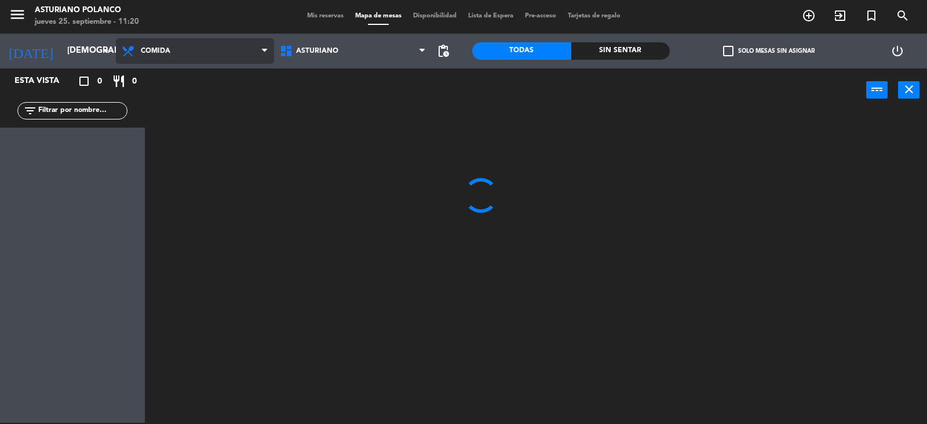
click at [166, 97] on ng-component "menu [PERSON_NAME] jueves 25. septiembre - 11:20 Mis reservas Mapa de mesas Dis…" at bounding box center [463, 211] width 927 height 425
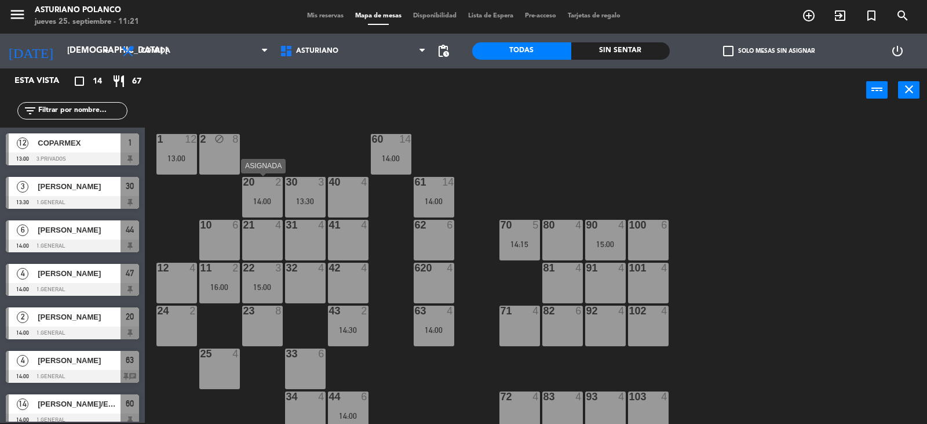
click at [249, 197] on div "14:00" at bounding box center [262, 201] width 41 height 9
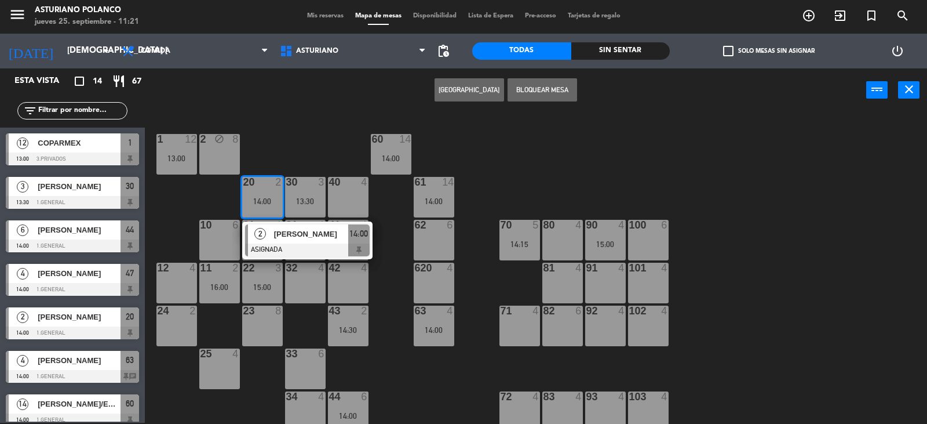
click at [555, 151] on div "1 12 13:00 2 block 8 60 14 14:00 20 2 14:00 2 [PERSON_NAME] ASIGNADA 14:00 30 3…" at bounding box center [540, 268] width 773 height 311
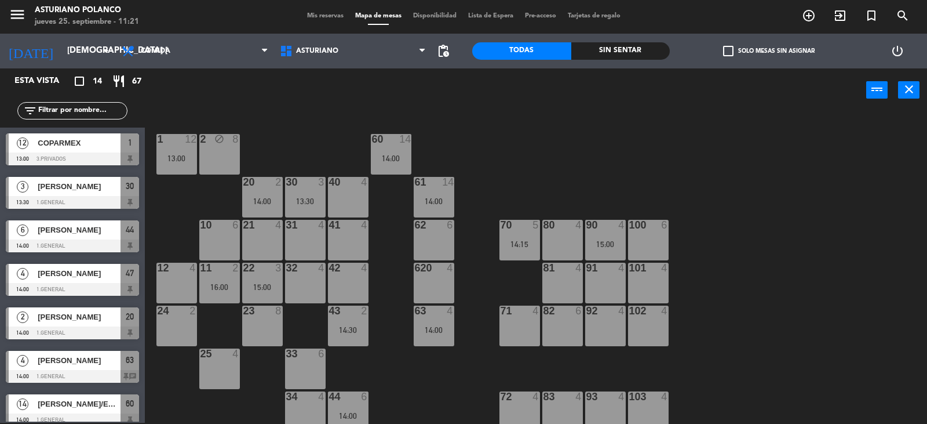
click at [217, 285] on div "16:00" at bounding box center [219, 287] width 41 height 8
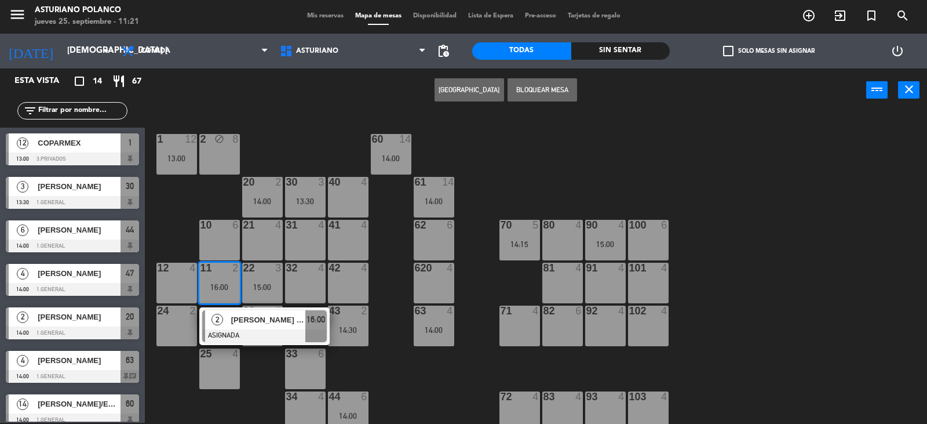
click at [443, 148] on div "1 12 13:00 2 block 8 60 14 14:00 20 2 14:00 30 3 13:30 40 4 61 14 14:00 62 6 41…" at bounding box center [540, 268] width 773 height 311
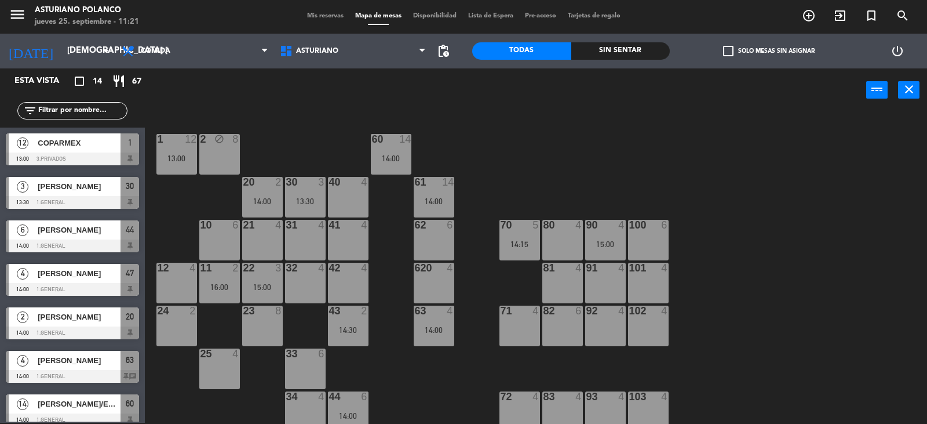
click at [505, 250] on div "70 5 14:15" at bounding box center [520, 240] width 41 height 41
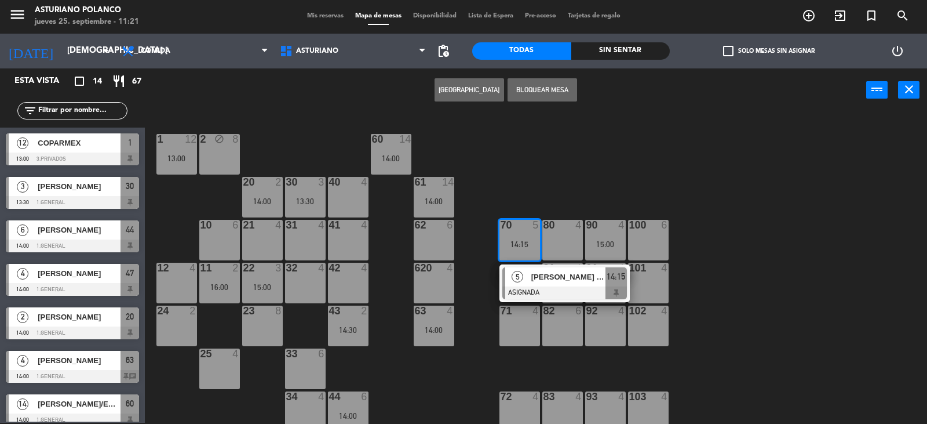
click at [609, 162] on div "1 12 13:00 2 block 8 60 14 14:00 20 2 14:00 30 3 13:30 40 4 61 14 14:00 62 6 41…" at bounding box center [540, 268] width 773 height 311
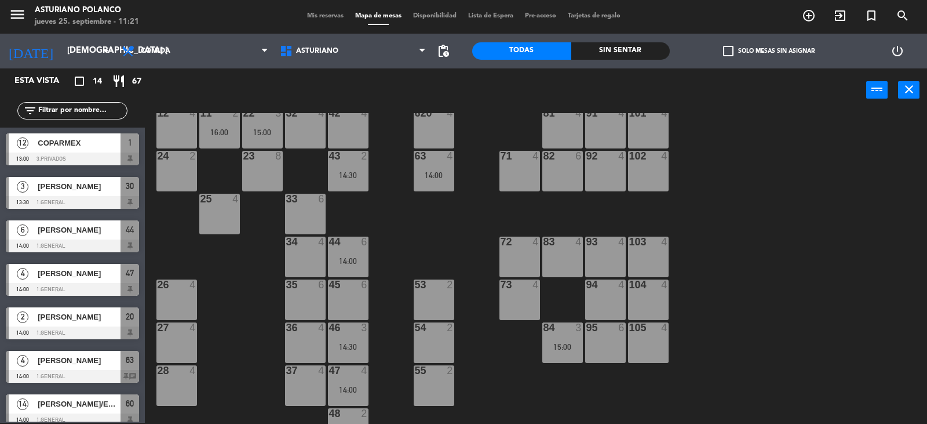
scroll to position [174, 0]
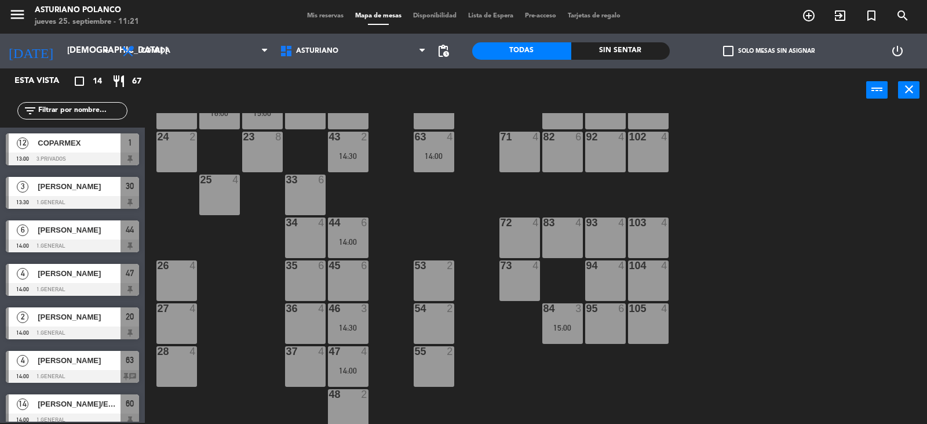
click at [562, 323] on div "15:00" at bounding box center [563, 327] width 41 height 8
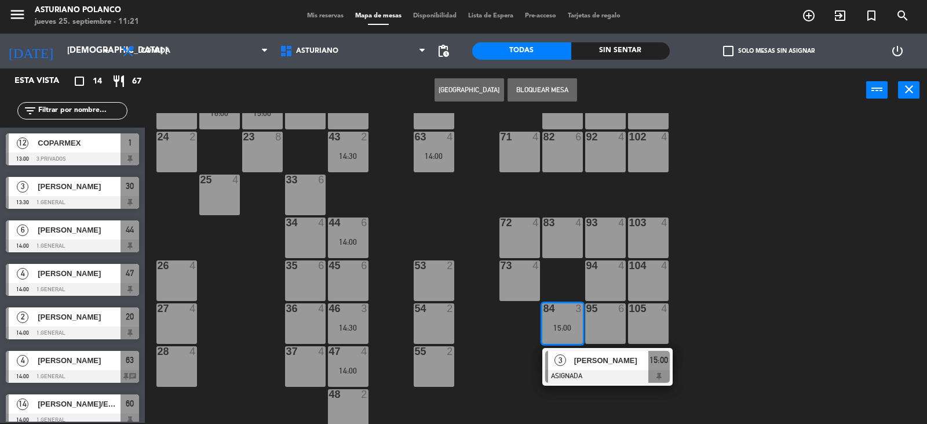
click at [737, 256] on div "1 12 13:00 2 block 8 60 14 14:00 20 2 14:00 30 3 13:30 40 4 61 14 14:00 62 6 41…" at bounding box center [540, 268] width 773 height 311
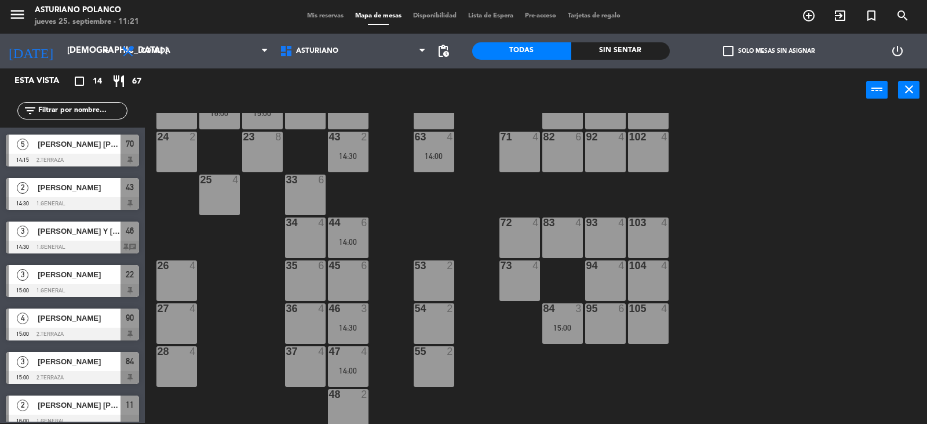
scroll to position [315, 0]
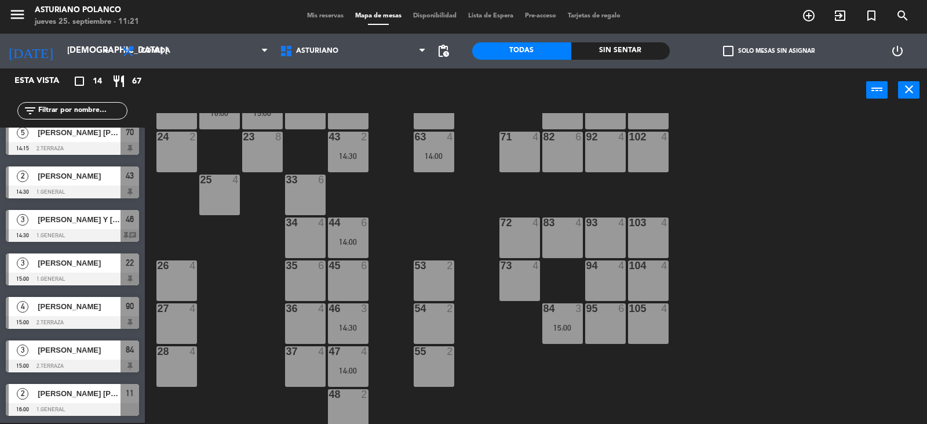
click at [75, 403] on div at bounding box center [72, 409] width 133 height 13
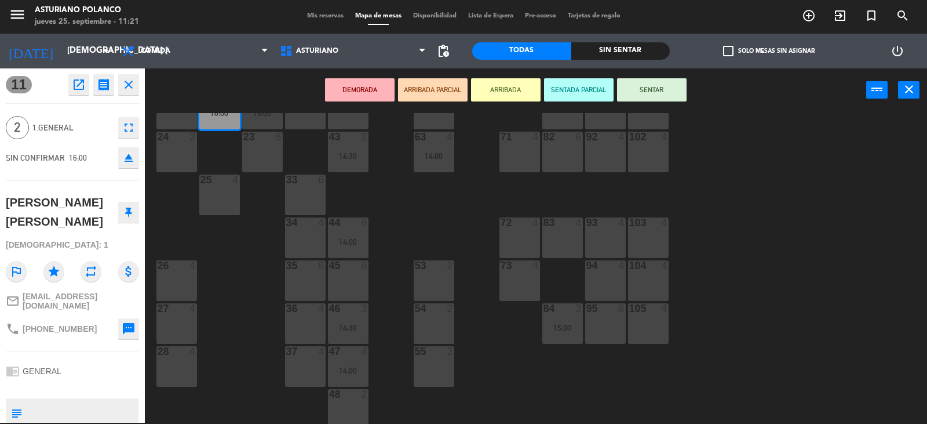
click at [130, 217] on button at bounding box center [128, 212] width 21 height 21
click at [170, 219] on div "1 12 13:00 2 block 8 60 14 14:00 20 2 14:00 30 3 13:30 40 4 61 14 14:00 62 6 41…" at bounding box center [540, 268] width 773 height 311
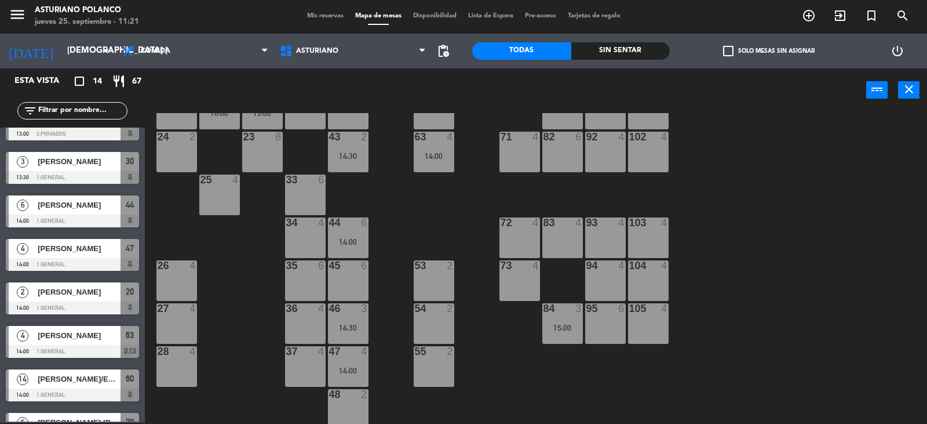
scroll to position [0, 0]
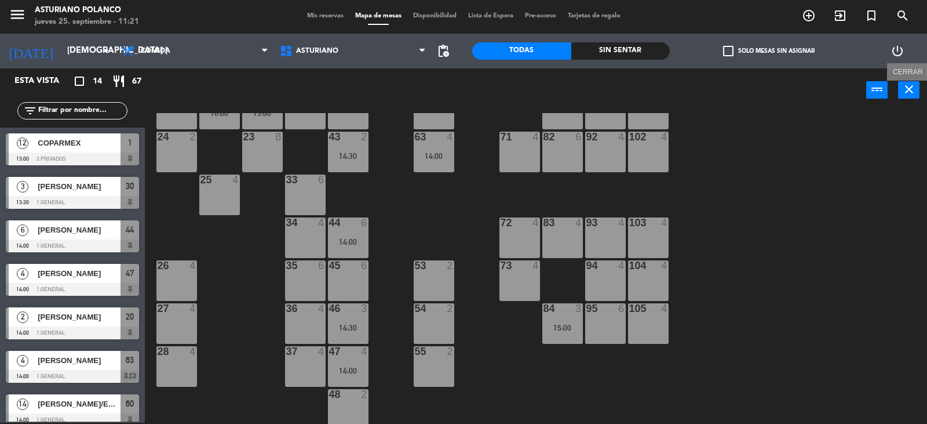
click at [916, 86] on button "close" at bounding box center [909, 89] width 21 height 17
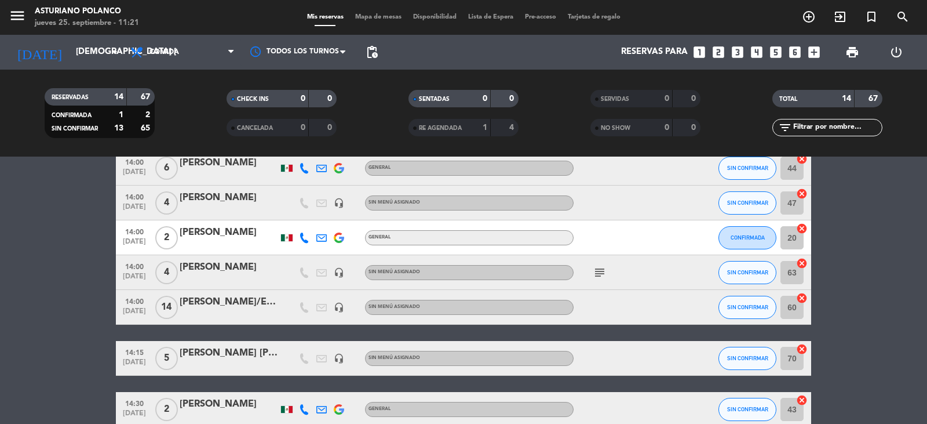
scroll to position [174, 0]
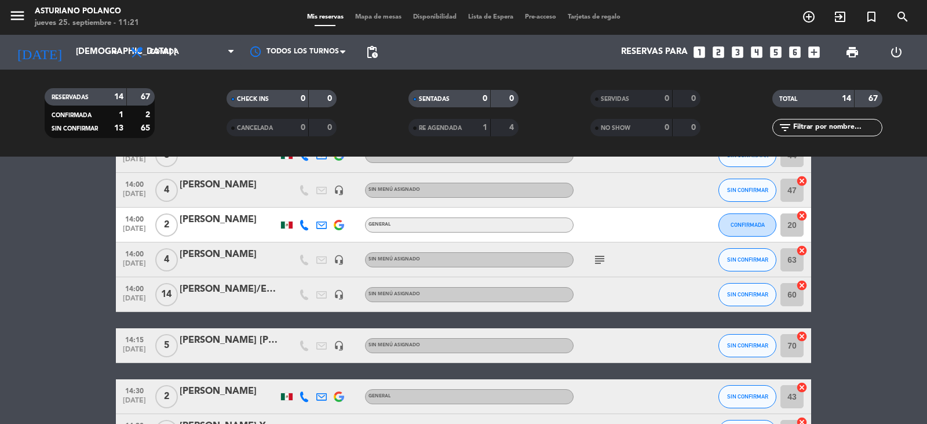
click at [604, 263] on icon "subject" at bounding box center [600, 260] width 14 height 14
click at [631, 274] on div "subject MESA 63 NO CAMBIAR" at bounding box center [626, 259] width 104 height 34
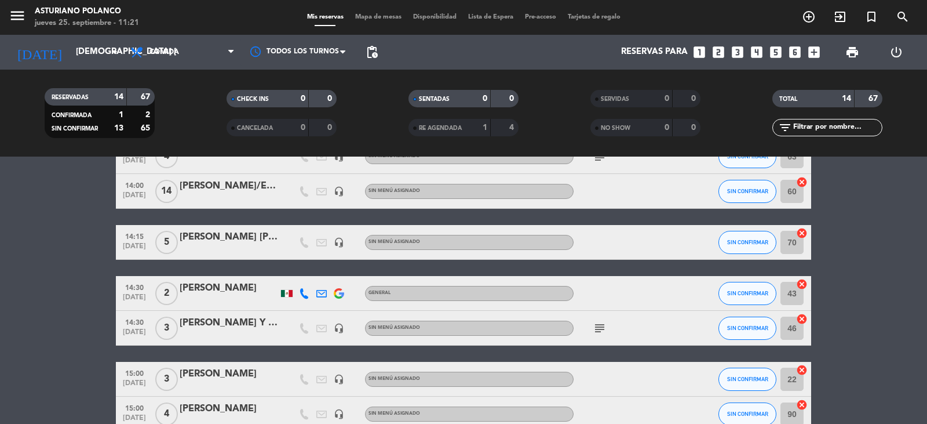
scroll to position [290, 0]
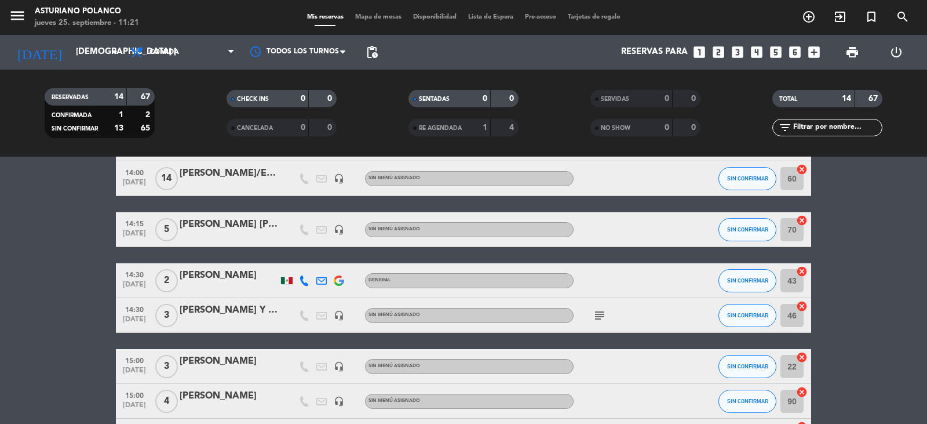
click at [599, 322] on icon "subject" at bounding box center [600, 315] width 14 height 14
click at [631, 315] on div "subject CANC" at bounding box center [626, 315] width 104 height 34
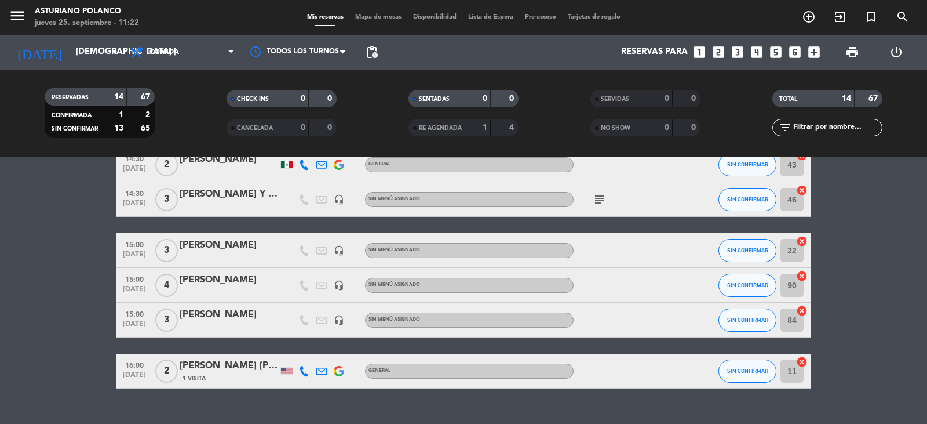
scroll to position [428, 0]
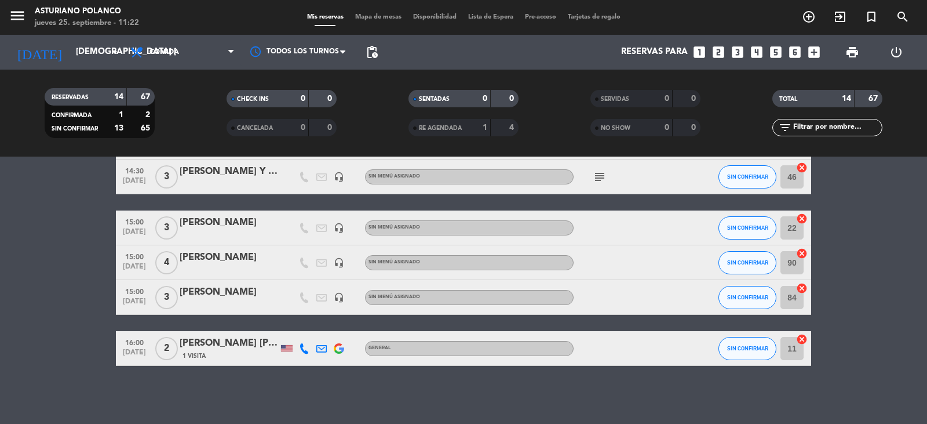
click at [381, 12] on div "menu [PERSON_NAME] jueves 25. septiembre - 11:22 Mis reservas Mapa de mesas Dis…" at bounding box center [463, 17] width 927 height 35
click at [381, 14] on span "Mapa de mesas" at bounding box center [379, 17] width 58 height 6
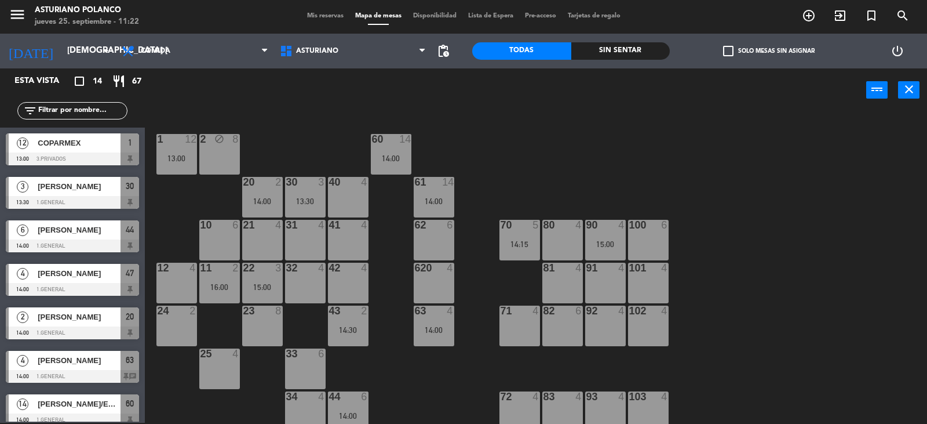
click at [503, 165] on div "1 12 13:00 2 block 8 60 14 14:00 20 2 14:00 30 3 13:30 40 4 61 14 14:00 62 6 41…" at bounding box center [540, 268] width 773 height 311
click at [904, 92] on icon "close" at bounding box center [910, 89] width 14 height 14
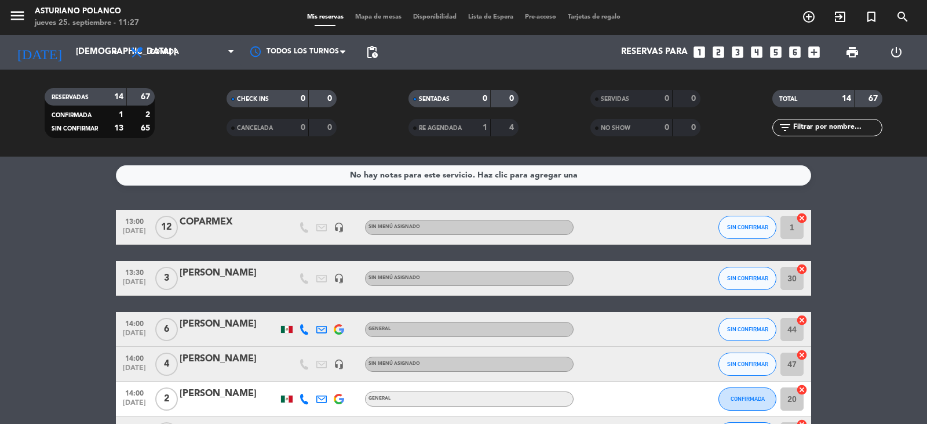
click at [383, 14] on span "Mapa de mesas" at bounding box center [379, 17] width 58 height 6
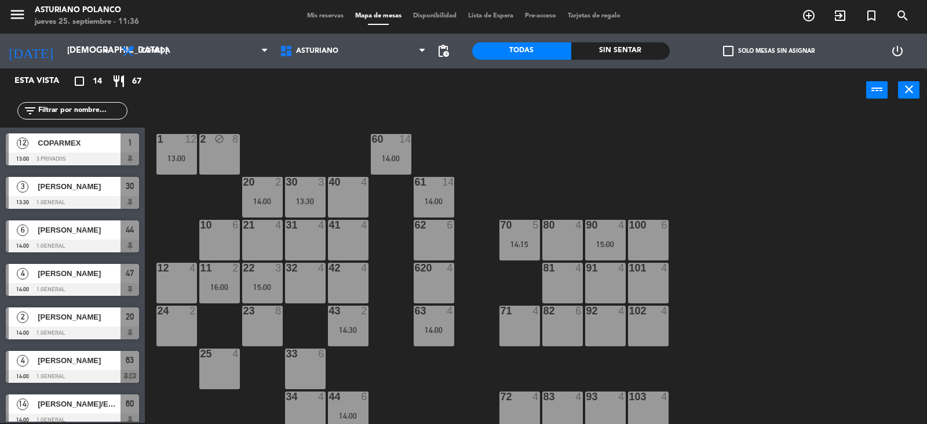
click at [237, 122] on div "1 12 13:00 2 block 8 60 14 14:00 20 2 14:00 30 3 13:30 40 4 61 14 14:00 62 6 41…" at bounding box center [540, 268] width 773 height 311
click at [205, 67] on div "Desayuno Comida Cena Comida Desayuno Comida Cena" at bounding box center [195, 51] width 158 height 35
click at [208, 52] on span "Comida" at bounding box center [195, 51] width 158 height 26
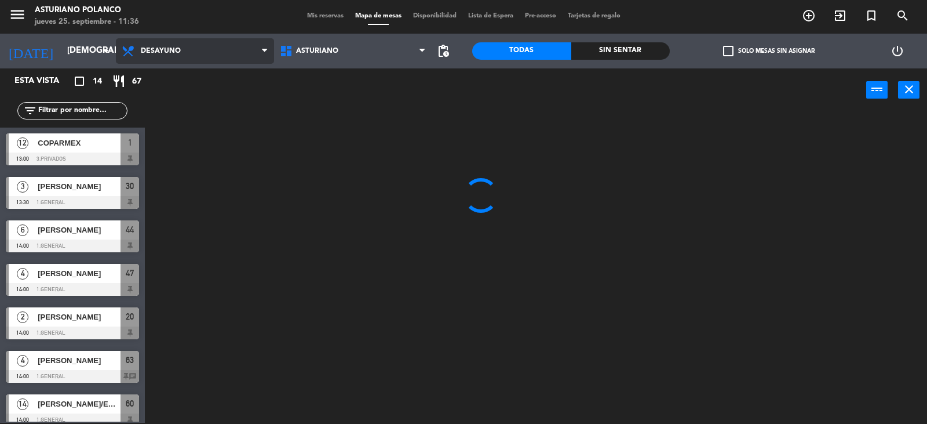
click at [191, 68] on div "Desayuno Comida Cena Desayuno Desayuno Comida Cena" at bounding box center [195, 51] width 158 height 35
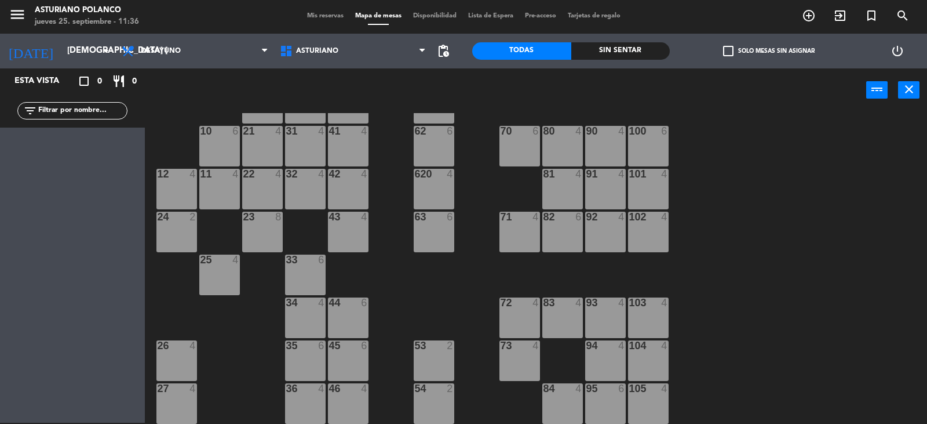
scroll to position [180, 0]
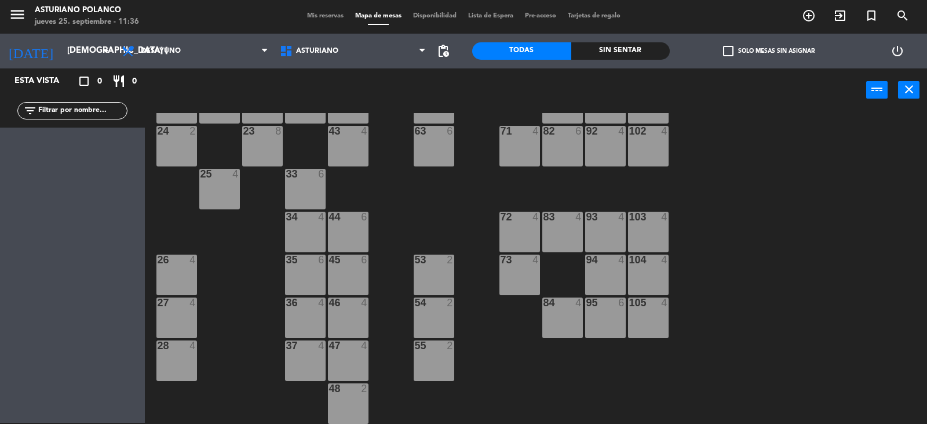
click at [438, 274] on div "53 2" at bounding box center [434, 274] width 41 height 41
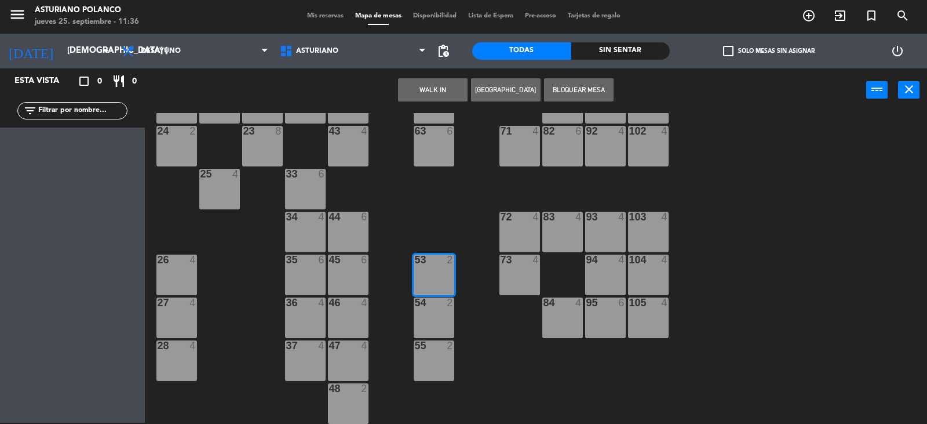
click at [444, 89] on button "WALK IN" at bounding box center [433, 89] width 70 height 23
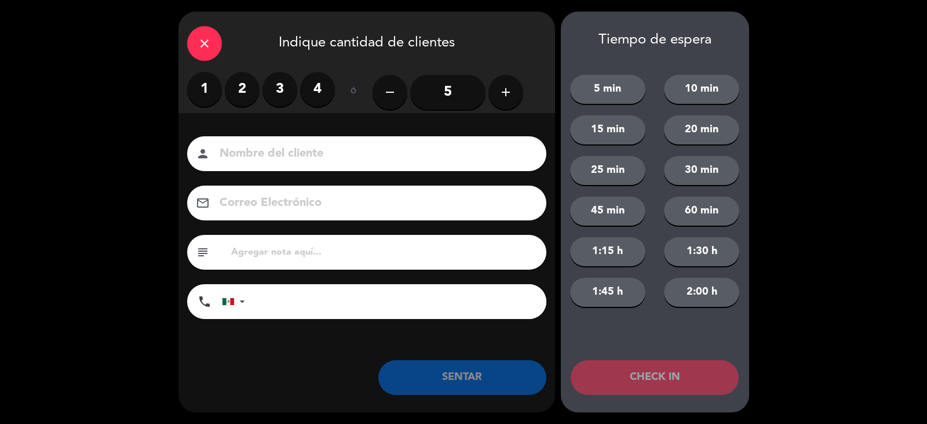
click at [242, 85] on label "2" at bounding box center [242, 89] width 35 height 35
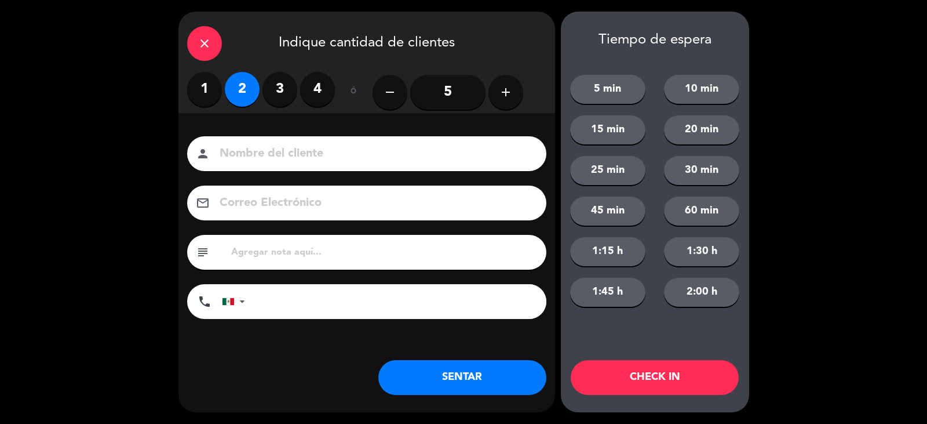
click at [232, 151] on input at bounding box center [375, 154] width 313 height 20
type input "[PERSON_NAME]"
click at [417, 378] on button "SENTAR" at bounding box center [463, 377] width 168 height 35
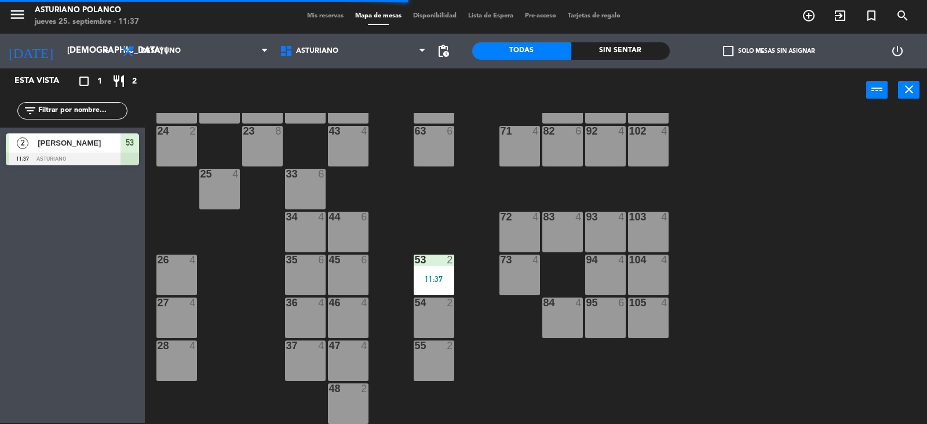
click at [461, 334] on div "1 12 2 block 8 60 10 20 5 30 5 40 4 61 6 62 6 41 4 31 4 21 4 10 6 70 6 80 4 90 …" at bounding box center [540, 268] width 773 height 311
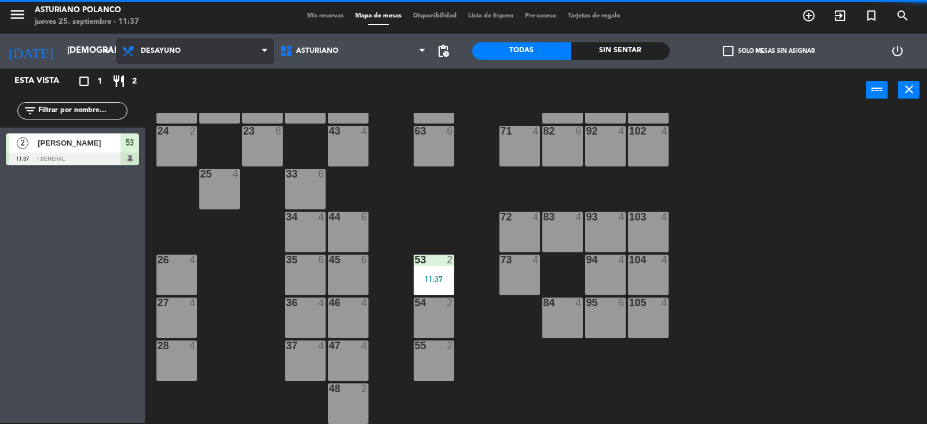
click at [212, 59] on span "Desayuno" at bounding box center [195, 51] width 158 height 26
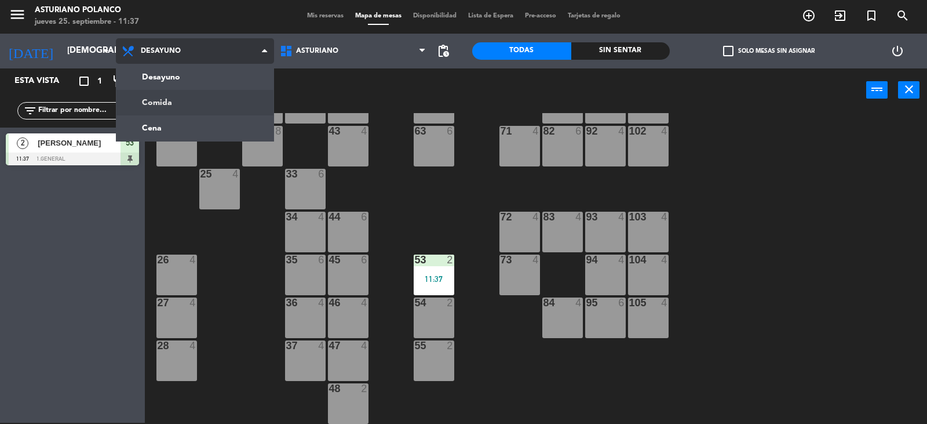
click at [157, 97] on ng-component "menu [PERSON_NAME] jueves 25. septiembre - 11:37 Mis reservas Mapa de mesas Dis…" at bounding box center [463, 211] width 927 height 425
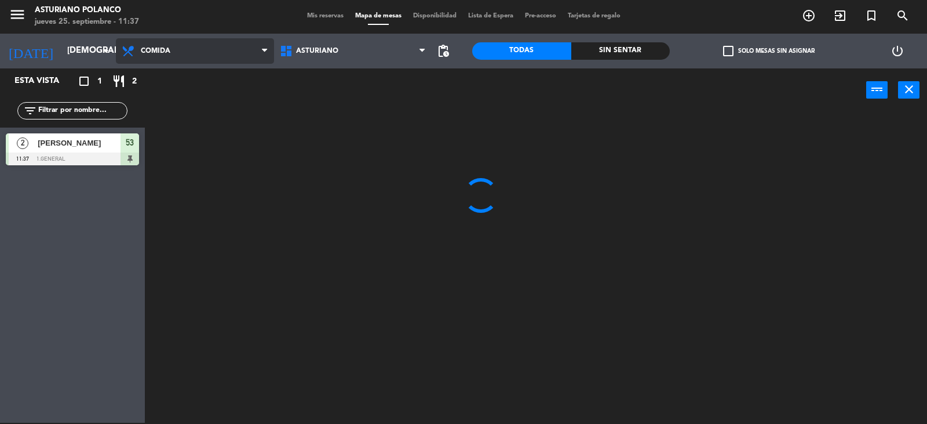
scroll to position [0, 0]
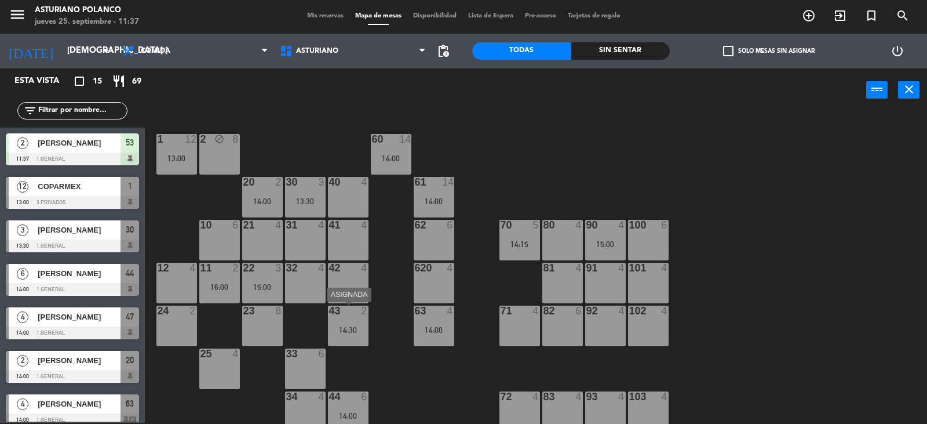
click at [348, 336] on div "43 2 14:30" at bounding box center [348, 325] width 41 height 41
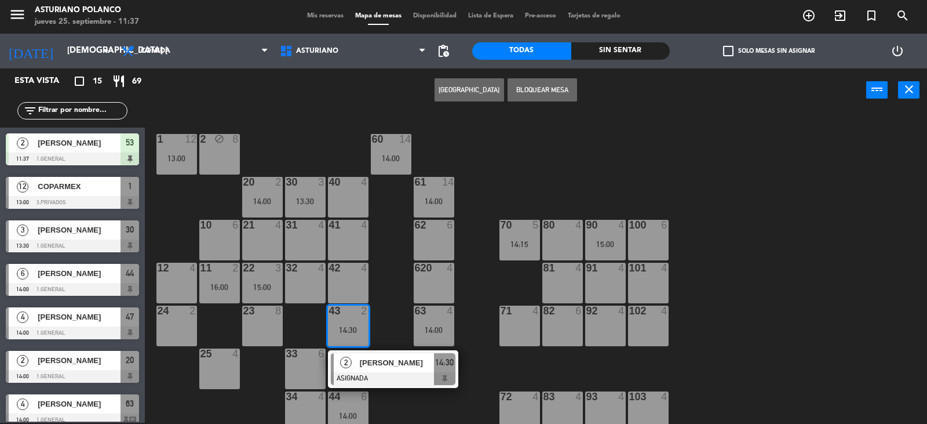
click at [296, 232] on div "31 4" at bounding box center [305, 240] width 41 height 41
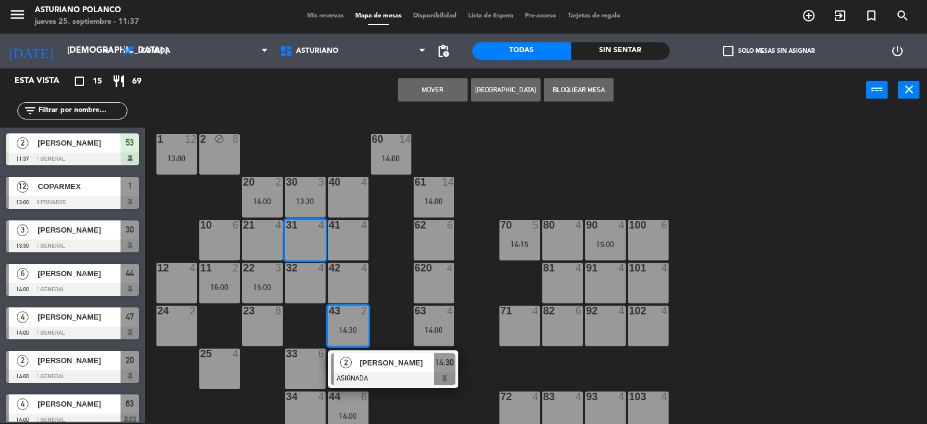
click at [423, 90] on button "Mover" at bounding box center [433, 89] width 70 height 23
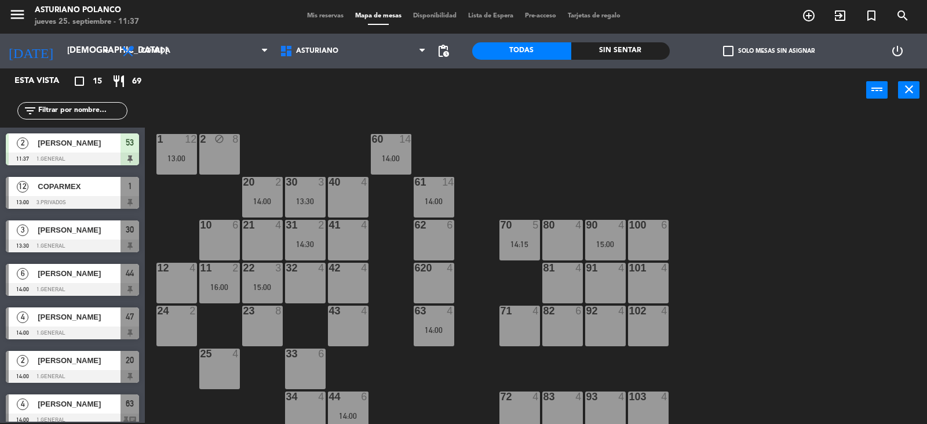
click at [297, 148] on div "1 12 13:00 2 block 8 60 14 14:00 20 2 14:00 30 3 13:30 40 4 61 14 14:00 62 6 41…" at bounding box center [540, 268] width 773 height 311
click at [697, 185] on div "1 12 13:00 2 block 8 60 14 14:00 20 2 14:00 30 3 13:30 40 4 61 14 14:00 62 6 41…" at bounding box center [540, 268] width 773 height 311
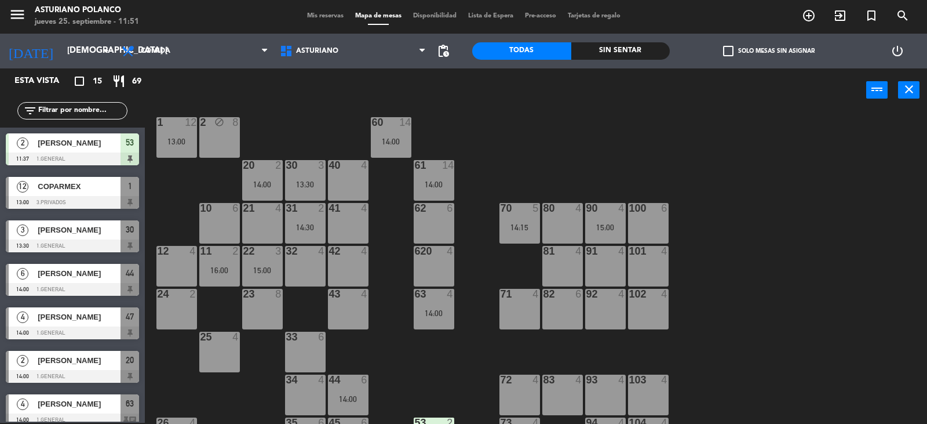
scroll to position [6, 0]
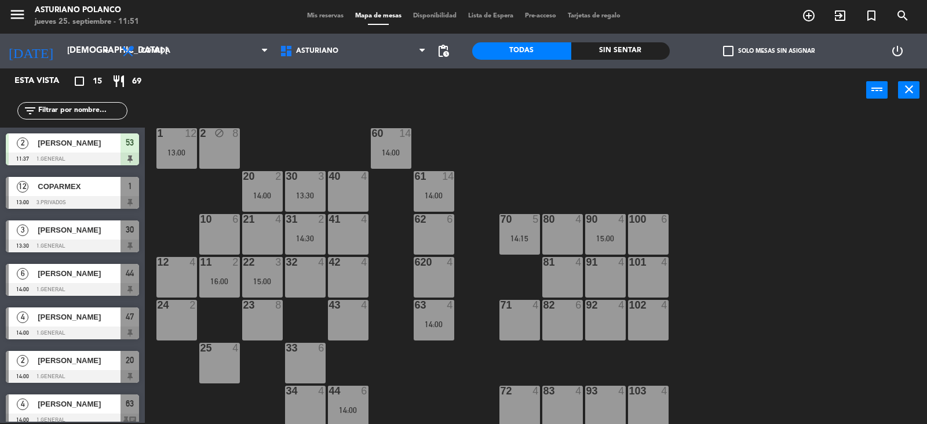
click at [264, 227] on div "21 4" at bounding box center [262, 234] width 41 height 41
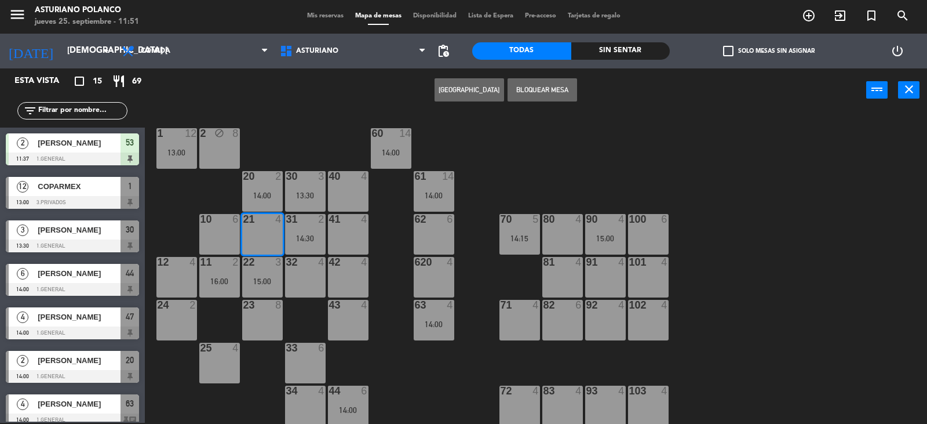
click at [469, 94] on button "[GEOGRAPHIC_DATA]" at bounding box center [470, 89] width 70 height 23
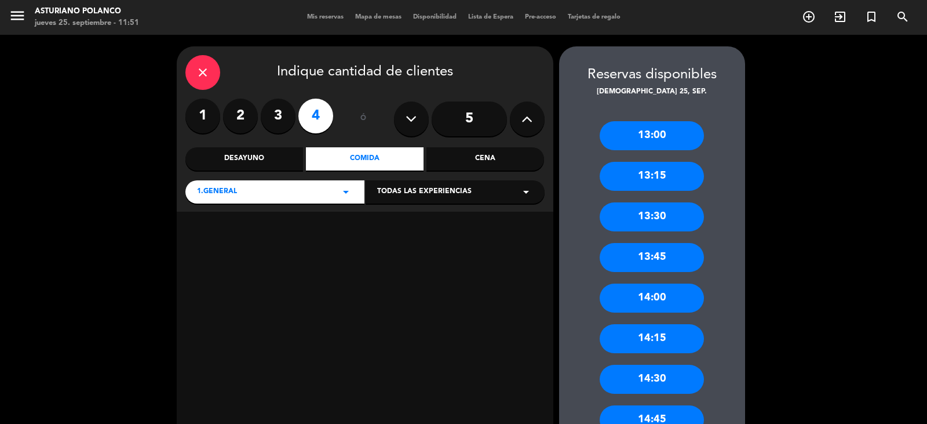
click at [315, 111] on label "4" at bounding box center [316, 116] width 35 height 35
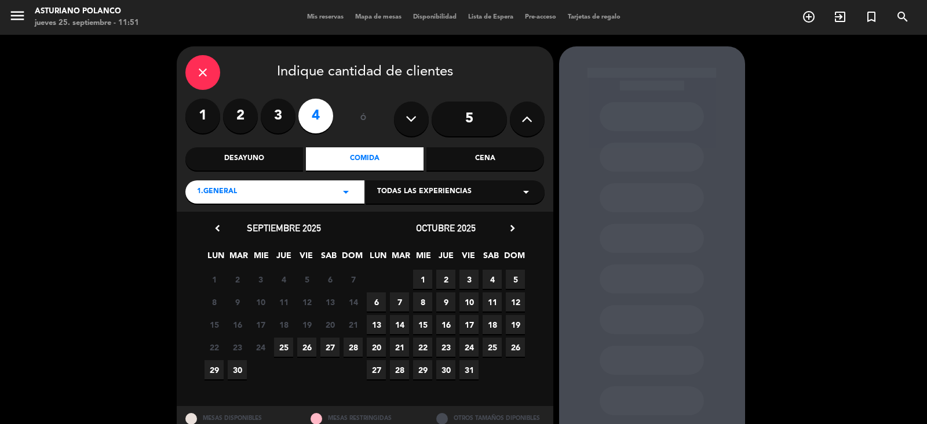
click at [281, 345] on span "25" at bounding box center [283, 346] width 19 height 19
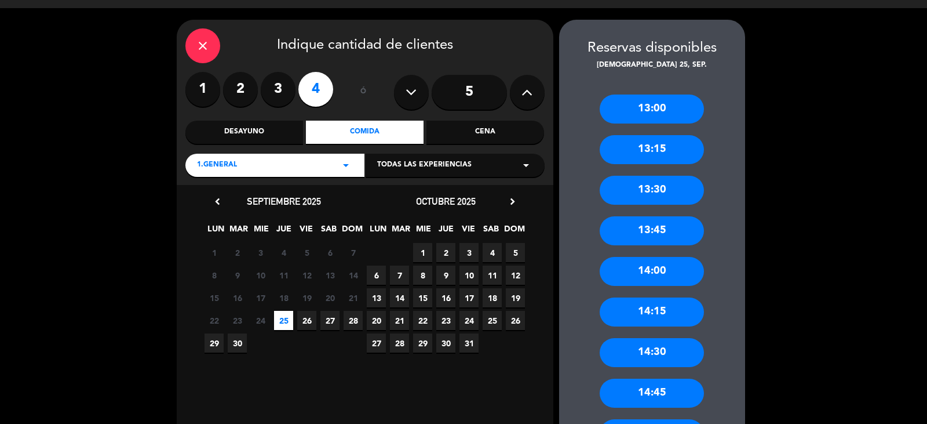
click at [648, 351] on div "14:30" at bounding box center [652, 352] width 104 height 29
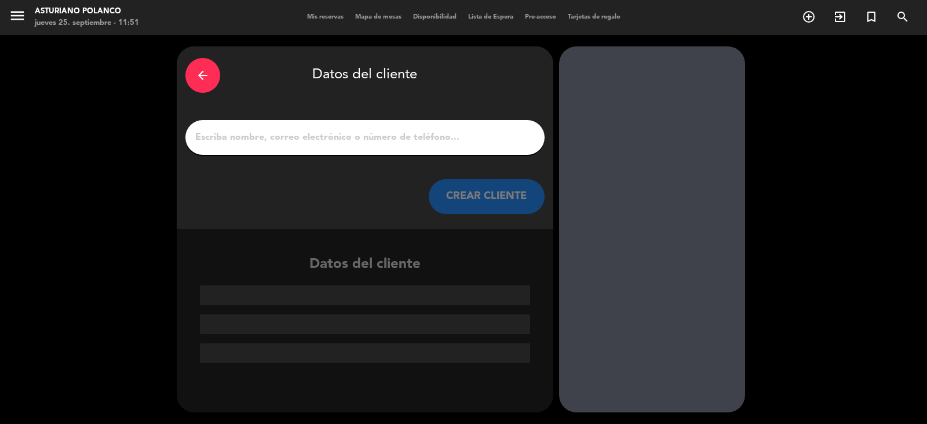
scroll to position [0, 0]
click at [325, 143] on input "1" at bounding box center [365, 137] width 342 height 16
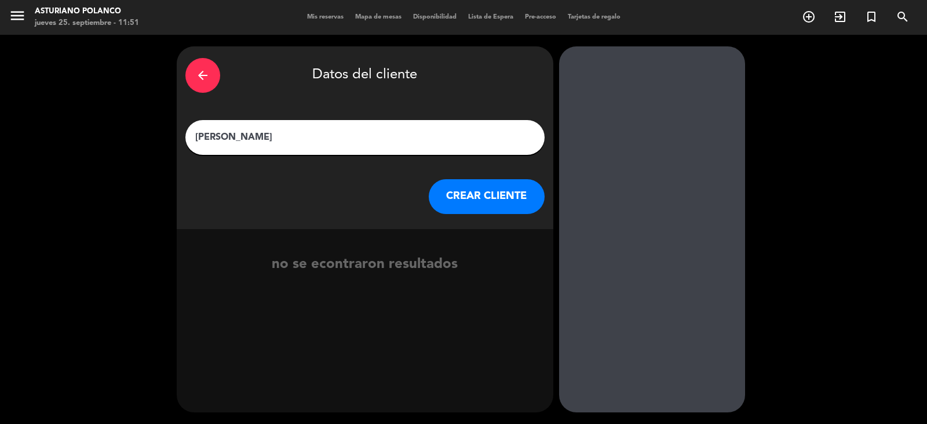
type input "[PERSON_NAME]"
click at [489, 207] on button "CREAR CLIENTE" at bounding box center [487, 196] width 116 height 35
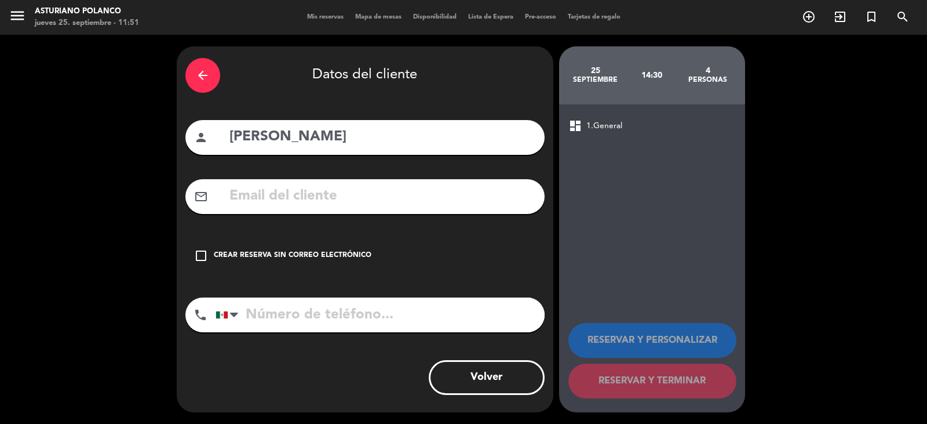
click at [376, 255] on div "check_box_outline_blank Crear reserva sin correo electrónico" at bounding box center [364, 255] width 359 height 35
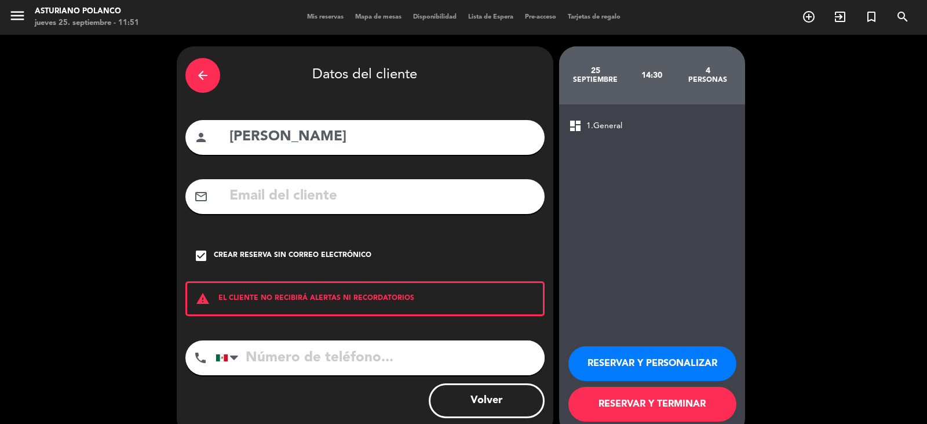
click at [617, 403] on button "RESERVAR Y TERMINAR" at bounding box center [653, 404] width 168 height 35
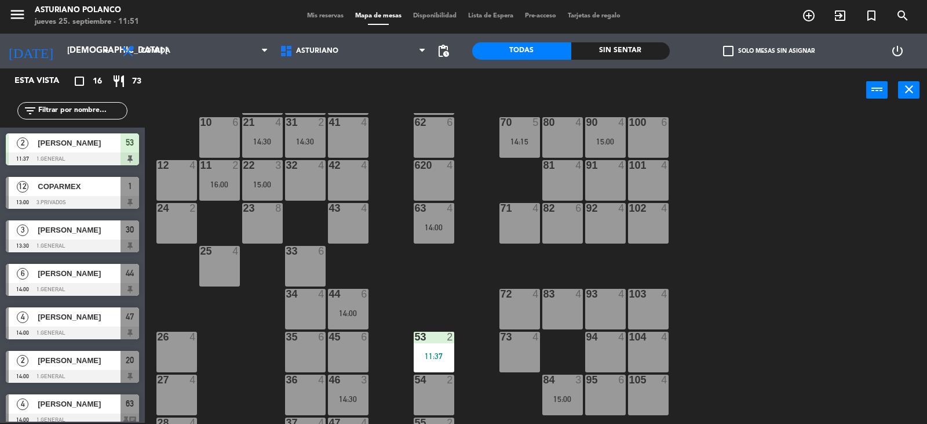
scroll to position [174, 0]
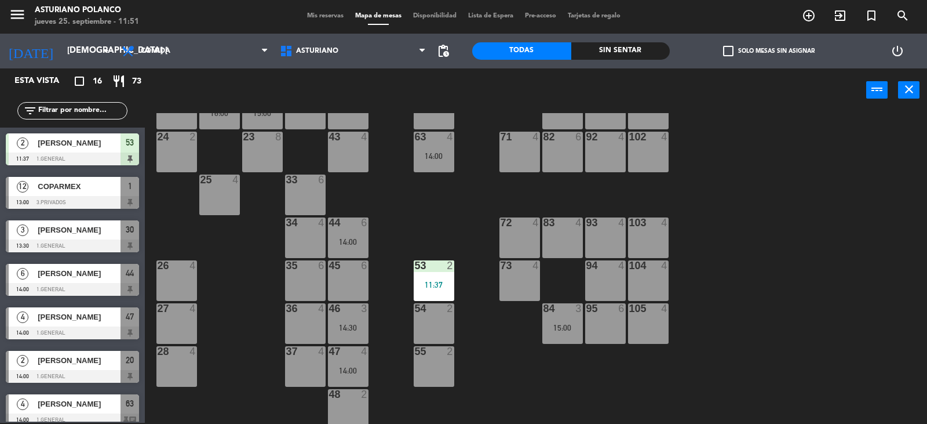
click at [604, 317] on div "95 6" at bounding box center [605, 323] width 41 height 41
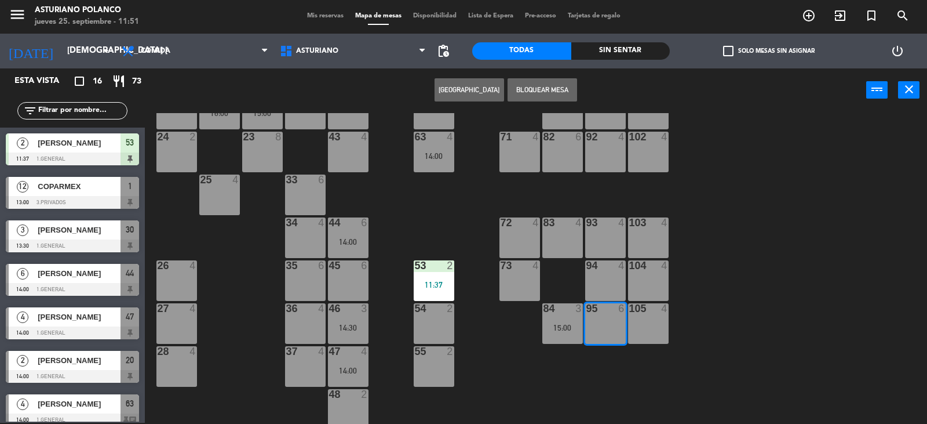
click at [486, 88] on button "[GEOGRAPHIC_DATA]" at bounding box center [470, 89] width 70 height 23
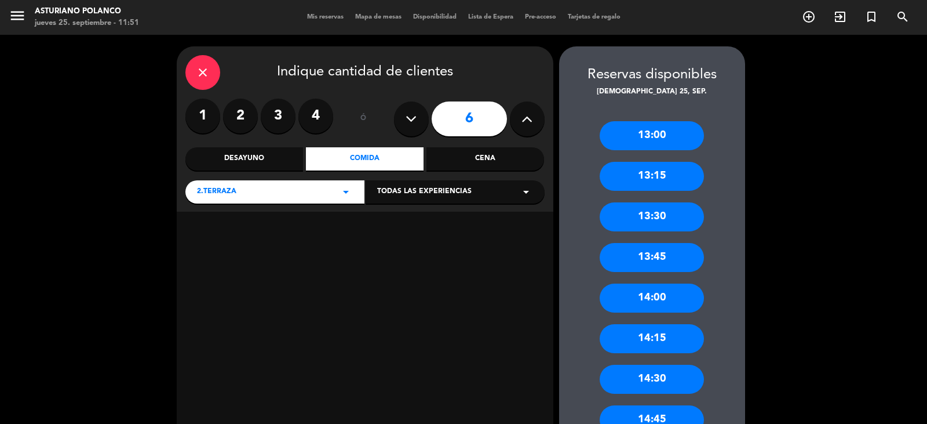
click at [402, 114] on button at bounding box center [411, 118] width 35 height 35
type input "5"
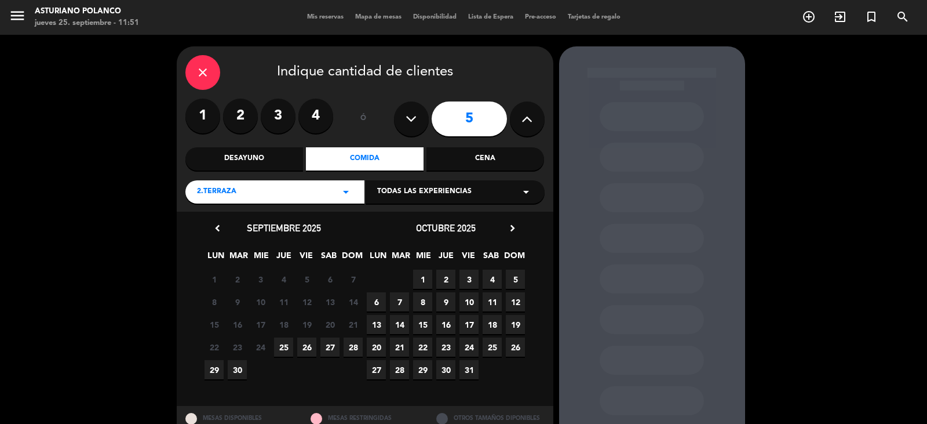
click at [284, 345] on span "25" at bounding box center [283, 346] width 19 height 19
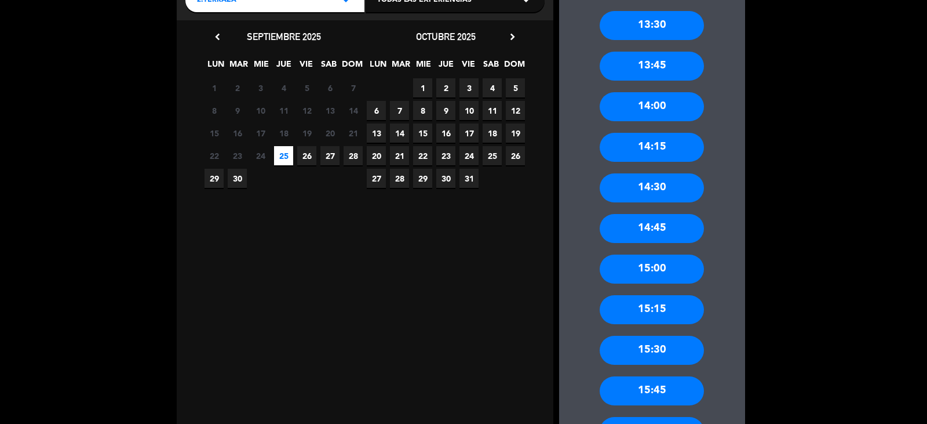
scroll to position [201, 0]
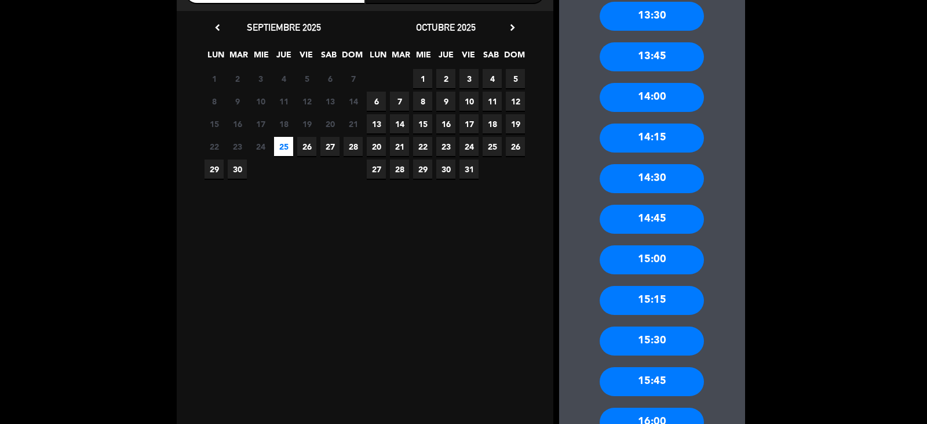
click at [642, 263] on div "15:00" at bounding box center [652, 259] width 104 height 29
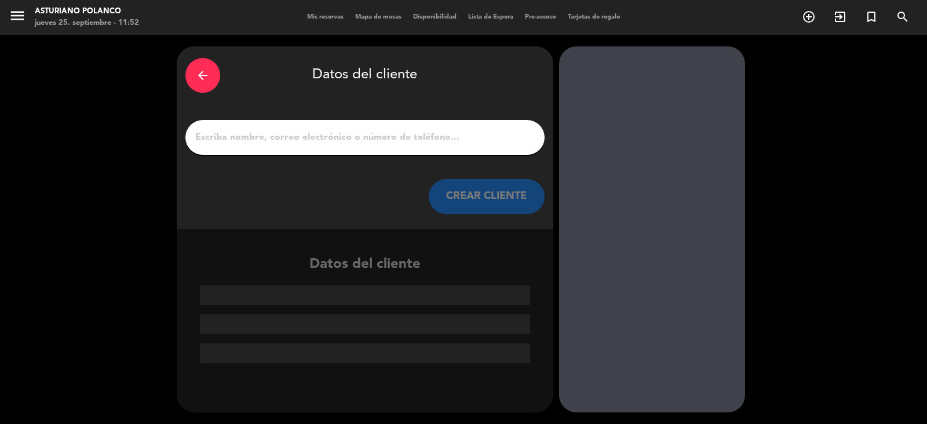
click at [321, 136] on input "1" at bounding box center [365, 137] width 342 height 16
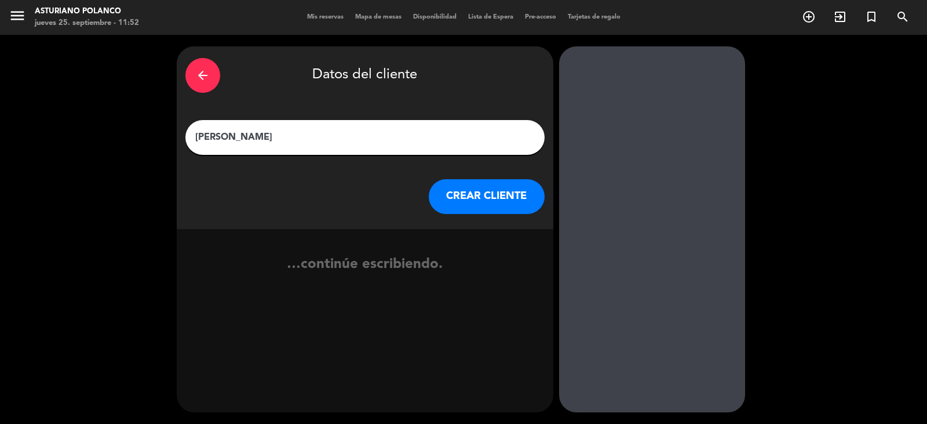
type input "[PERSON_NAME]"
click at [501, 196] on button "CREAR CLIENTE" at bounding box center [487, 196] width 116 height 35
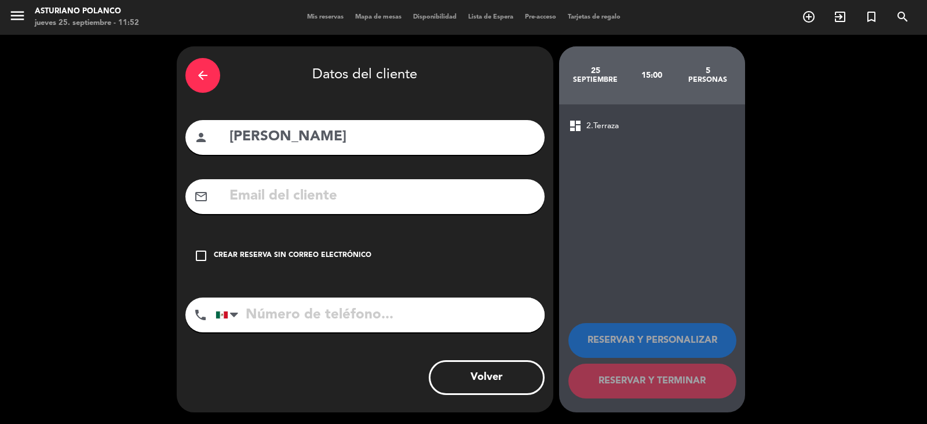
click at [343, 252] on div "Crear reserva sin correo electrónico" at bounding box center [293, 256] width 158 height 12
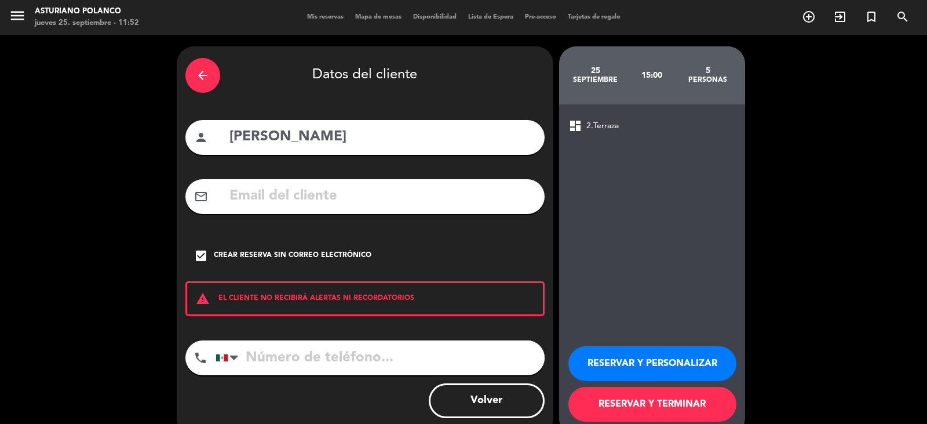
click at [644, 401] on button "RESERVAR Y TERMINAR" at bounding box center [653, 404] width 168 height 35
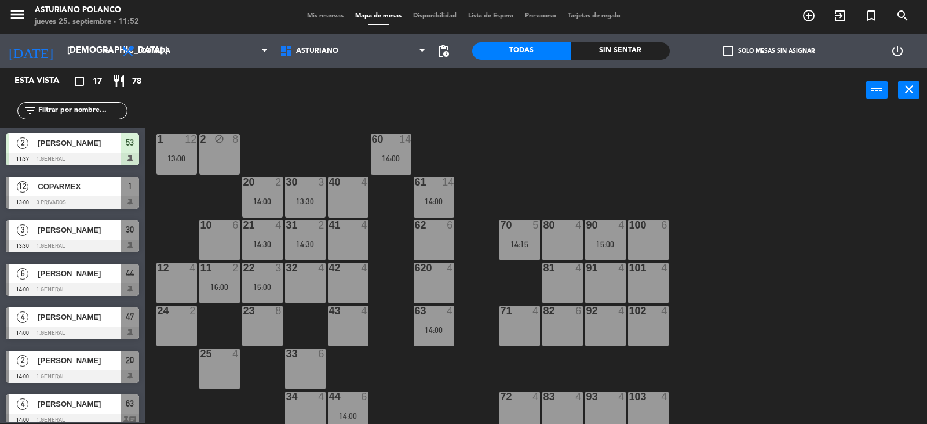
click at [388, 358] on div "1 12 13:00 2 block 8 60 14 14:00 20 2 14:00 30 3 13:30 40 4 61 14 14:00 62 6 41…" at bounding box center [540, 268] width 773 height 311
